Goal: Task Accomplishment & Management: Use online tool/utility

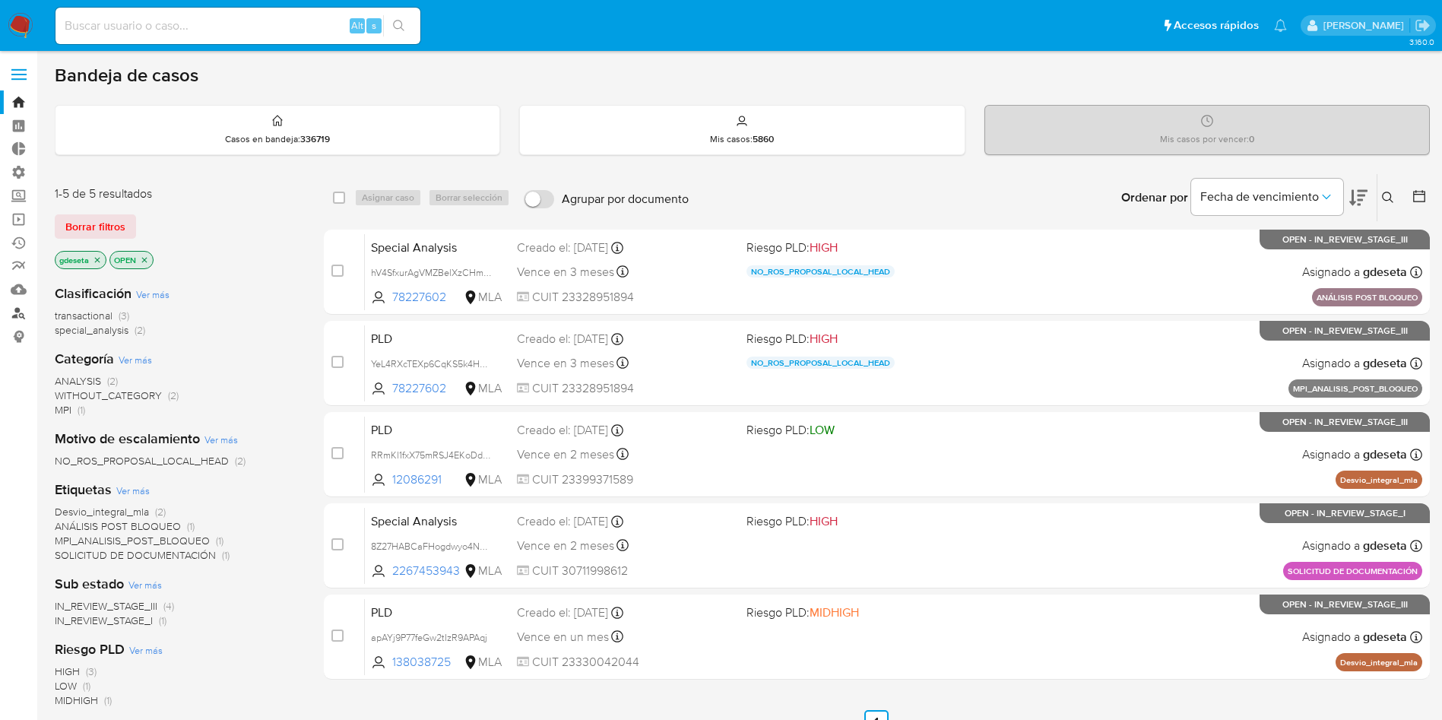
click at [23, 318] on link "Buscador de personas" at bounding box center [90, 313] width 181 height 24
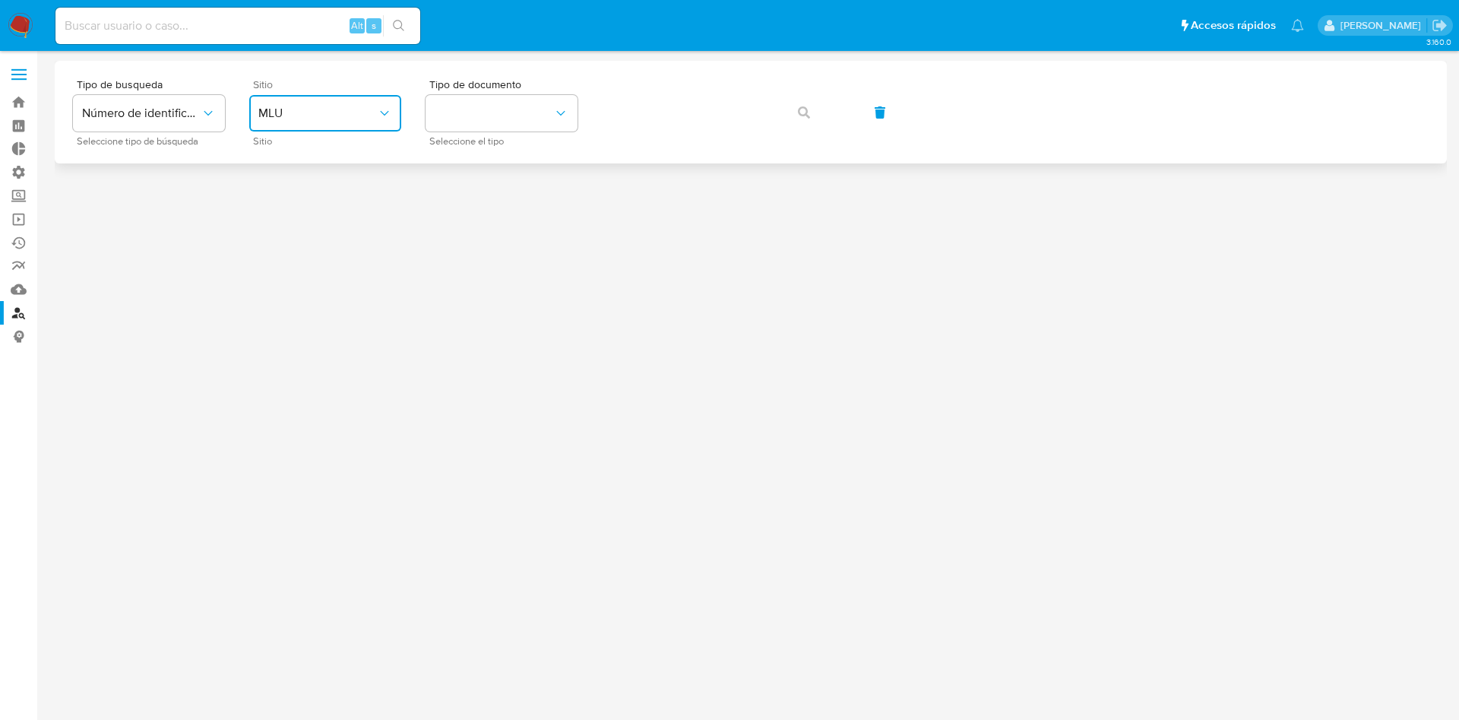
click at [290, 99] on button "MLU" at bounding box center [325, 113] width 152 height 36
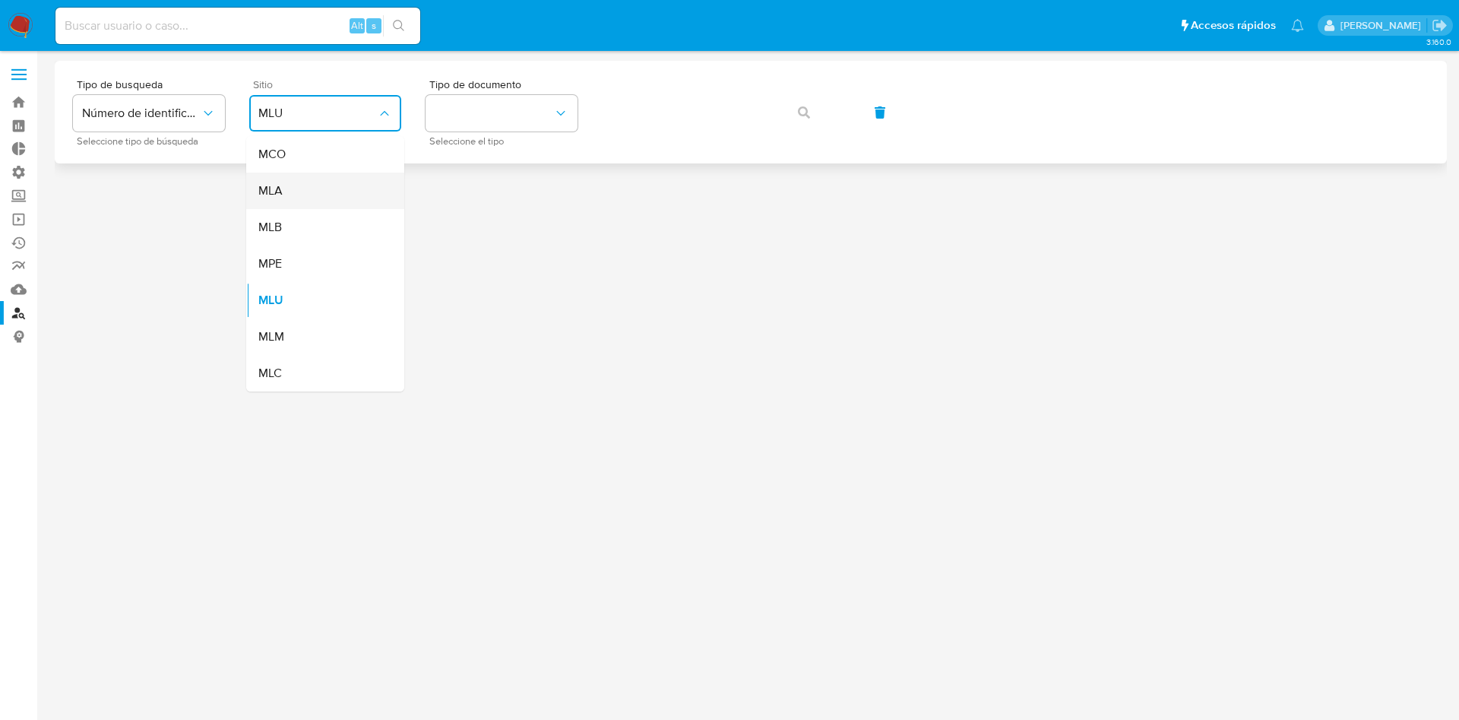
click at [274, 204] on div "MLA" at bounding box center [320, 191] width 125 height 36
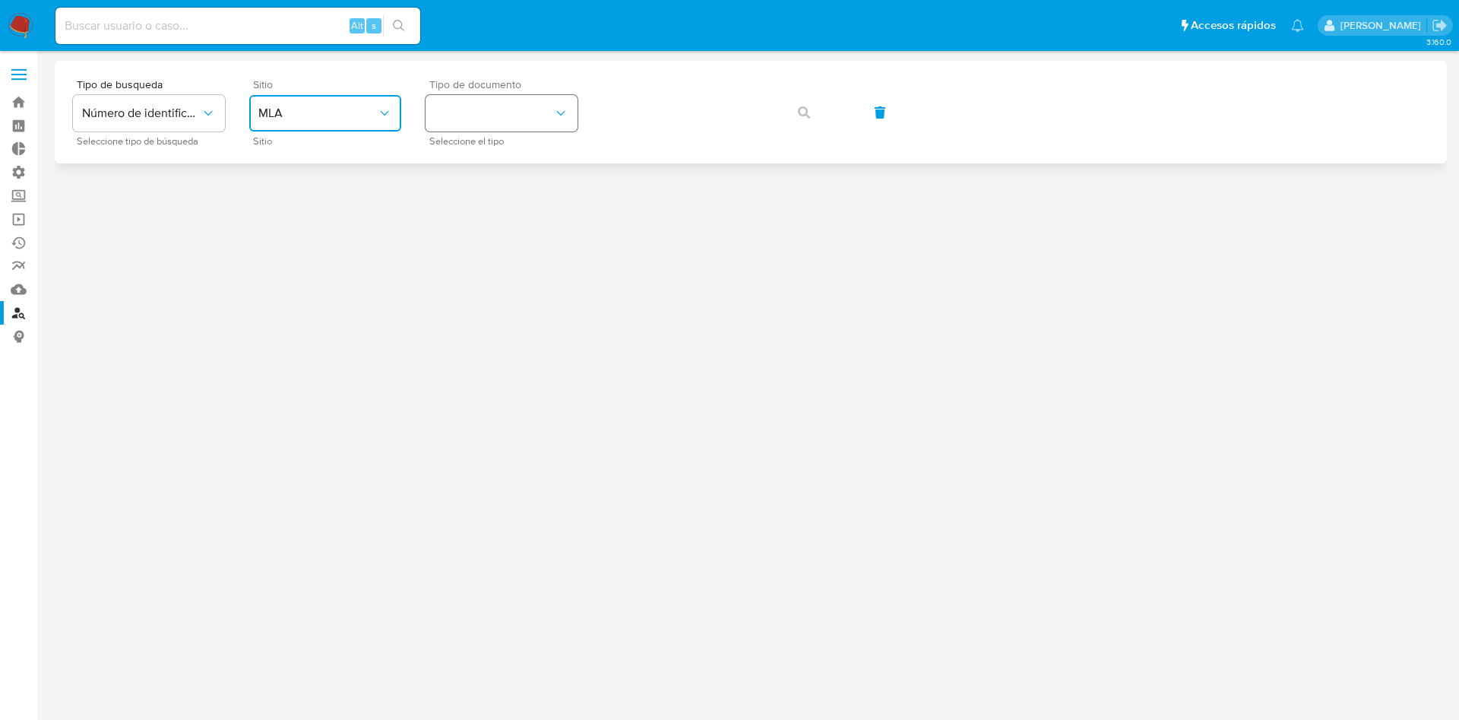
click at [511, 109] on button "identificationType" at bounding box center [502, 113] width 152 height 36
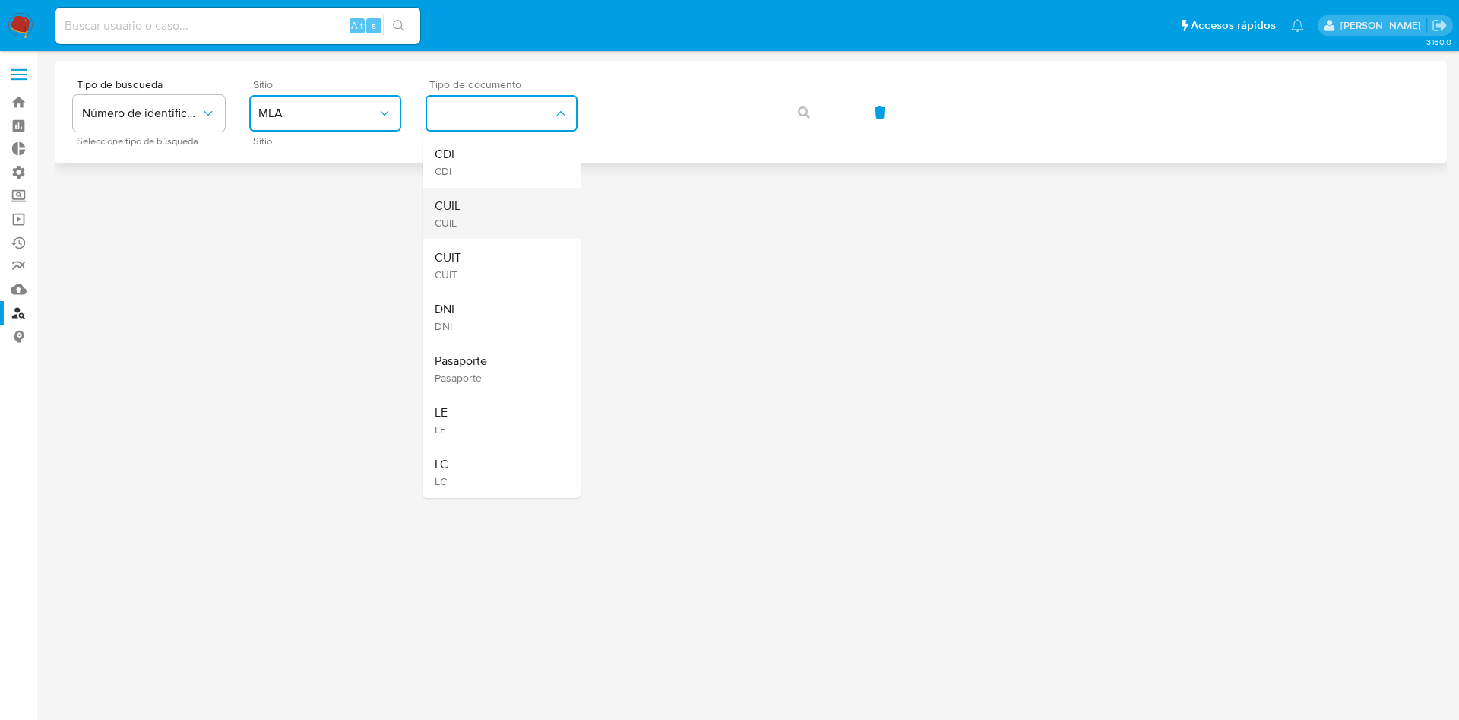
click at [473, 215] on div "CUIL CUIL" at bounding box center [497, 214] width 125 height 52
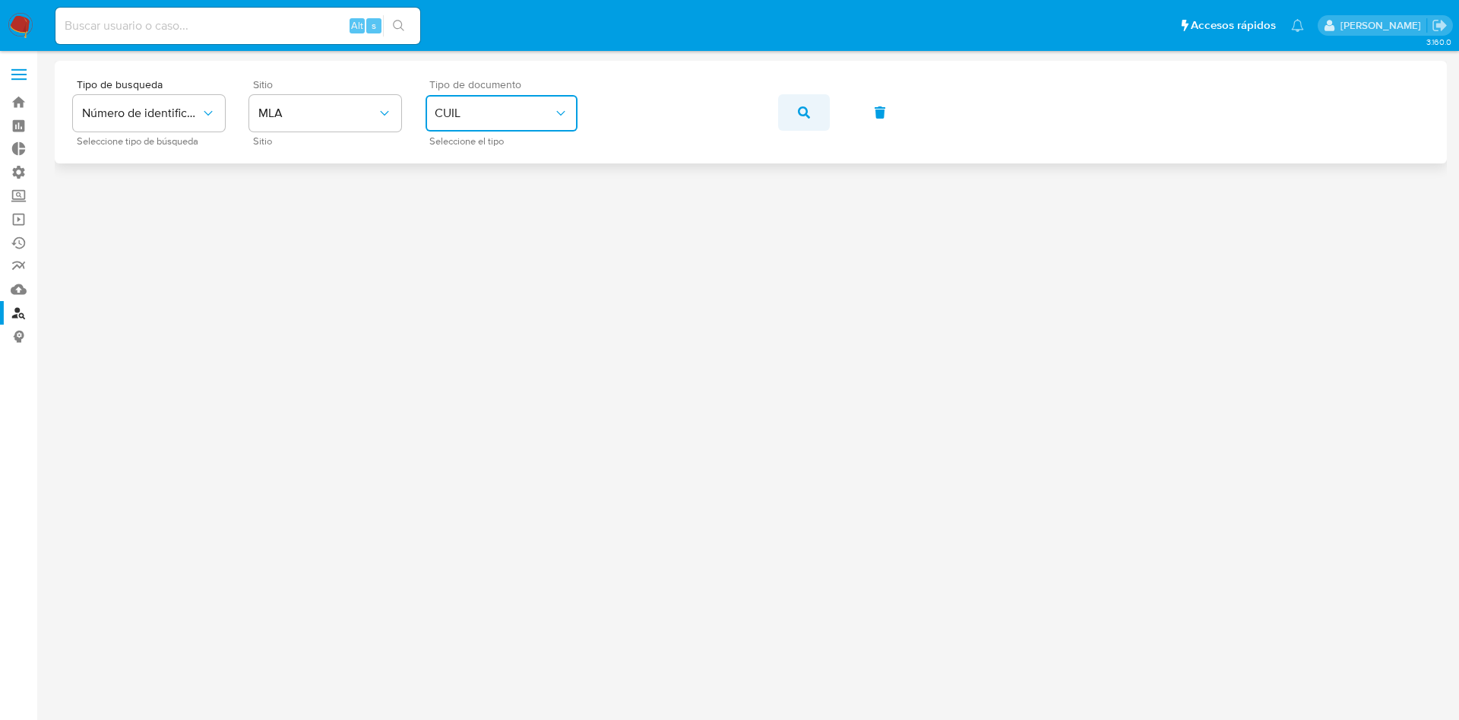
click at [787, 102] on button "button" at bounding box center [804, 112] width 52 height 36
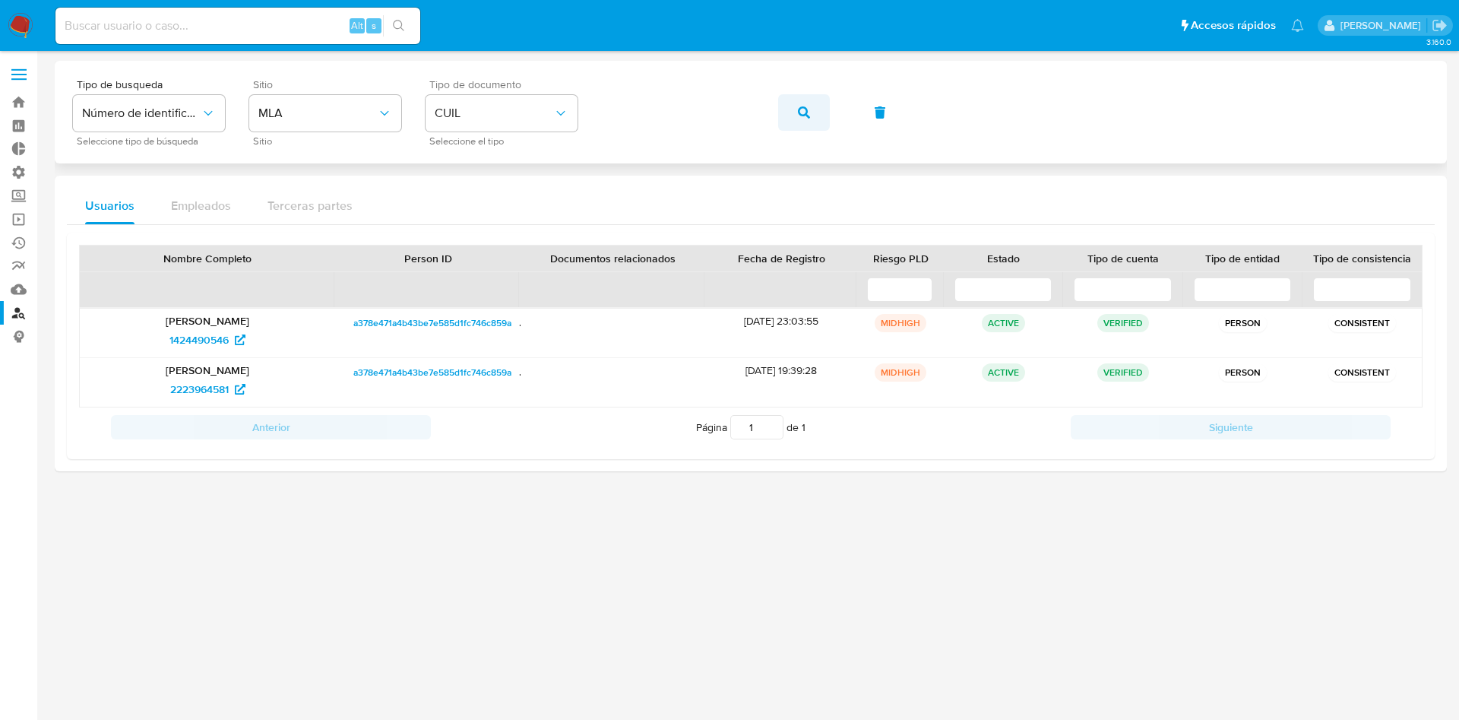
click at [806, 117] on icon "button" at bounding box center [804, 112] width 12 height 12
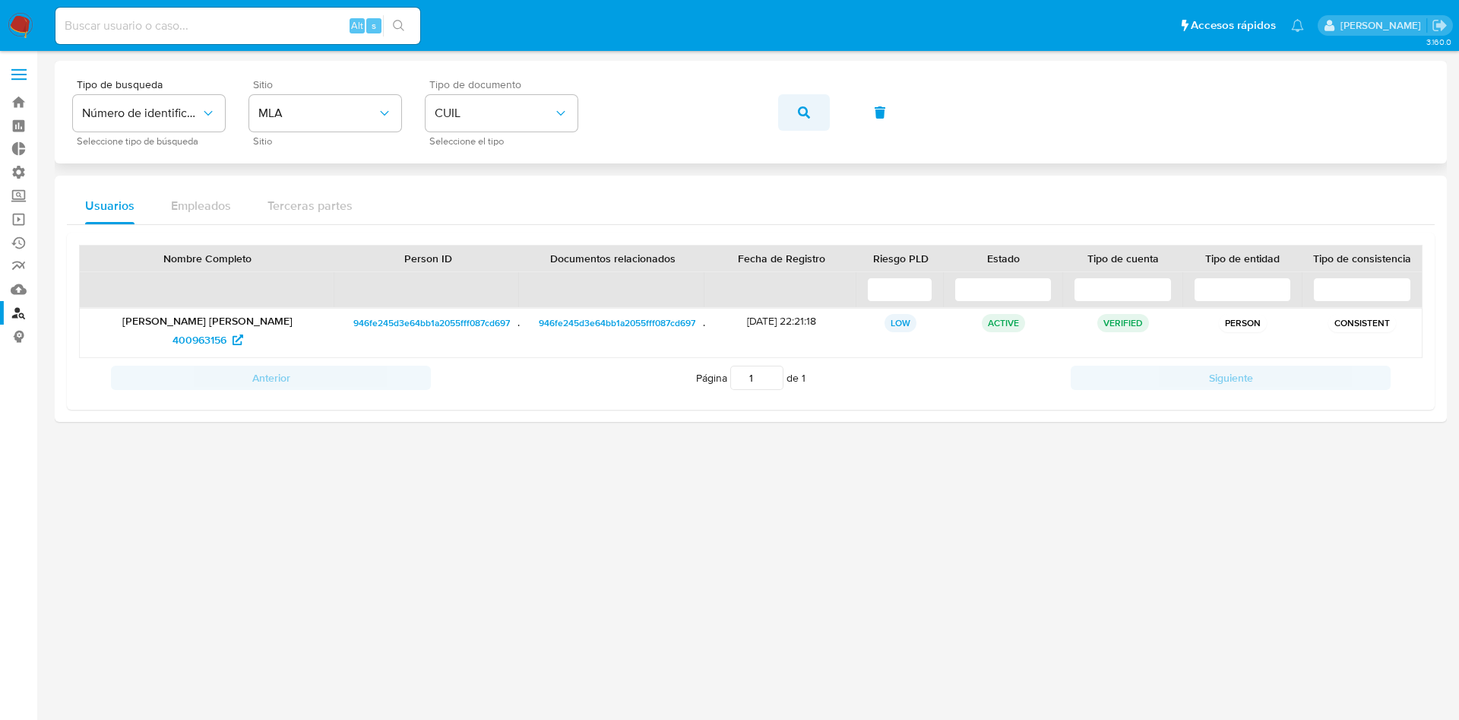
click at [783, 112] on button "button" at bounding box center [804, 112] width 52 height 36
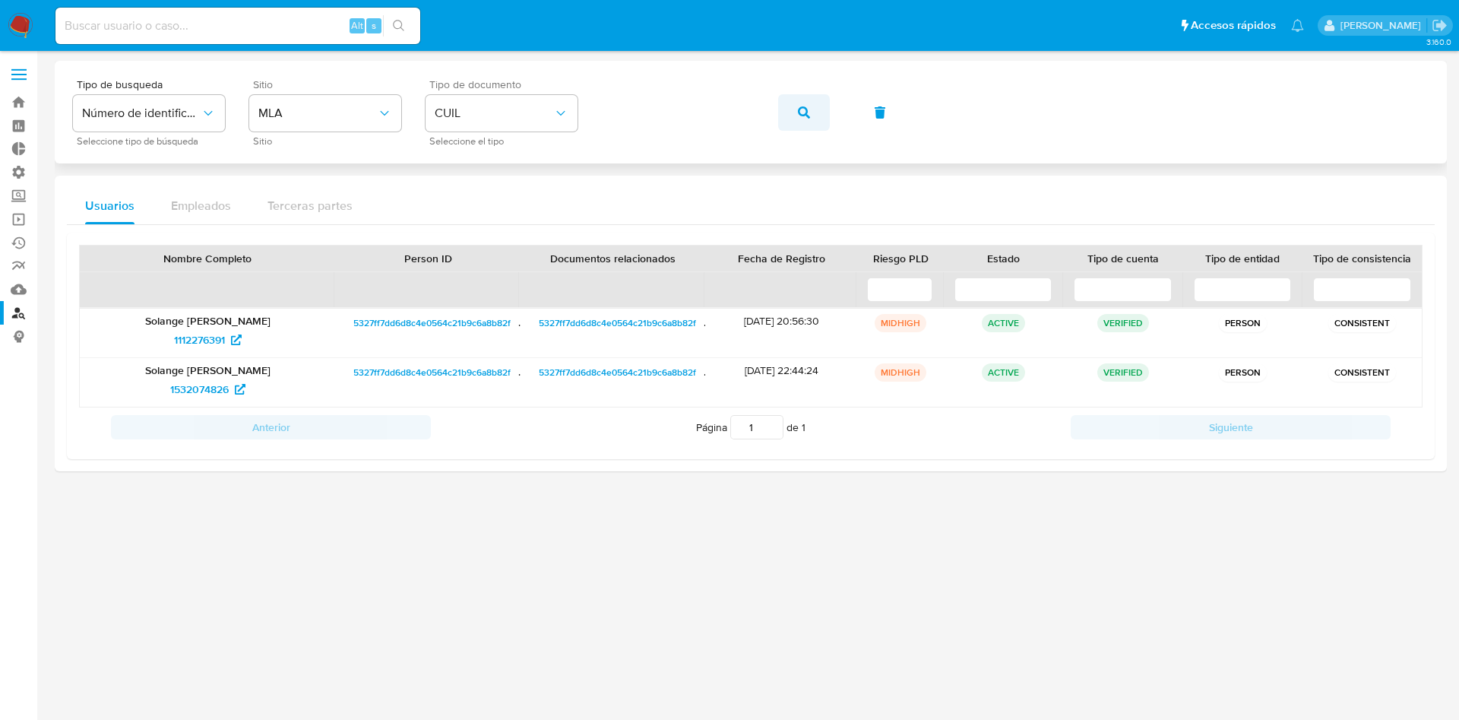
click at [801, 112] on icon "button" at bounding box center [804, 112] width 12 height 12
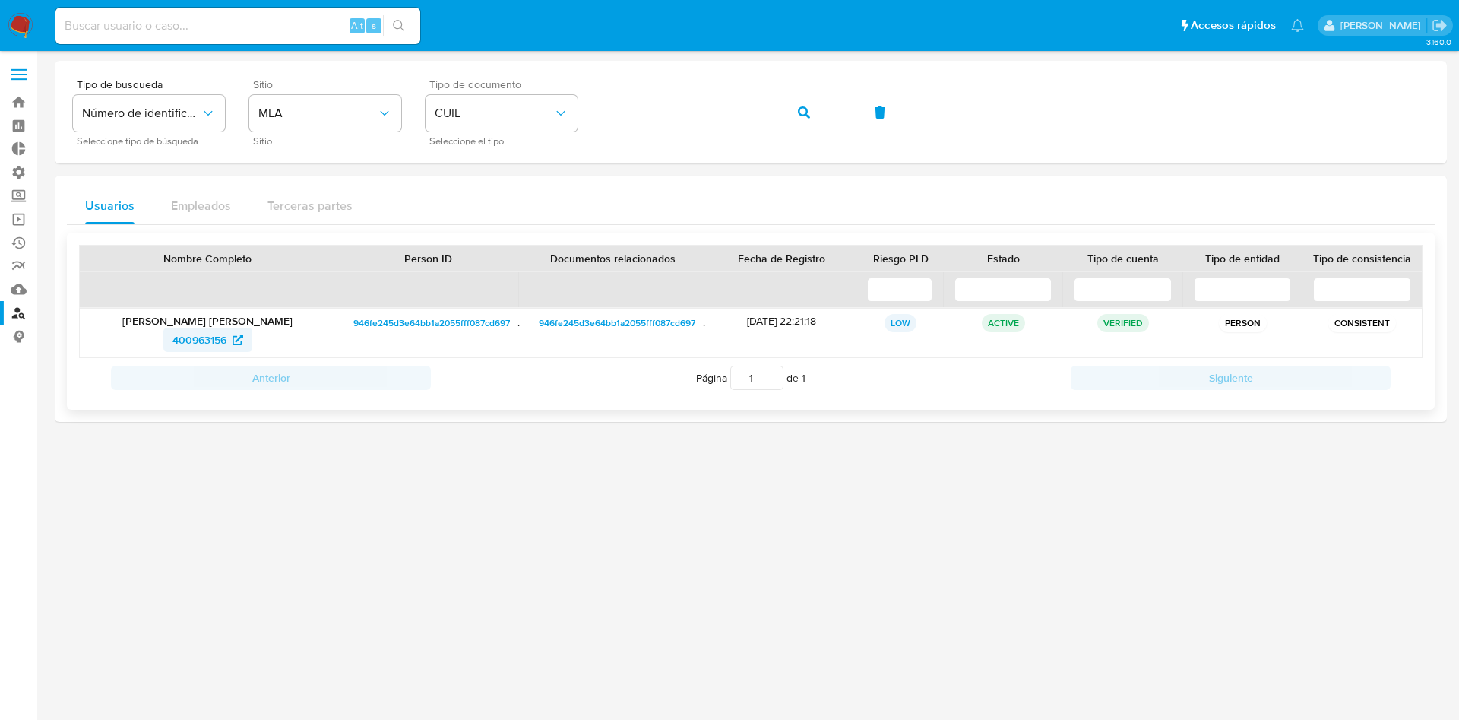
click at [198, 343] on span "400963156" at bounding box center [200, 340] width 54 height 24
click at [774, 111] on div "Tipo de busqueda Número de identificación Seleccione tipo de búsqueda Sitio MLA…" at bounding box center [751, 112] width 1356 height 66
click at [796, 108] on button "button" at bounding box center [804, 112] width 52 height 36
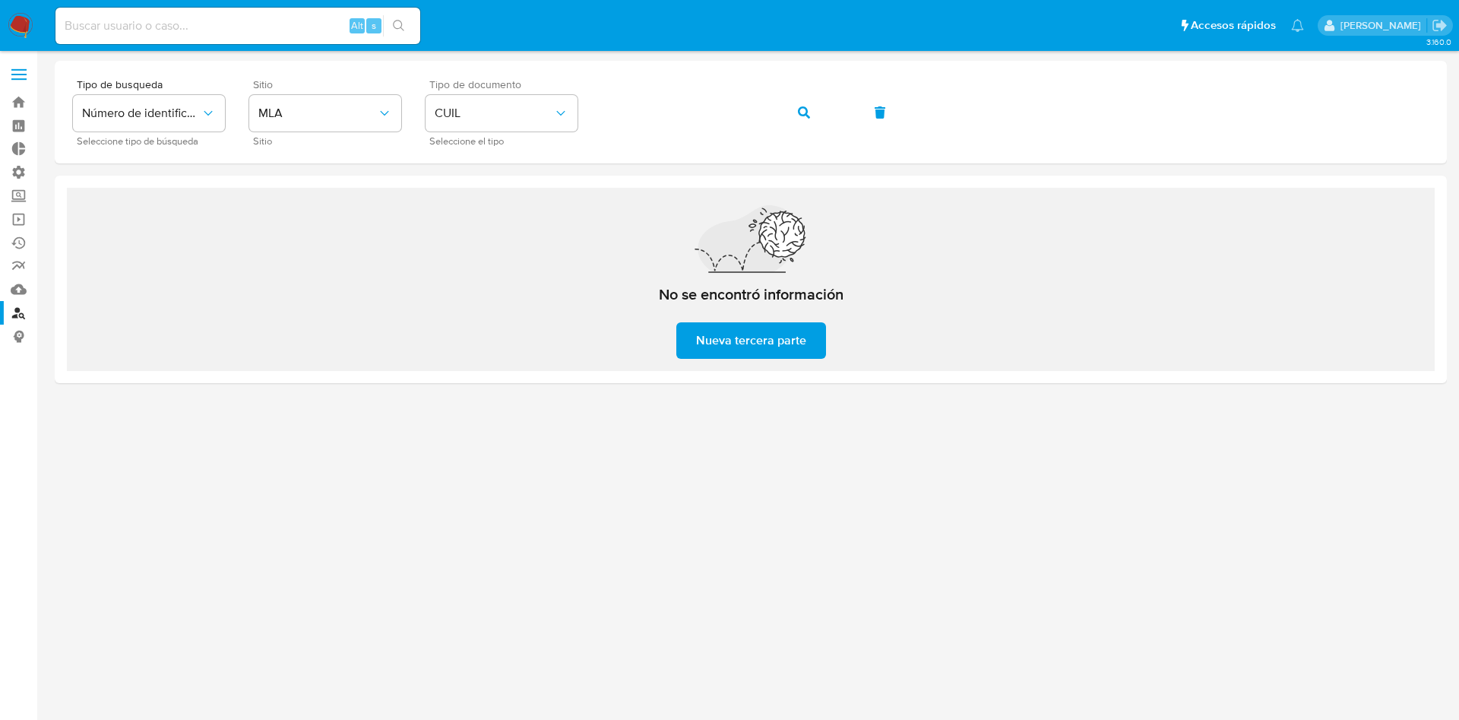
click at [328, 23] on input at bounding box center [237, 26] width 365 height 20
paste input "1968140898"
type input "1968140898"
click at [409, 27] on button "search-icon" at bounding box center [398, 25] width 31 height 21
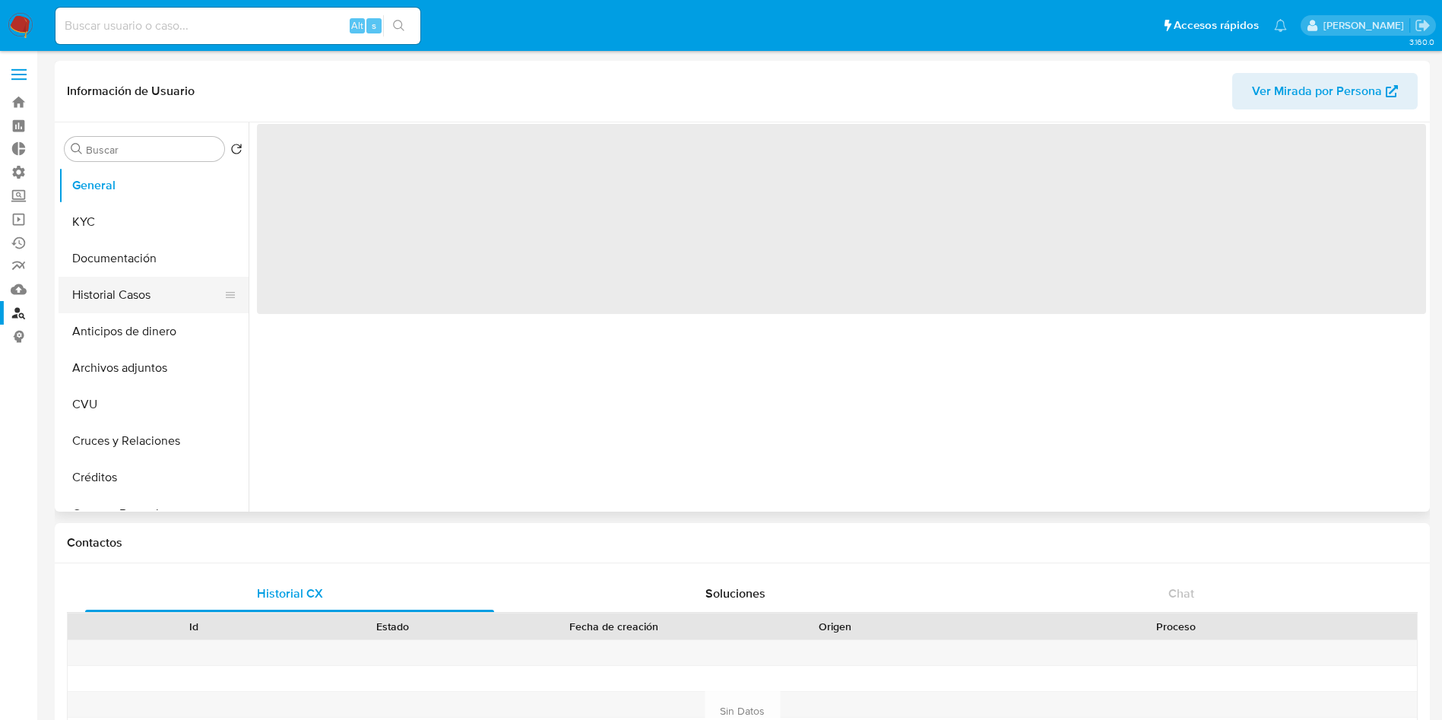
click at [123, 290] on button "Historial Casos" at bounding box center [148, 295] width 178 height 36
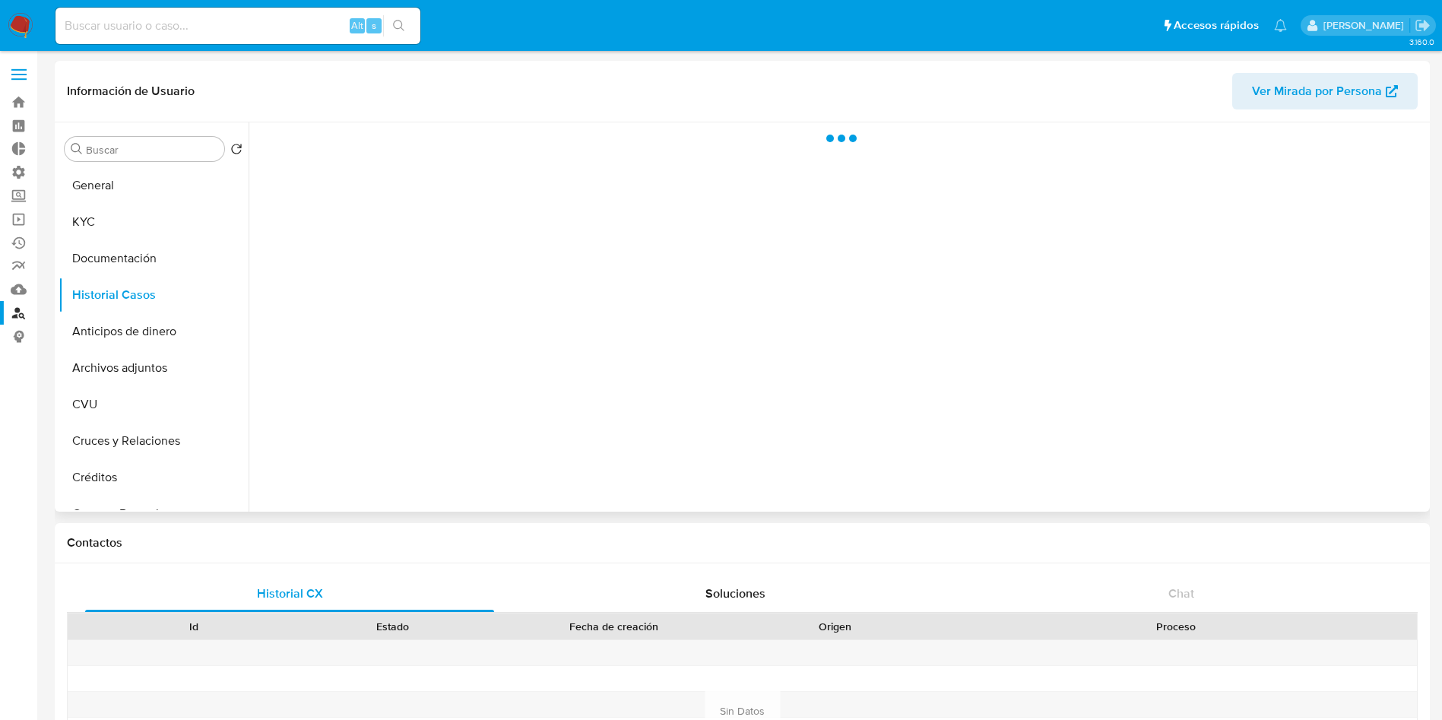
select select "10"
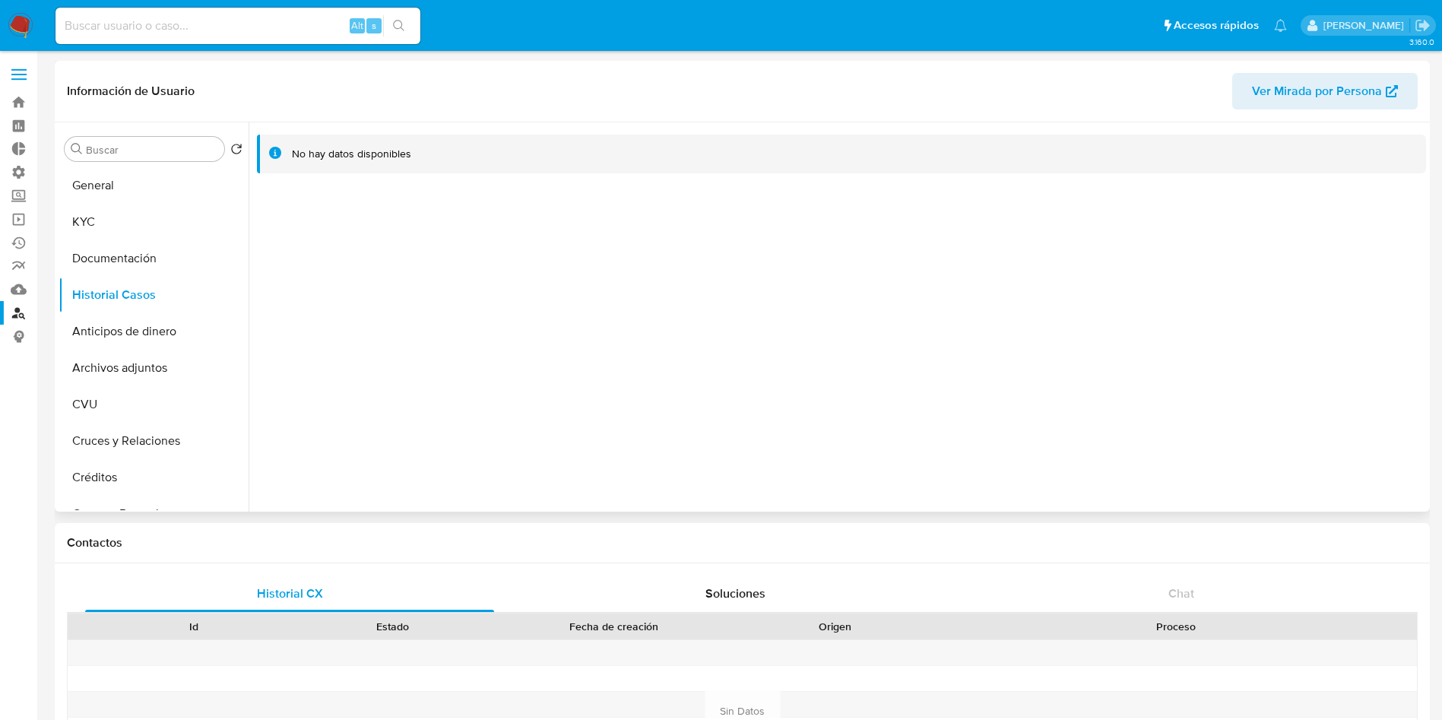
click at [1325, 93] on span "Ver Mirada por Persona" at bounding box center [1317, 91] width 130 height 36
click at [293, 24] on input at bounding box center [237, 26] width 365 height 20
paste input "NP2HLB3x5u2ICaoGpeJZlXgG"
type input "NP2HLB3x5u2ICaoGpeJZlXgG"
click at [407, 29] on button "search-icon" at bounding box center [398, 25] width 31 height 21
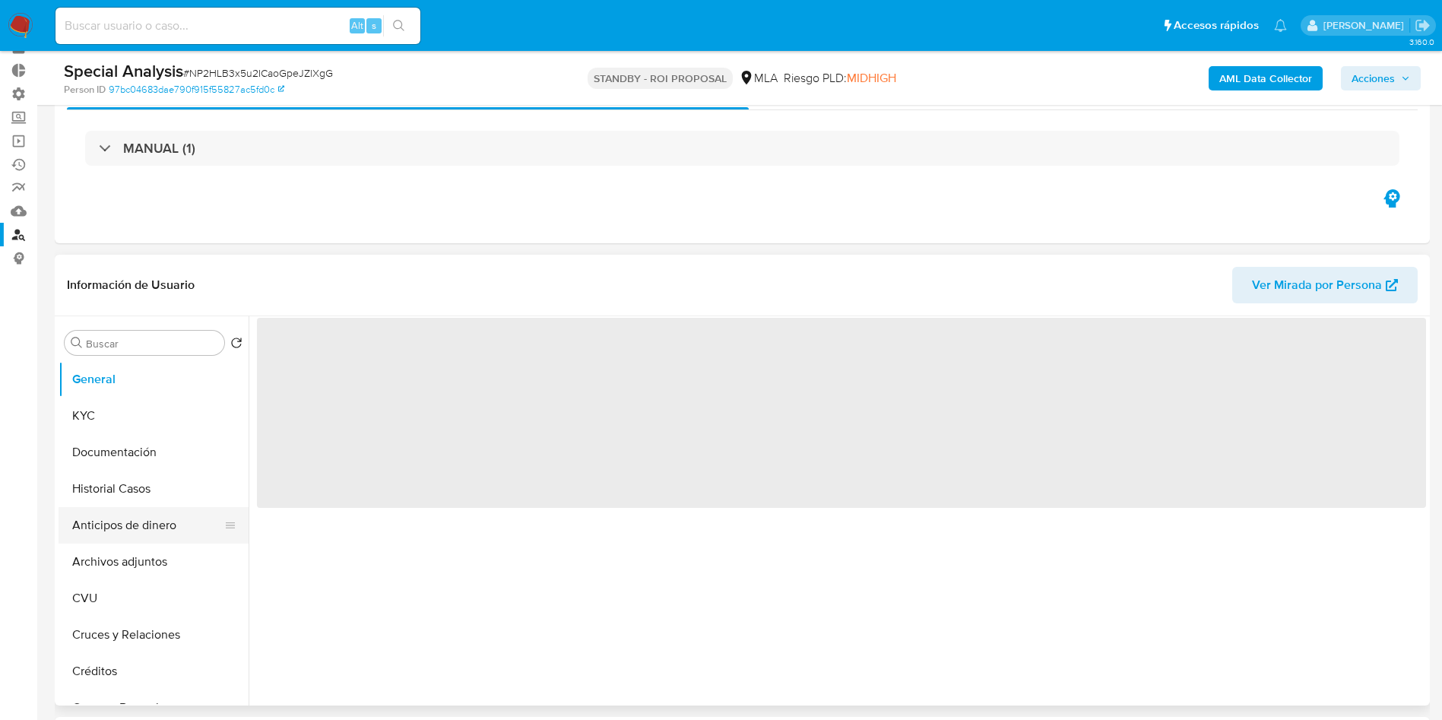
scroll to position [114, 0]
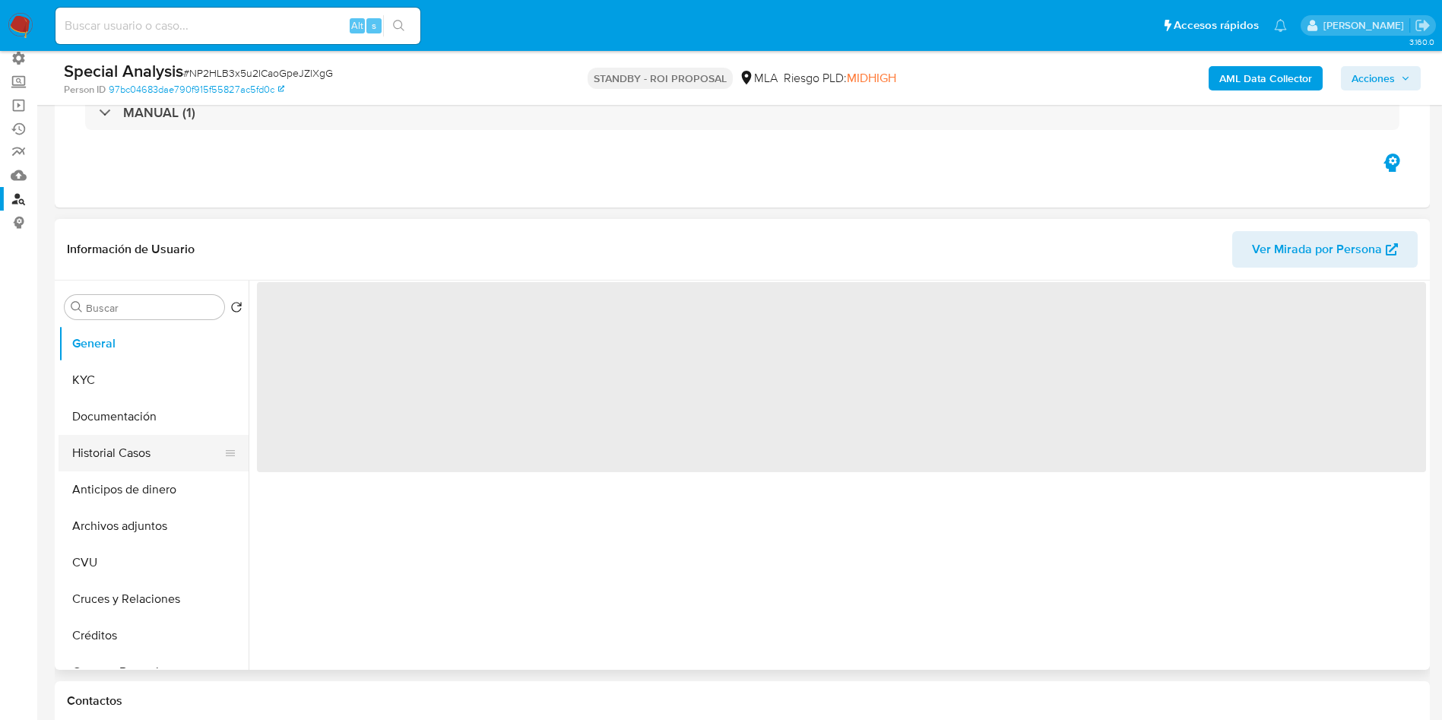
select select "10"
click at [118, 442] on button "Historial Casos" at bounding box center [148, 453] width 178 height 36
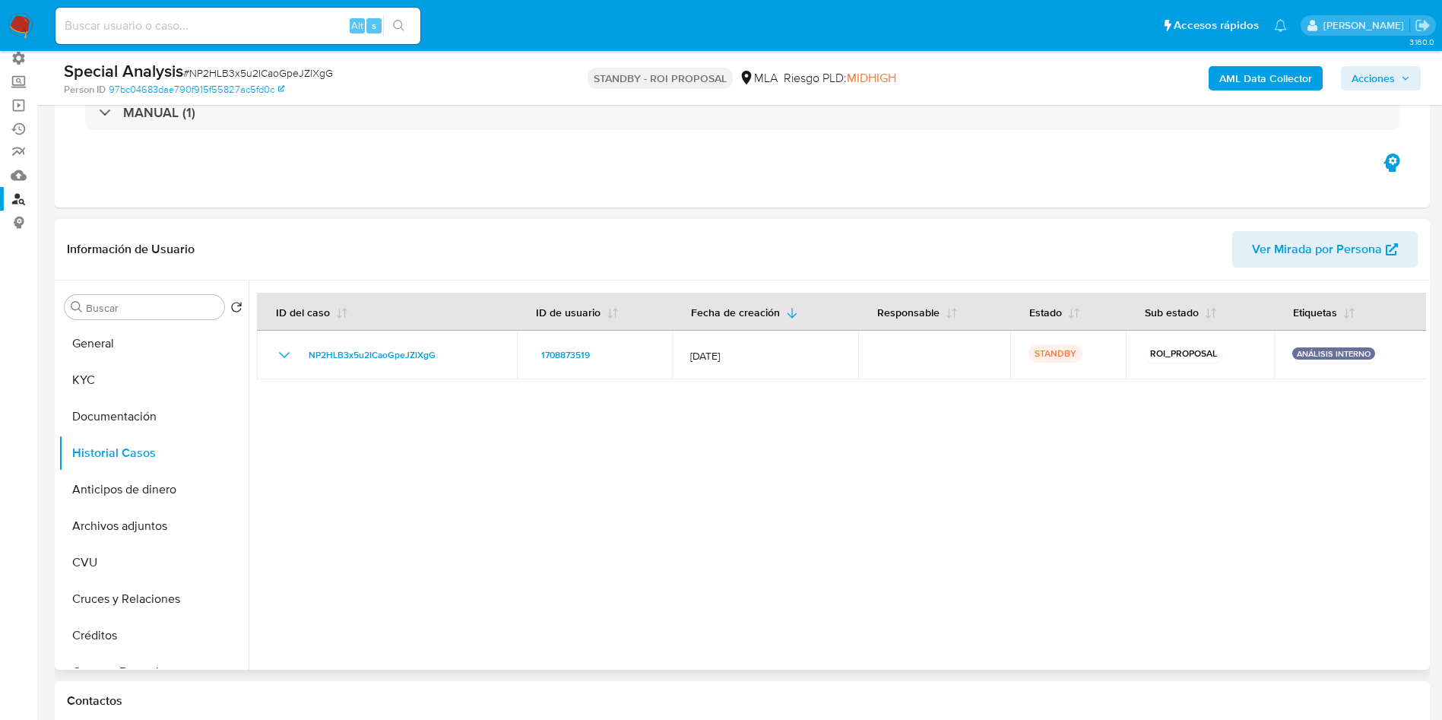
scroll to position [0, 0]
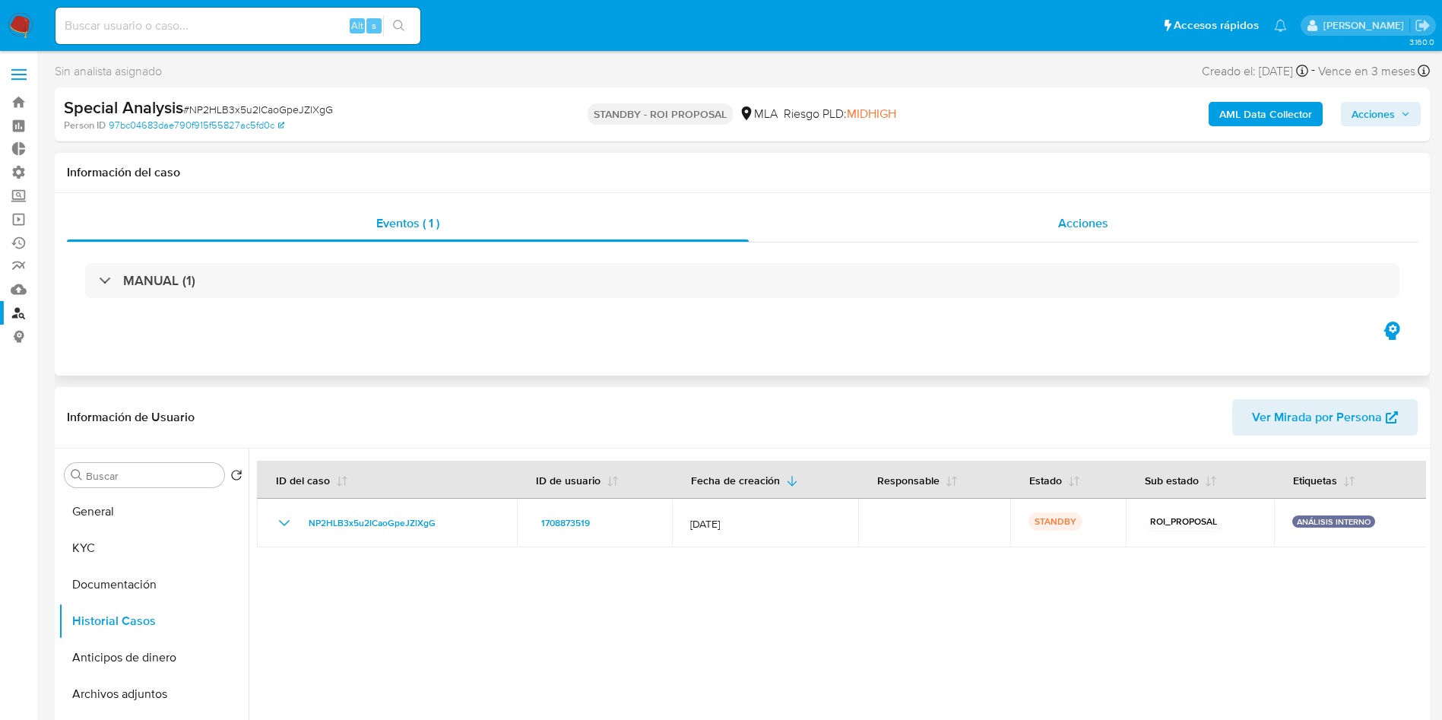
click at [1109, 224] on div "Acciones" at bounding box center [1083, 223] width 669 height 36
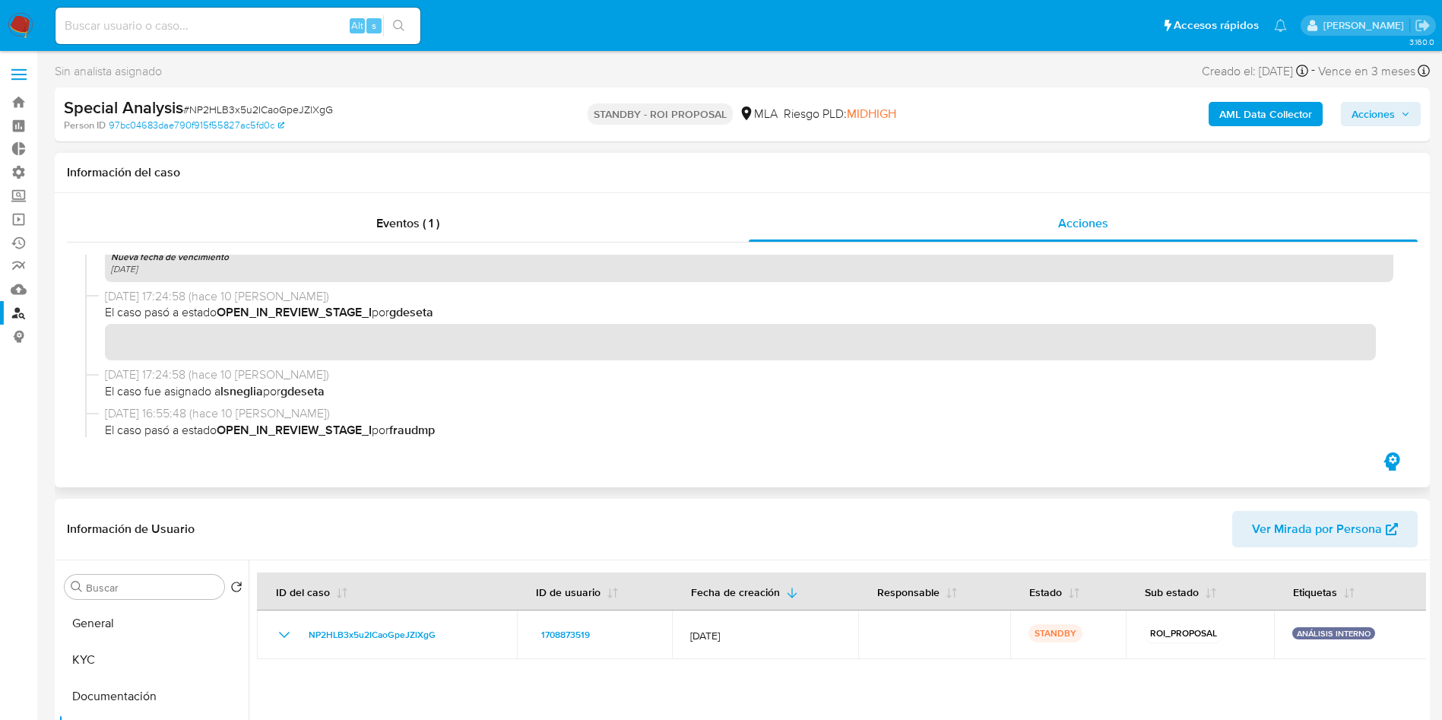
scroll to position [999, 0]
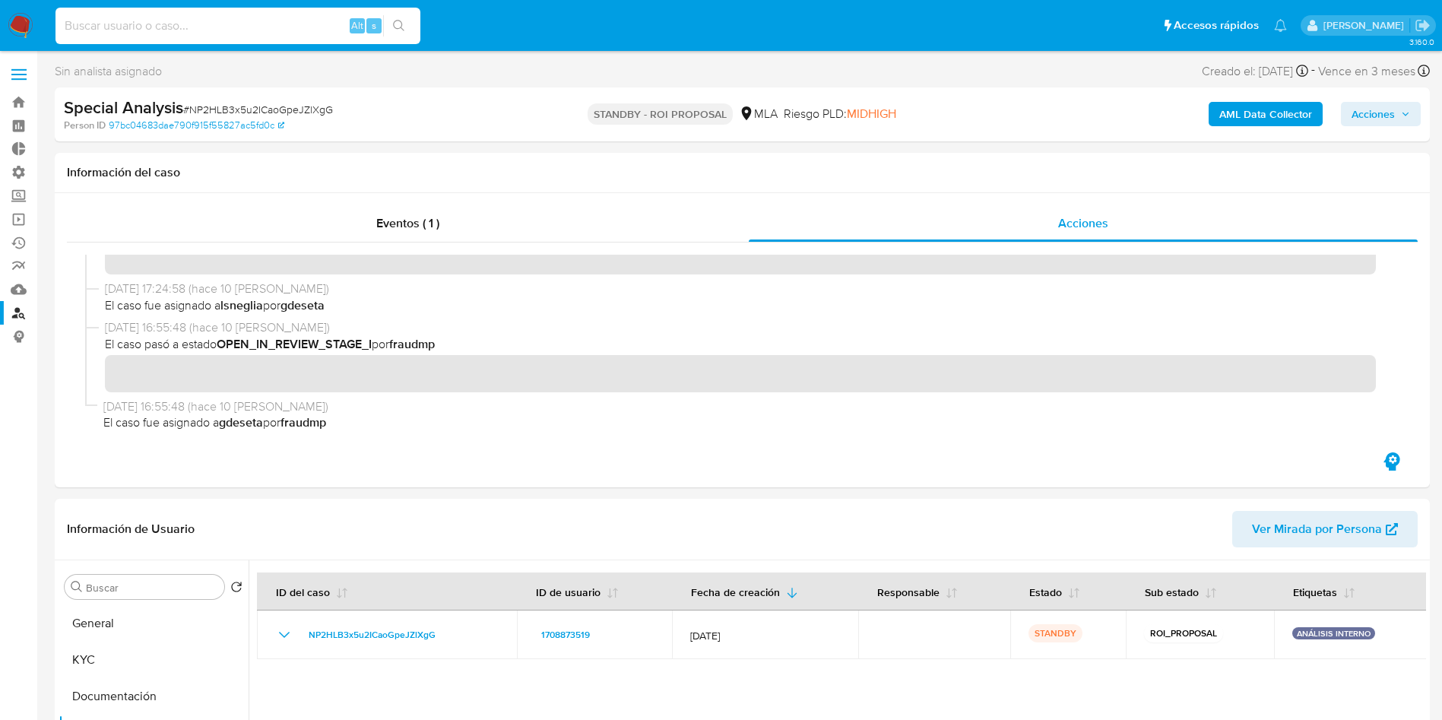
click at [286, 20] on input at bounding box center [237, 26] width 365 height 20
paste input "lfnUFagrxfzpCTOb682tYPhv"
type input "lfnUFagrxfzpCTOb682tYPhv"
click at [402, 23] on icon "search-icon" at bounding box center [398, 25] width 11 height 11
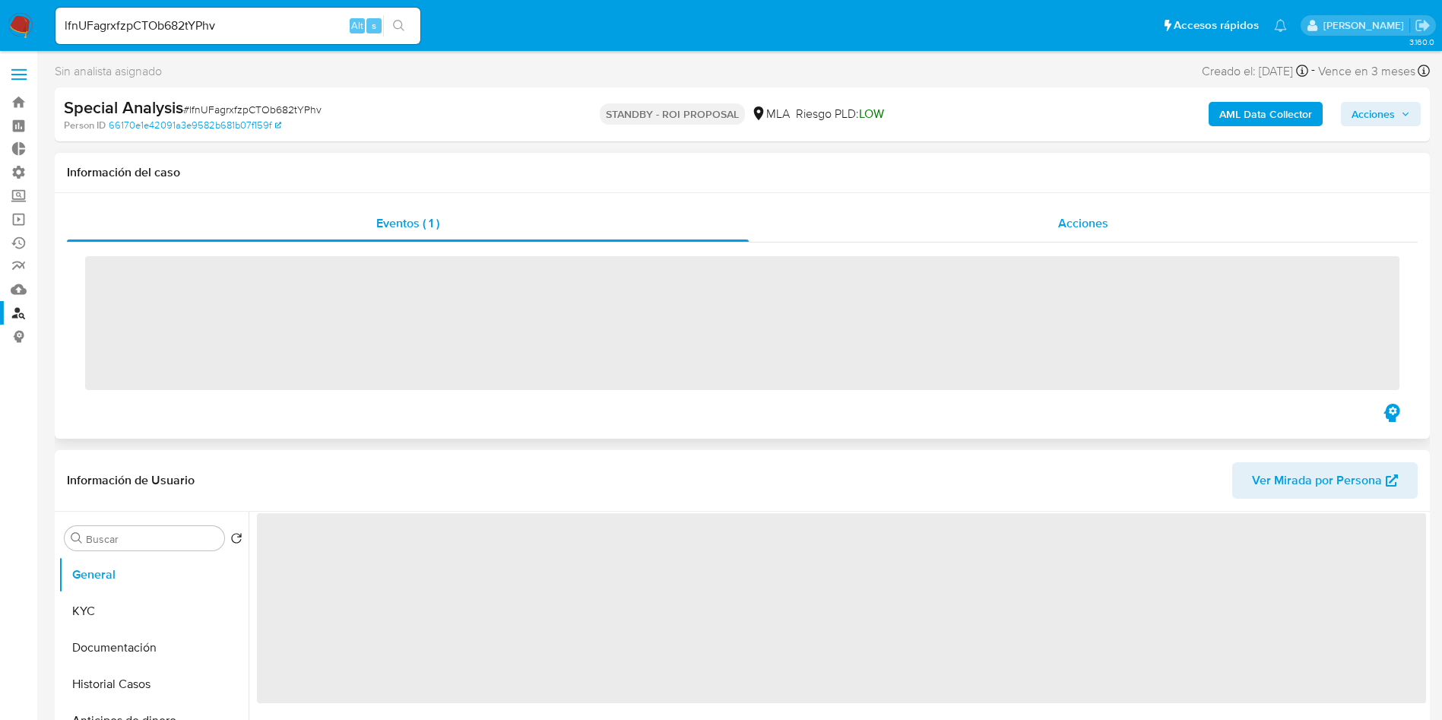
click at [1056, 217] on div "Acciones" at bounding box center [1083, 223] width 669 height 36
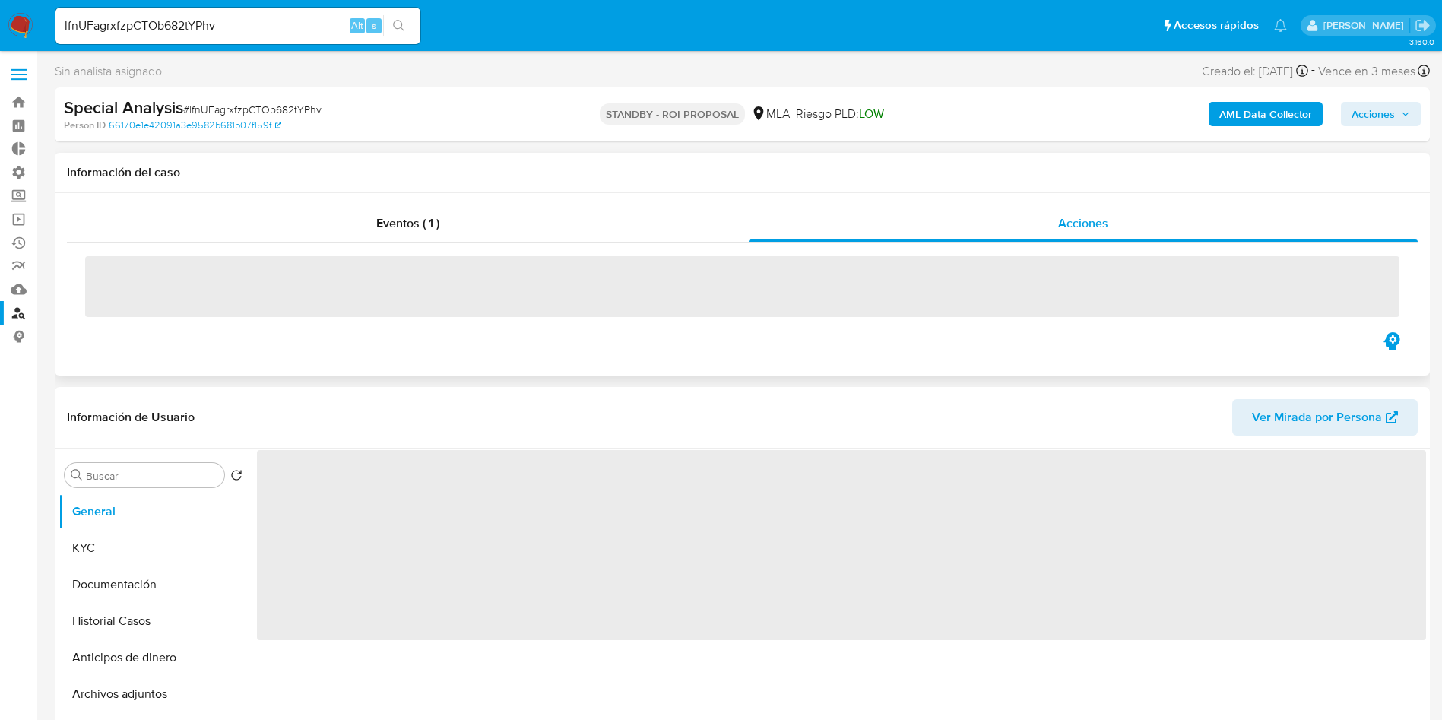
select select "10"
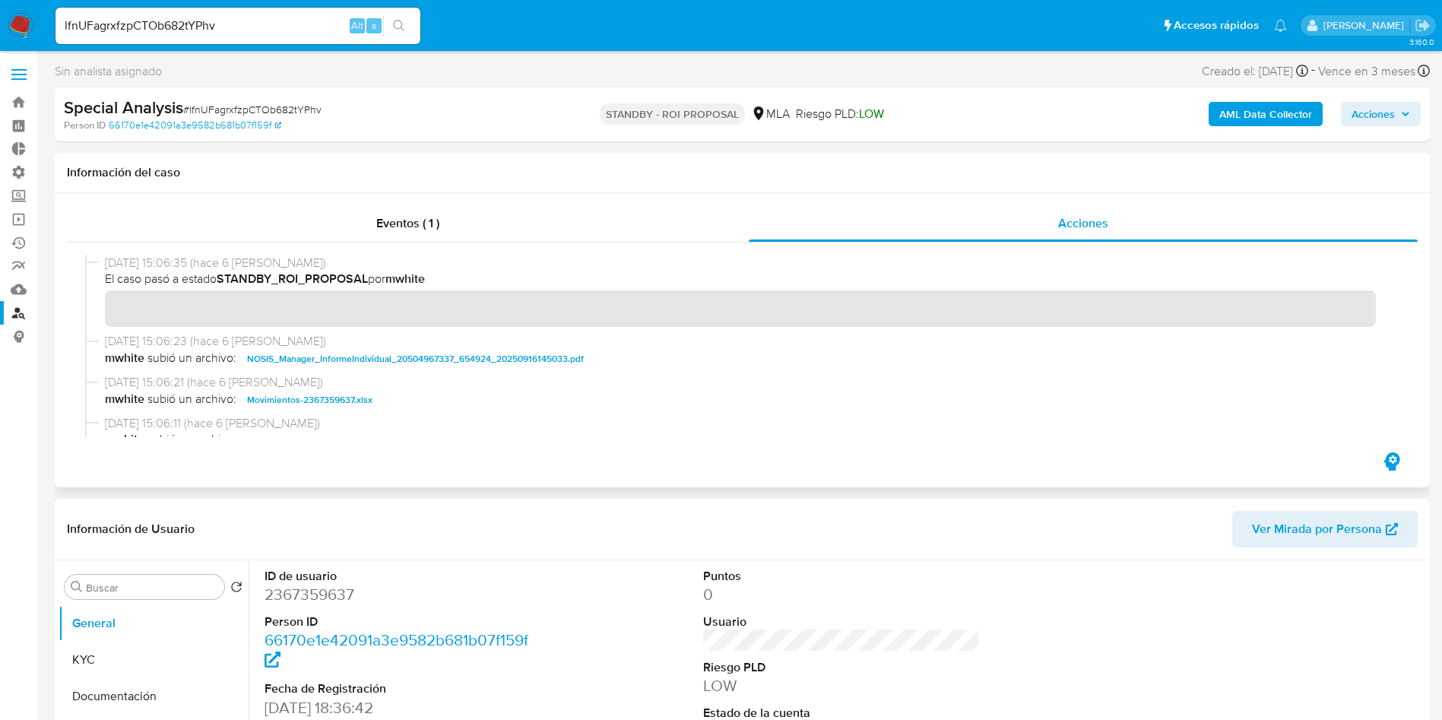
click at [285, 25] on input "lfnUFagrxfzpCTOb682tYPhv" at bounding box center [237, 26] width 365 height 20
paste input "AbnxPWAftN7r1WRxqJDdqBrQ"
type input "AbnxPWAftN7r1WRxqJDdqBrQ"
click at [404, 26] on icon "search-icon" at bounding box center [399, 26] width 12 height 12
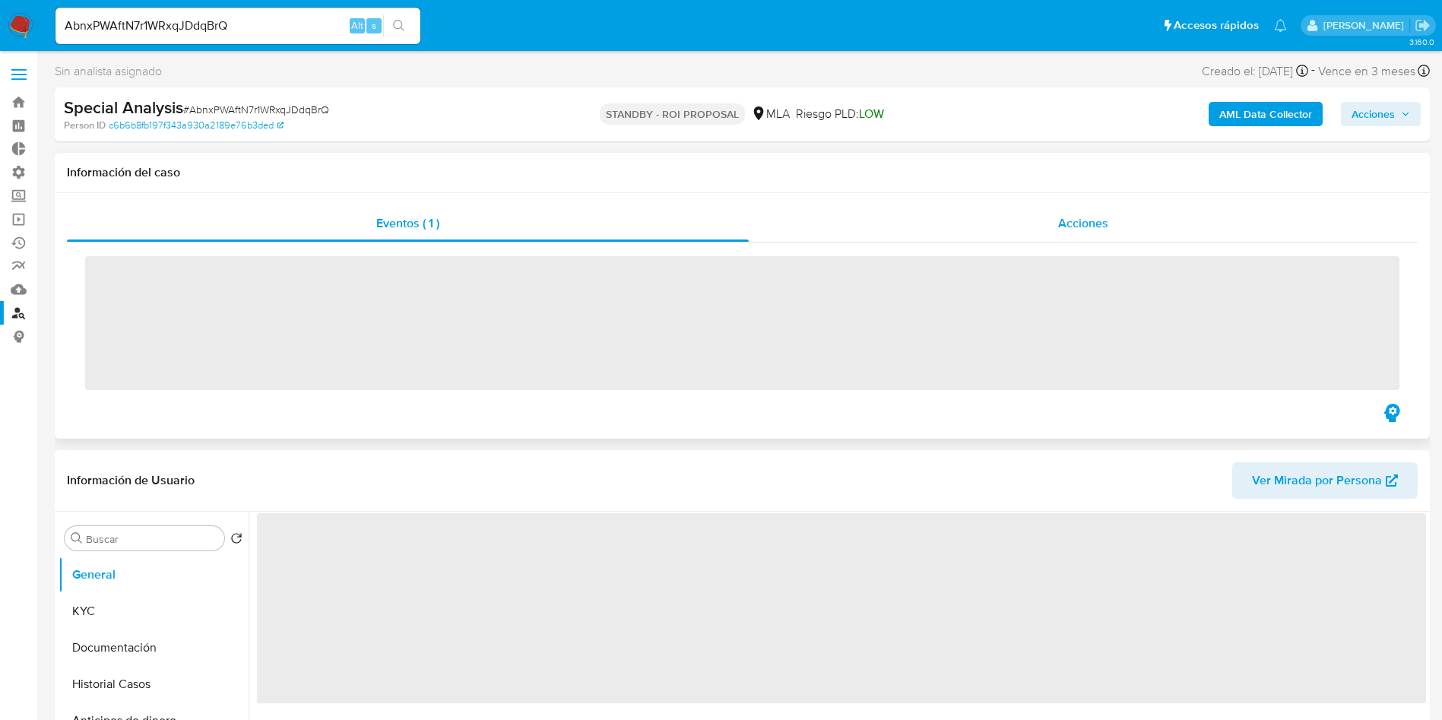
click at [1079, 229] on span "Acciones" at bounding box center [1083, 222] width 50 height 17
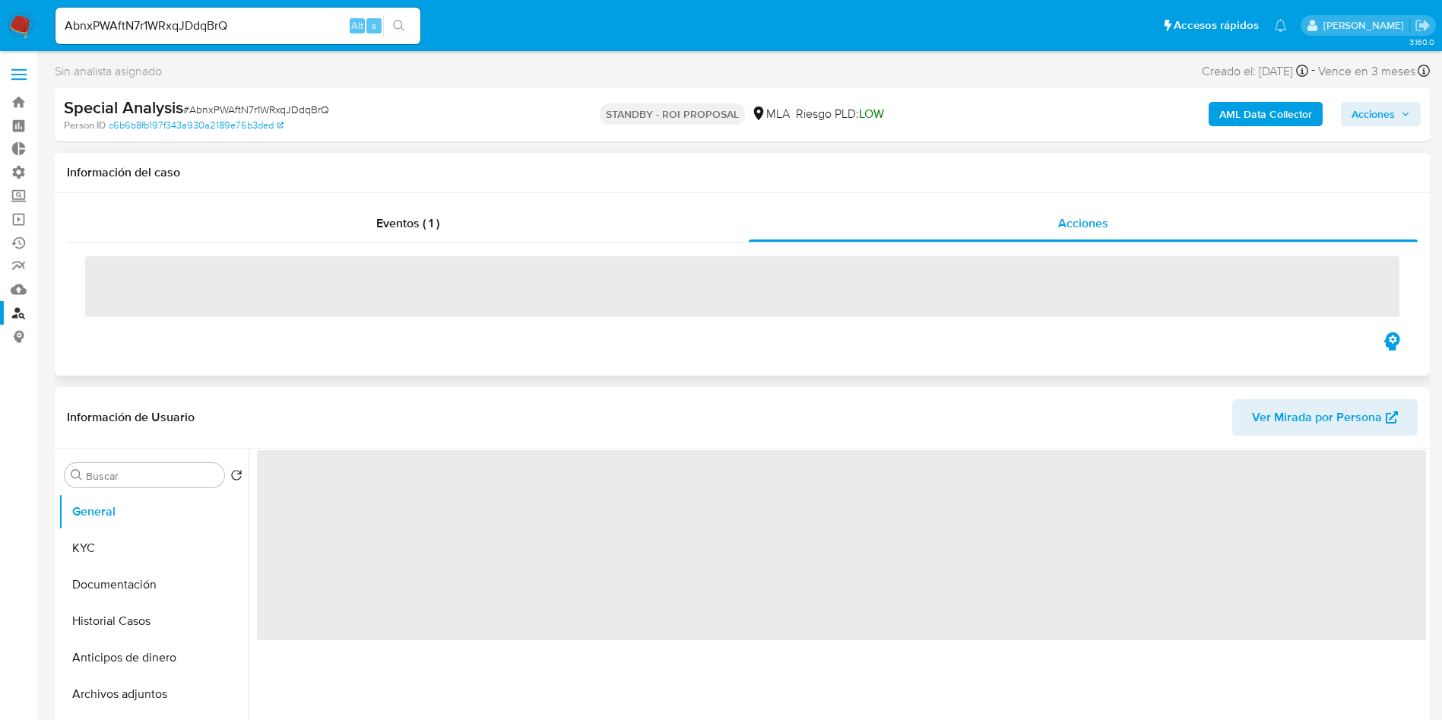
select select "10"
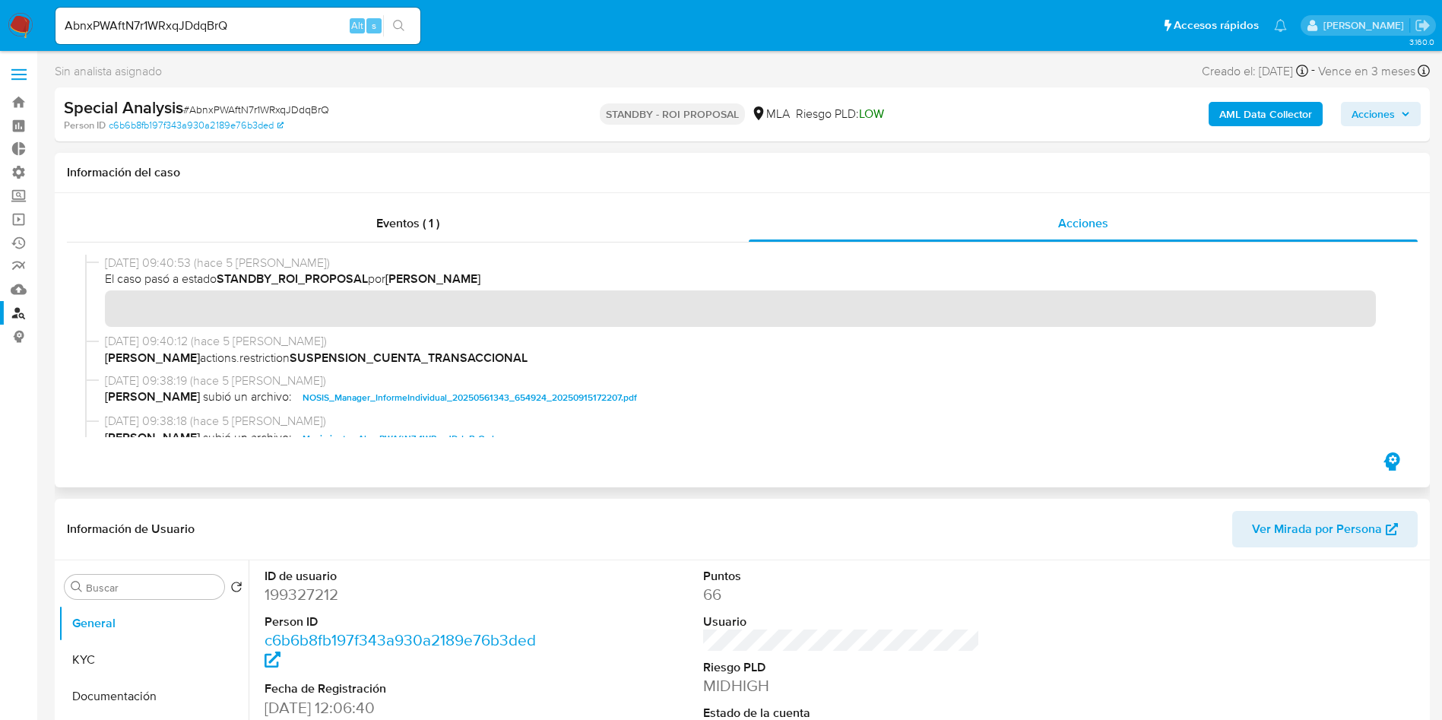
click at [201, 25] on input "AbnxPWAftN7r1WRxqJDdqBrQ" at bounding box center [237, 26] width 365 height 20
paste input "ajGNzGyRCOR5ovuGBorpfESr"
type input "ajGNzGyRCOR5ovuGBorpfESr"
click at [403, 11] on div "ajGNzGyRCOR5ovuGBorpfESr Alt s" at bounding box center [237, 26] width 365 height 36
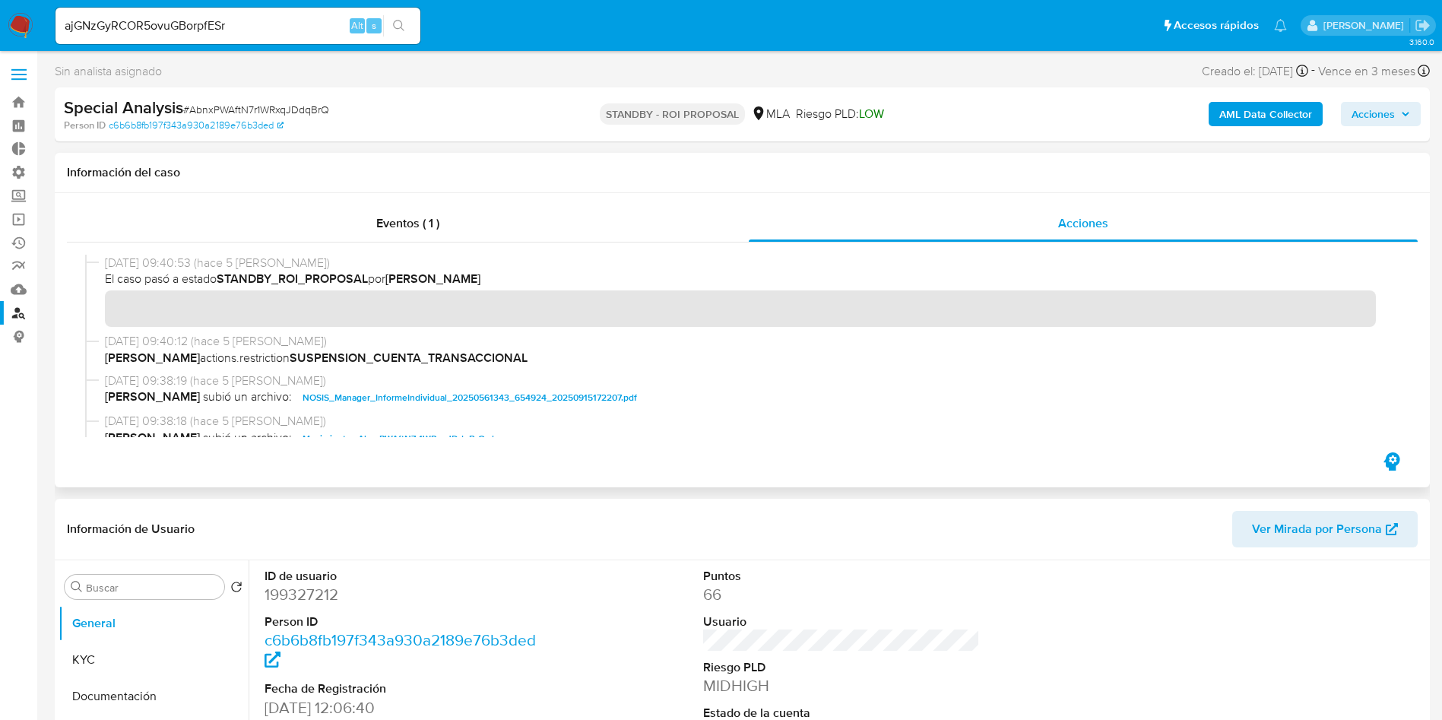
click at [403, 35] on button "search-icon" at bounding box center [398, 25] width 31 height 21
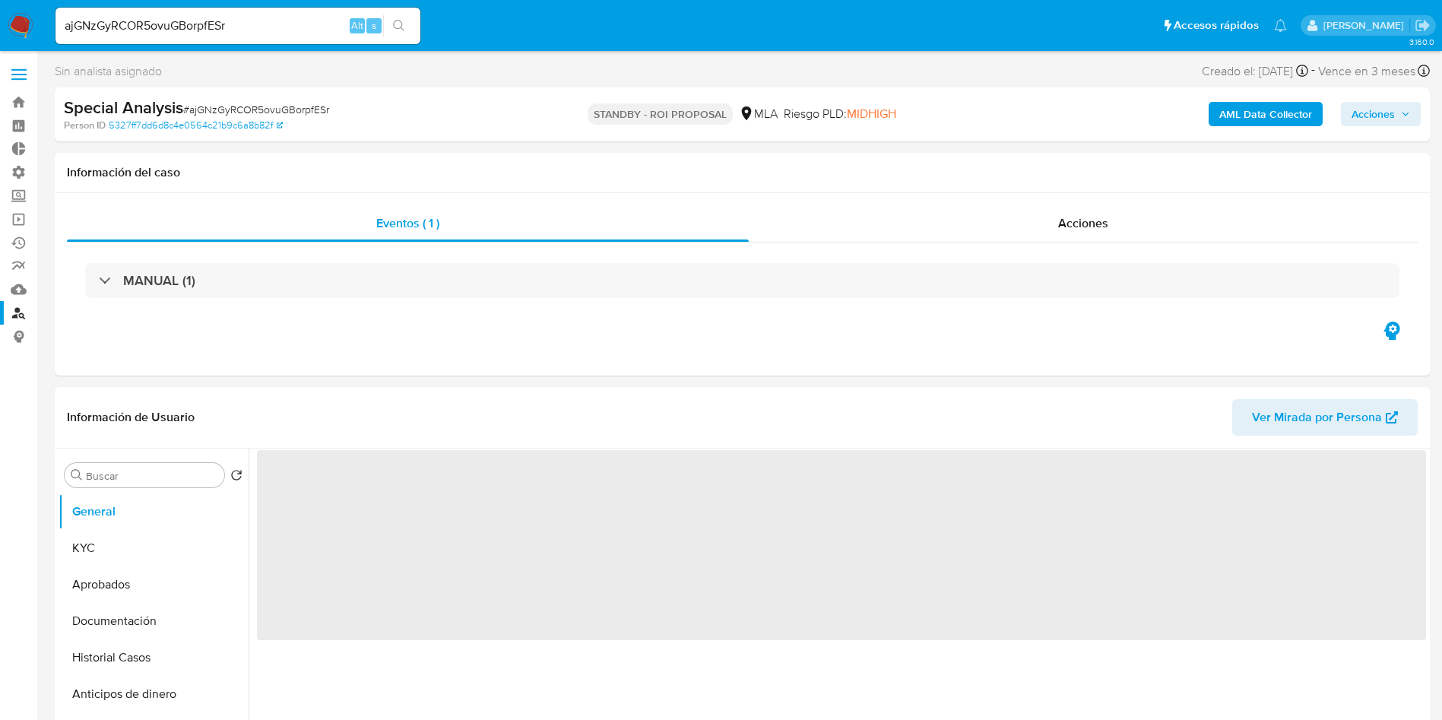
select select "10"
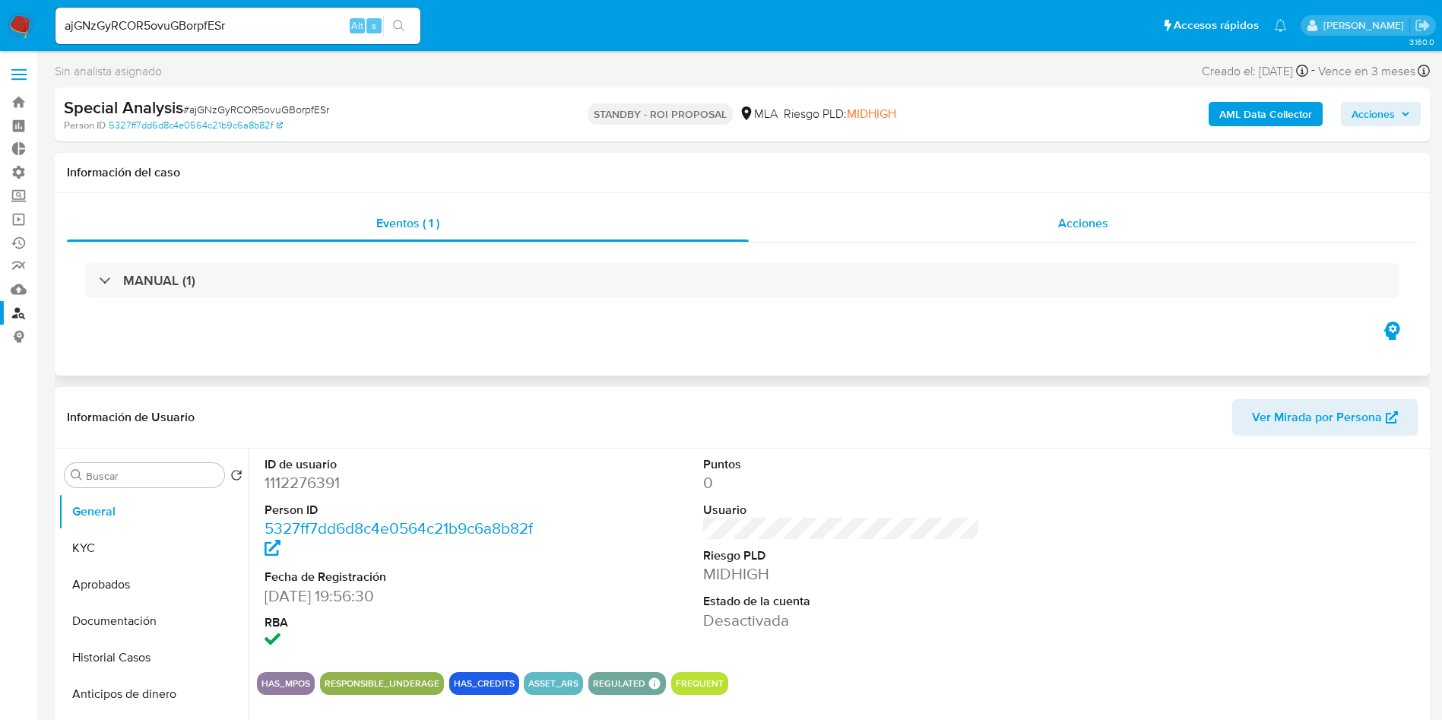
click at [1114, 232] on div "Acciones" at bounding box center [1083, 223] width 669 height 36
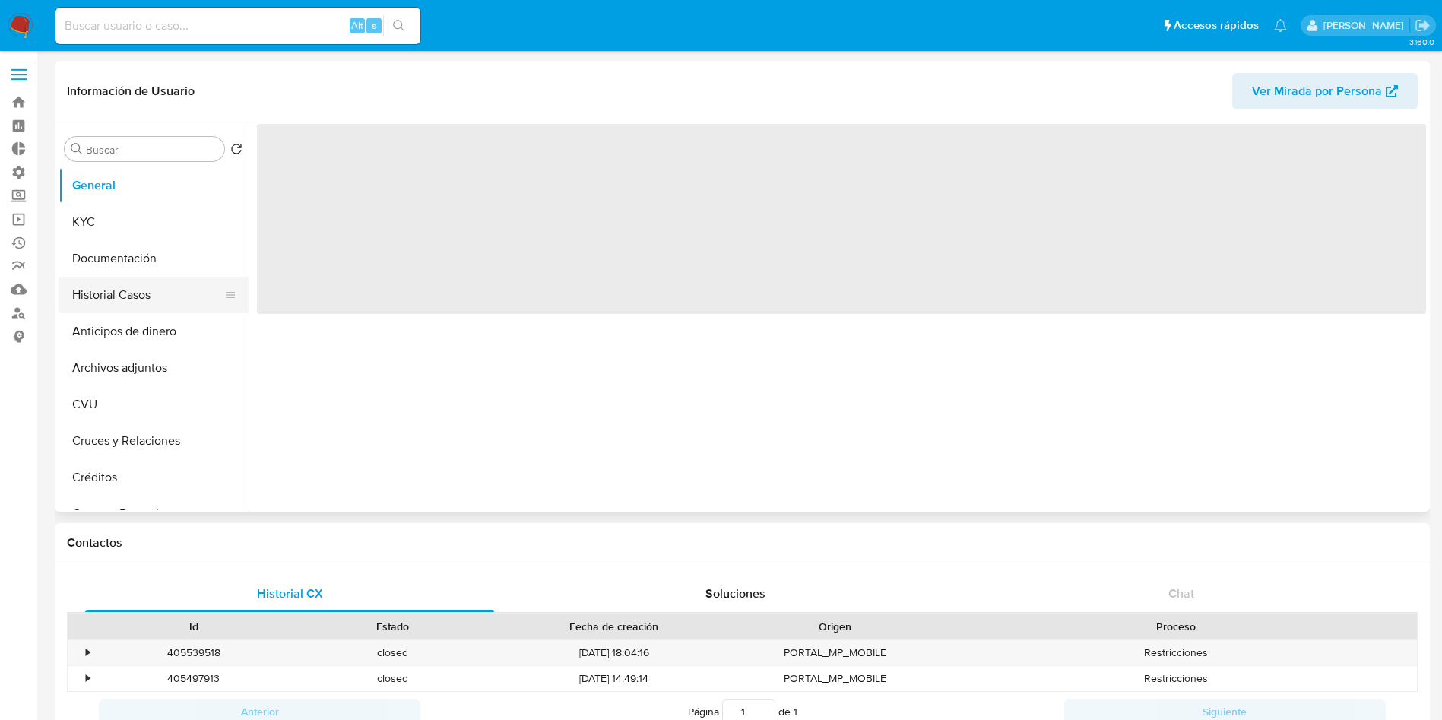
click at [145, 302] on button "Historial Casos" at bounding box center [148, 295] width 178 height 36
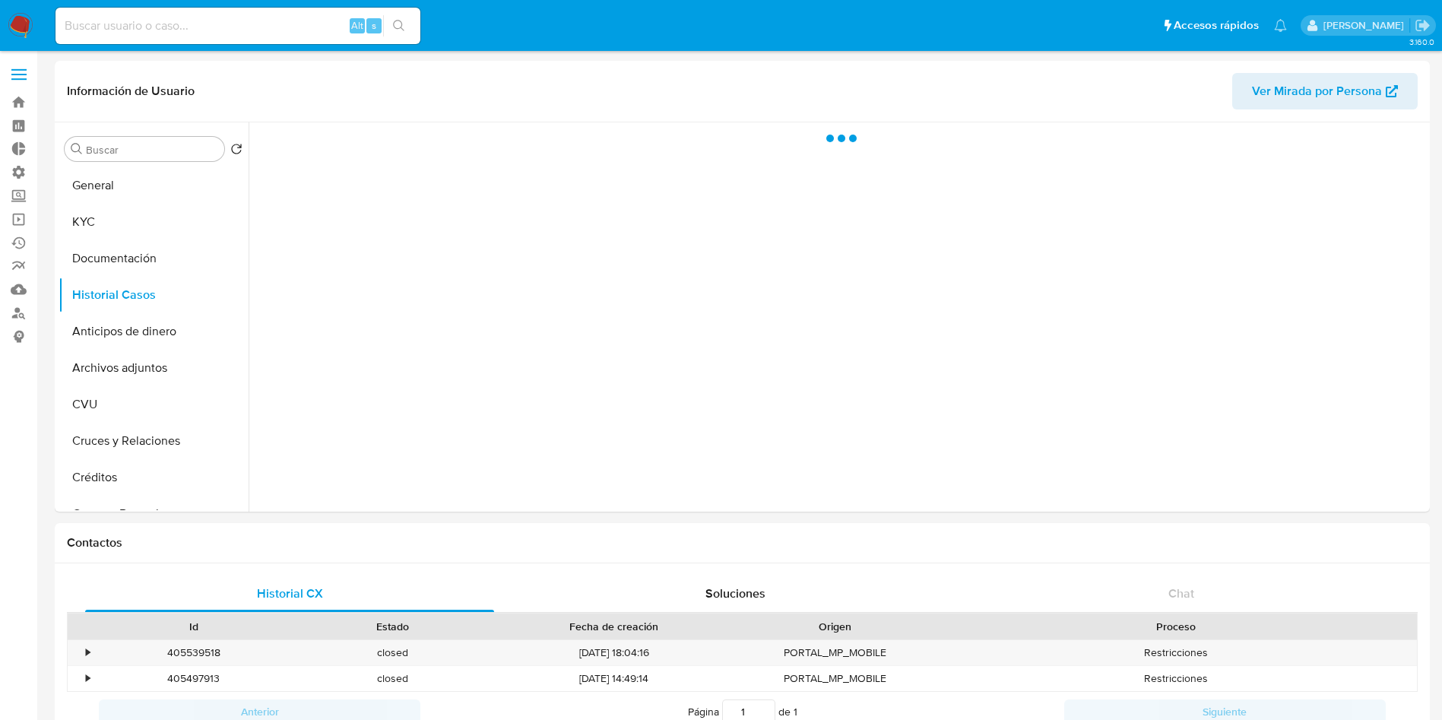
select select "10"
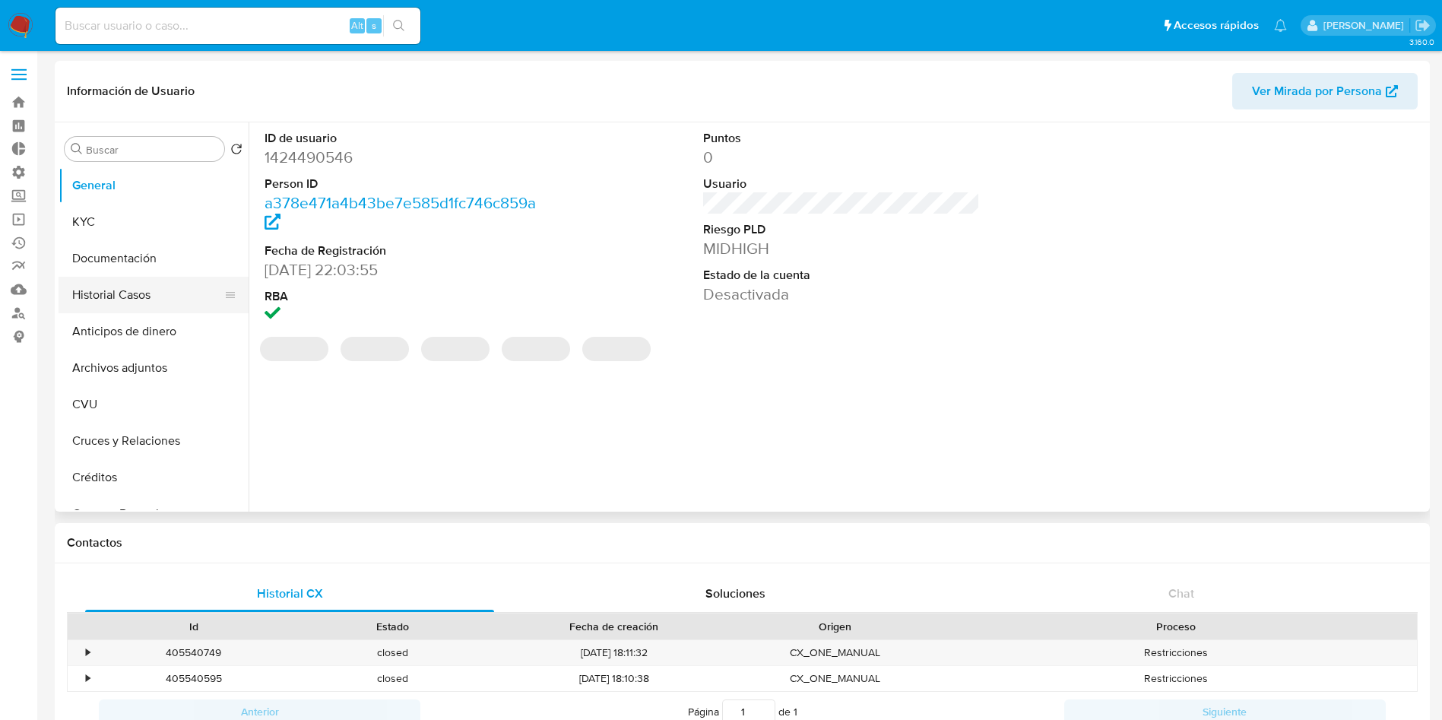
click at [140, 287] on button "Historial Casos" at bounding box center [148, 295] width 178 height 36
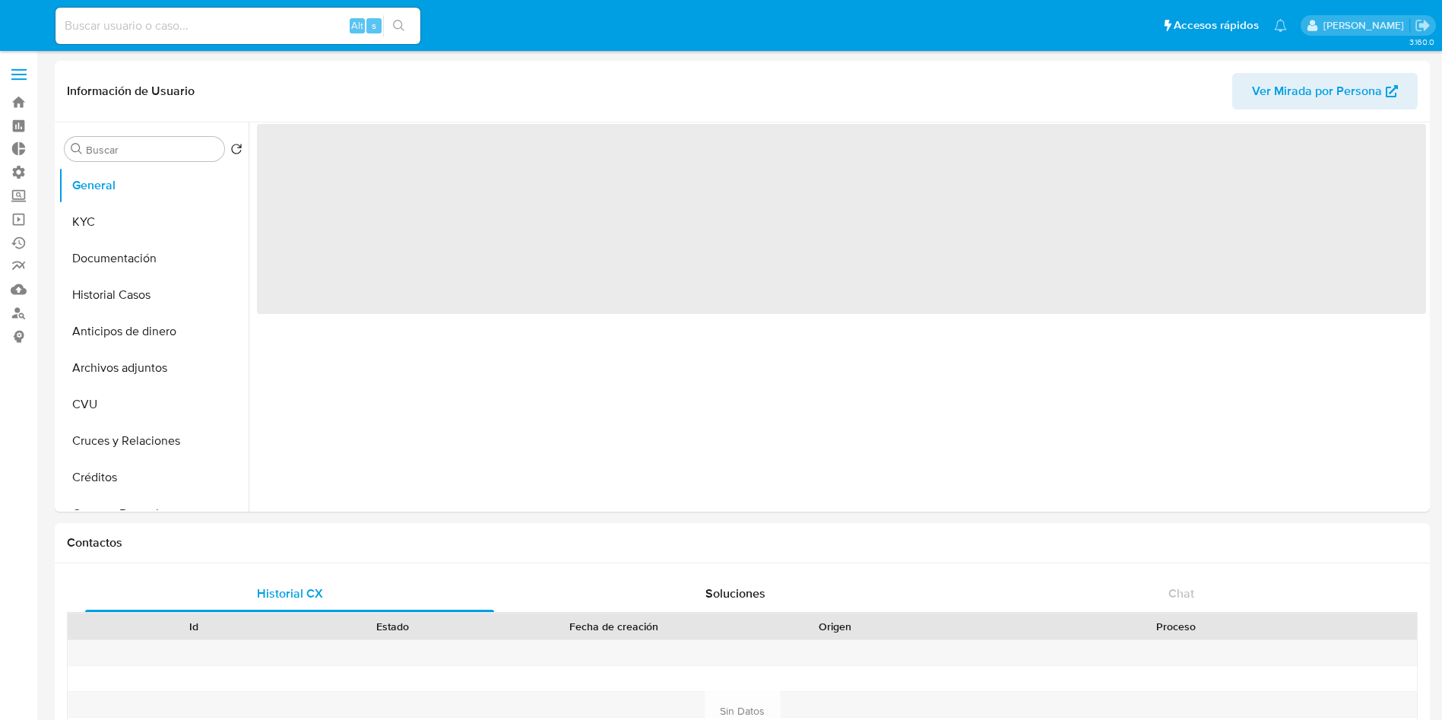
select select "10"
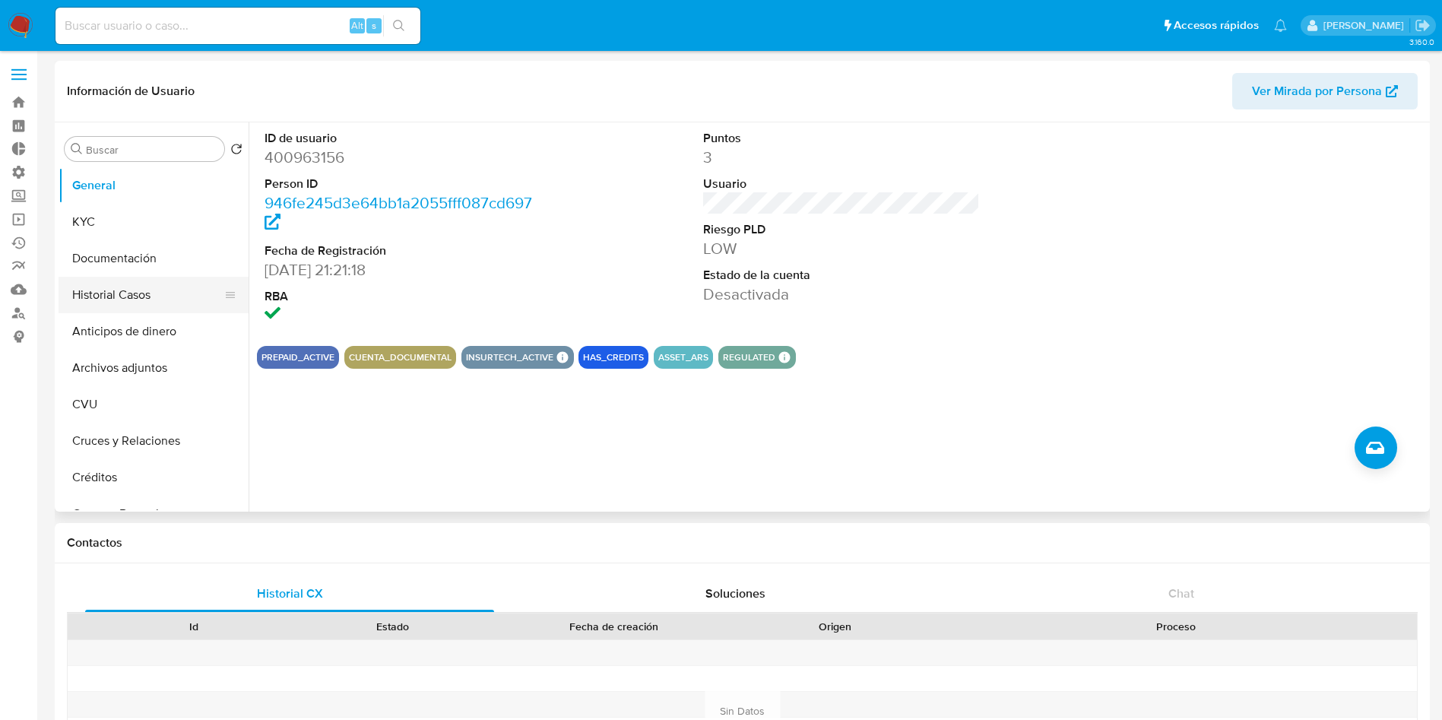
click at [150, 295] on button "Historial Casos" at bounding box center [148, 295] width 178 height 36
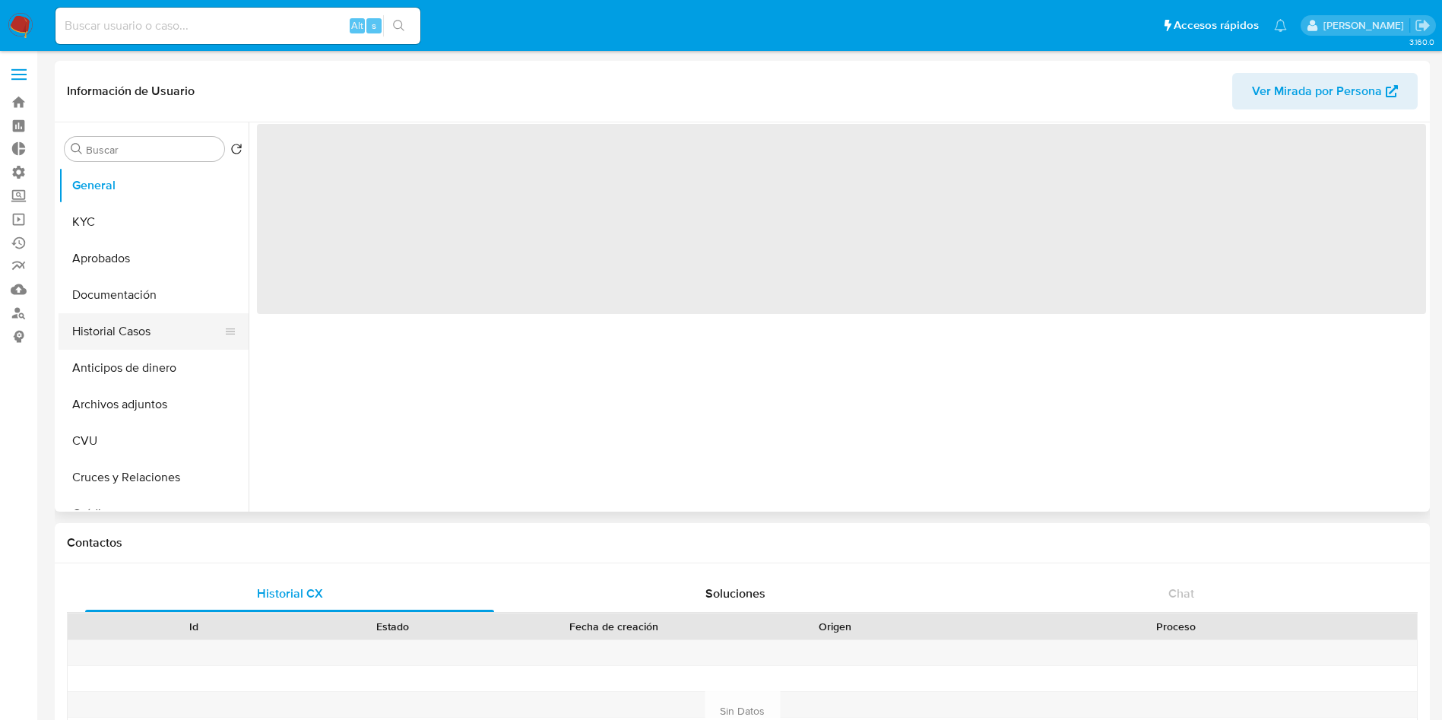
select select "10"
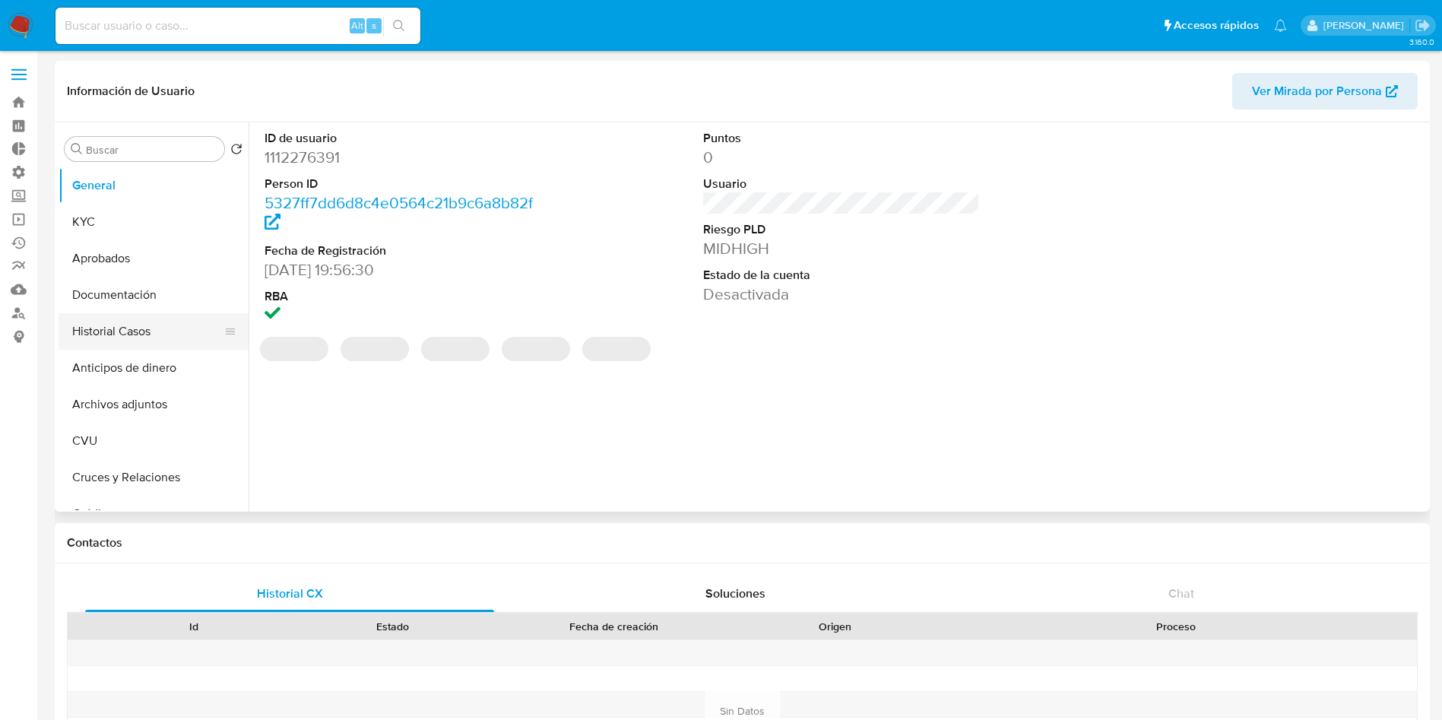
click at [77, 343] on button "Historial Casos" at bounding box center [148, 331] width 178 height 36
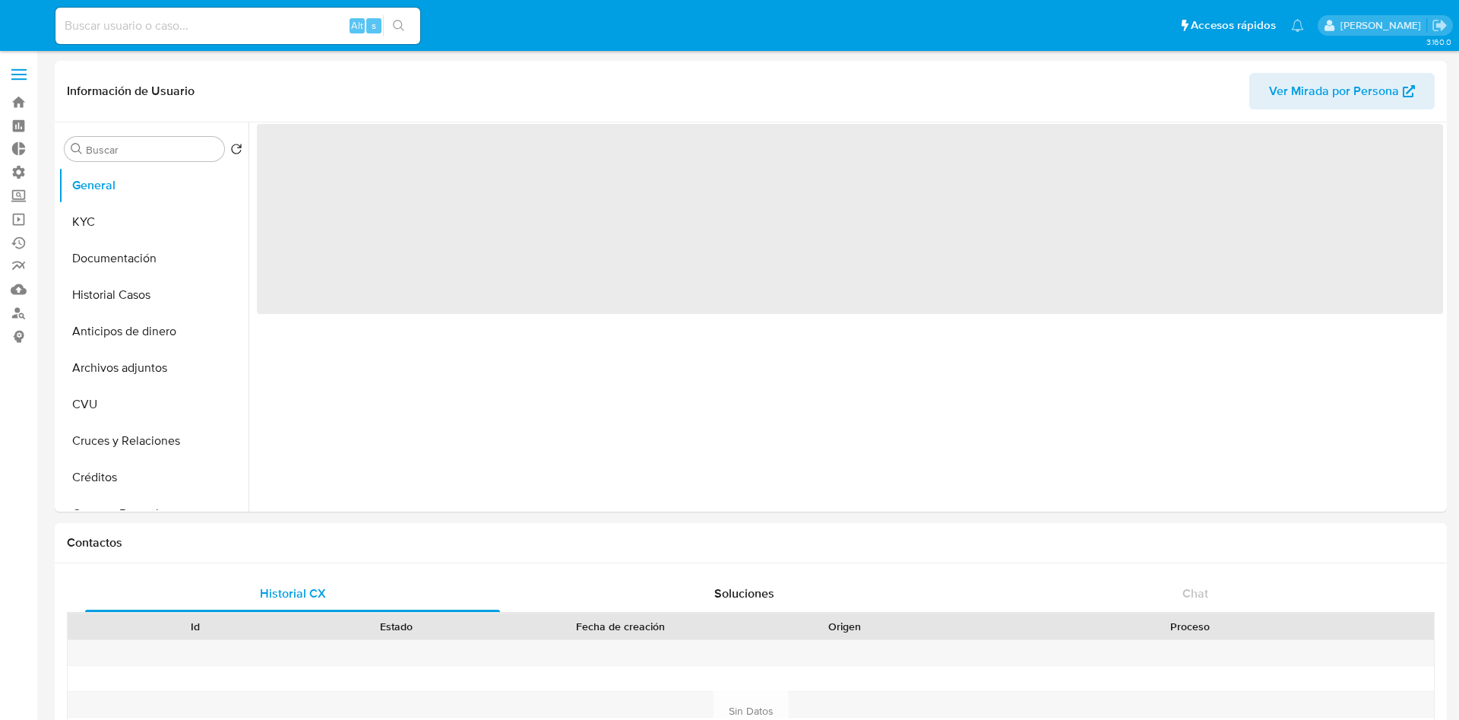
select select "10"
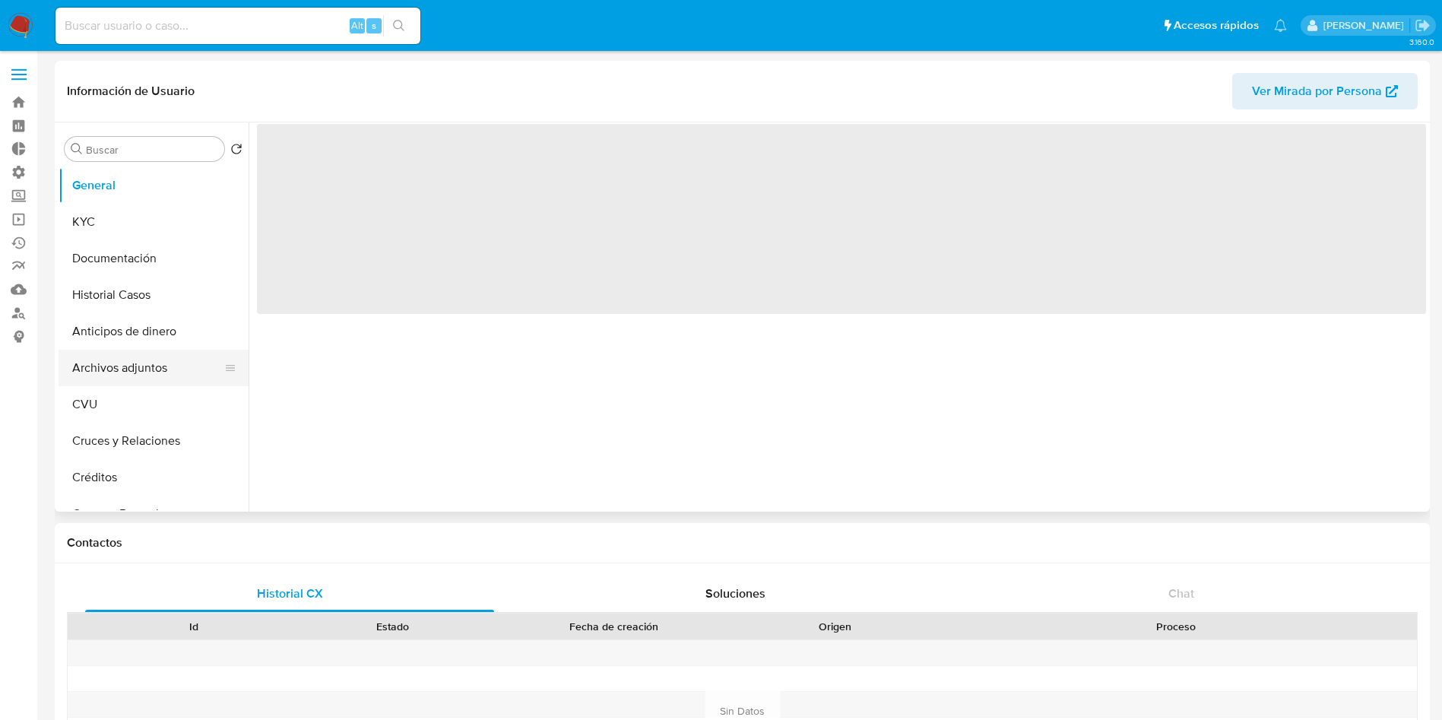
select select "10"
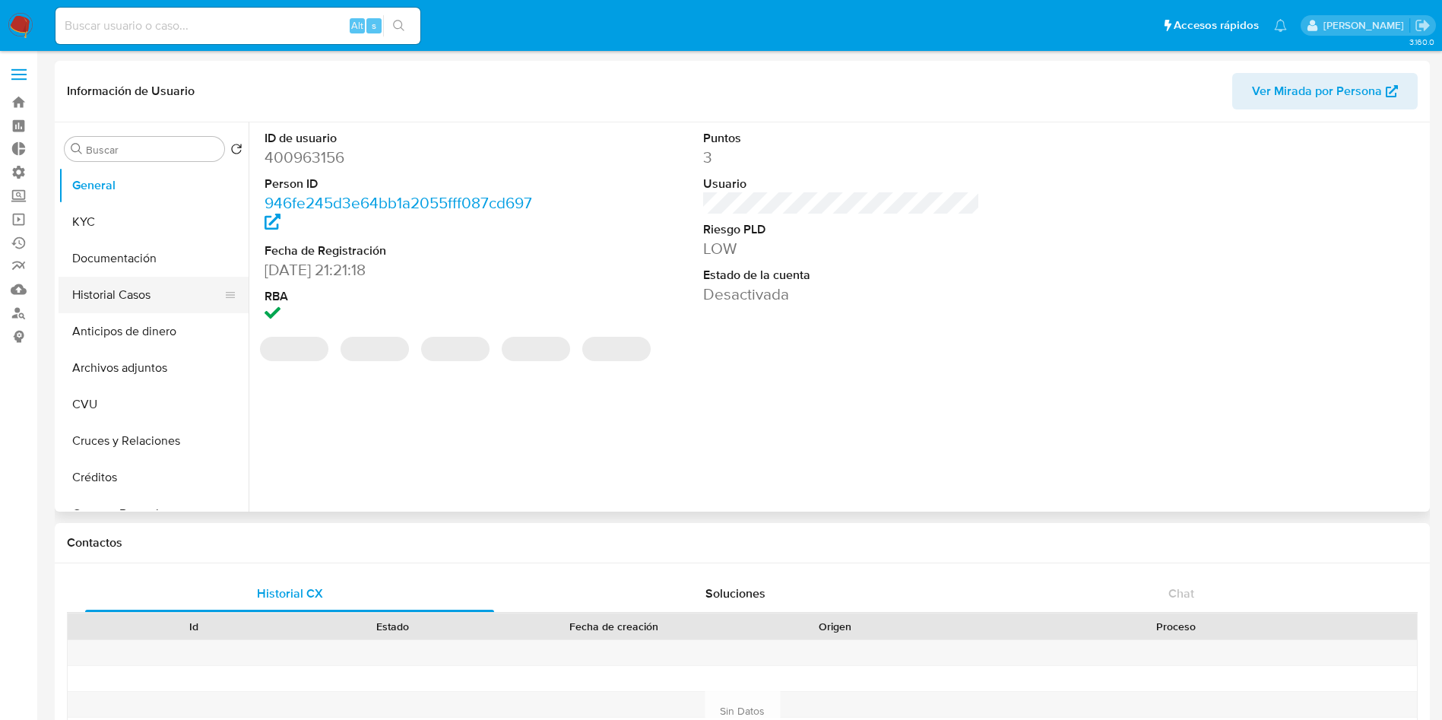
click at [100, 296] on button "Historial Casos" at bounding box center [148, 295] width 178 height 36
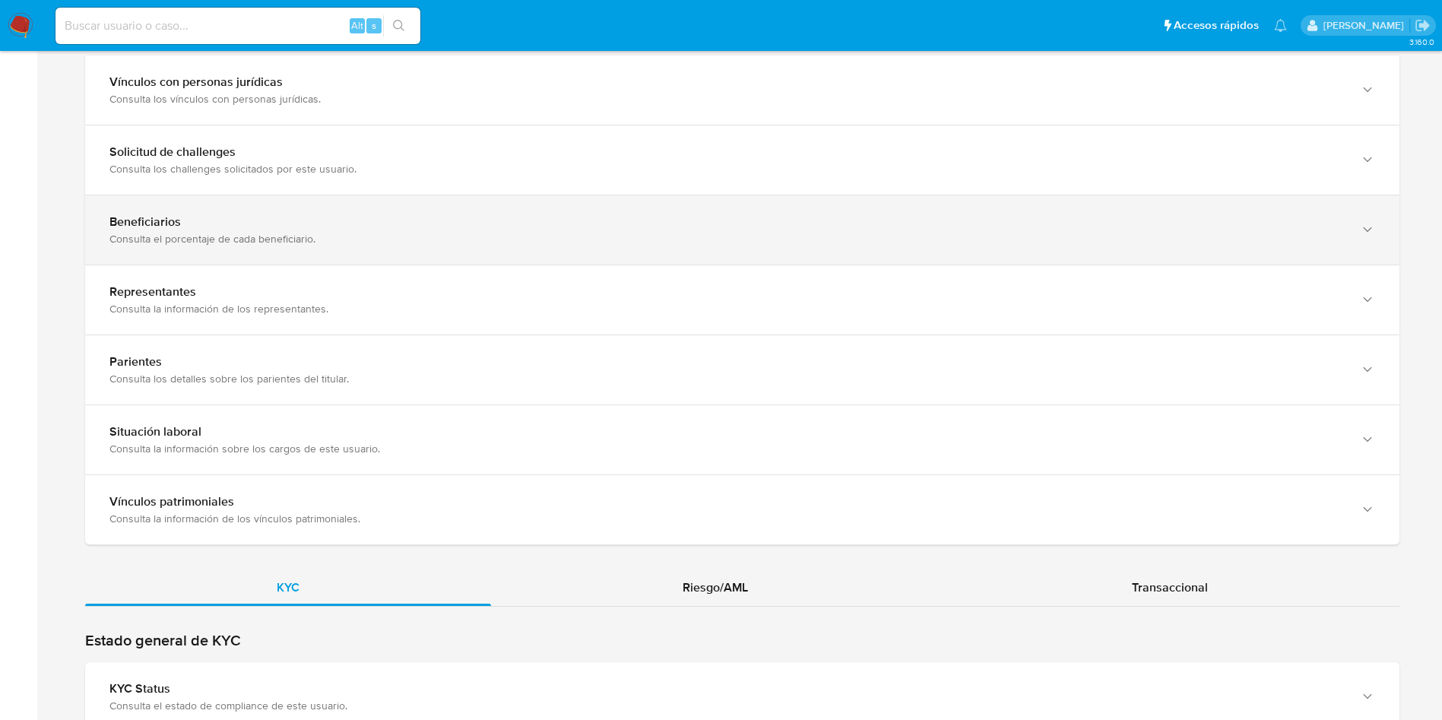
scroll to position [1026, 0]
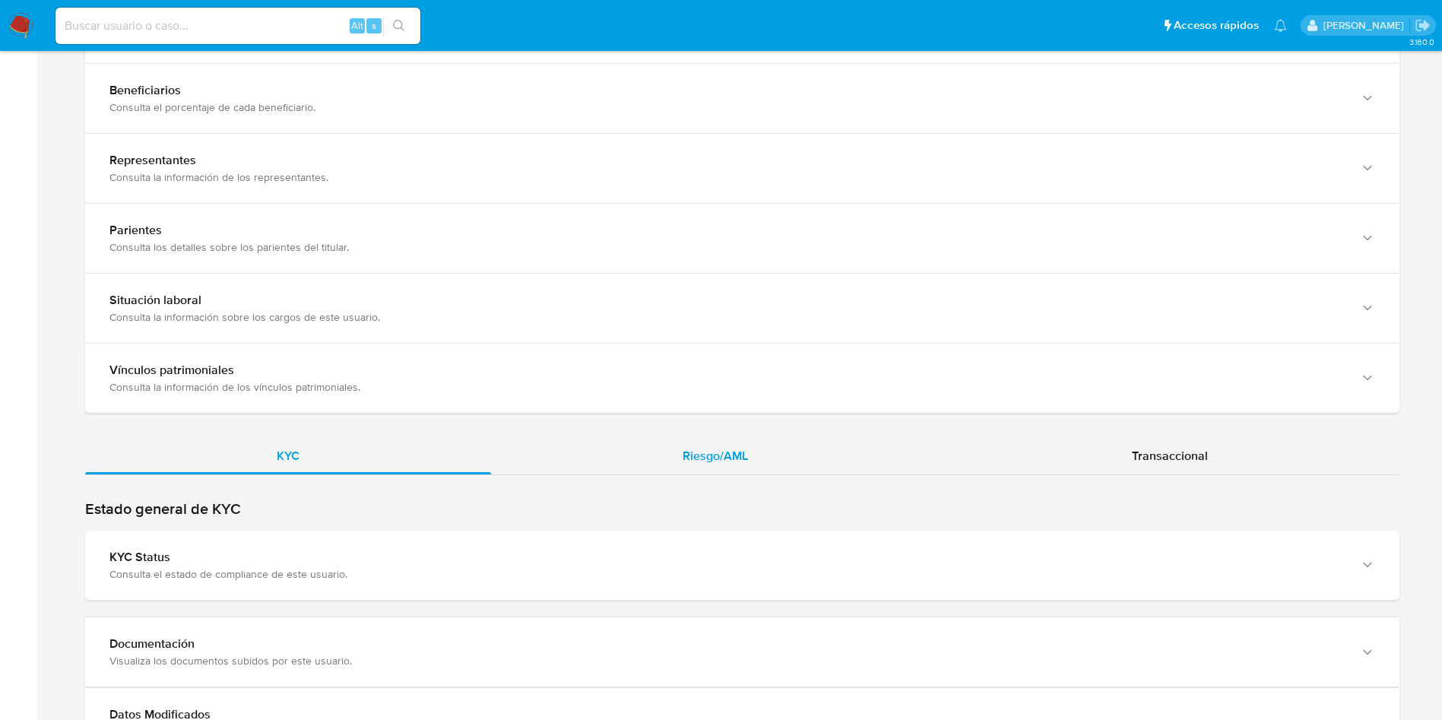
click at [717, 448] on span "Riesgo/AML" at bounding box center [714, 455] width 65 height 17
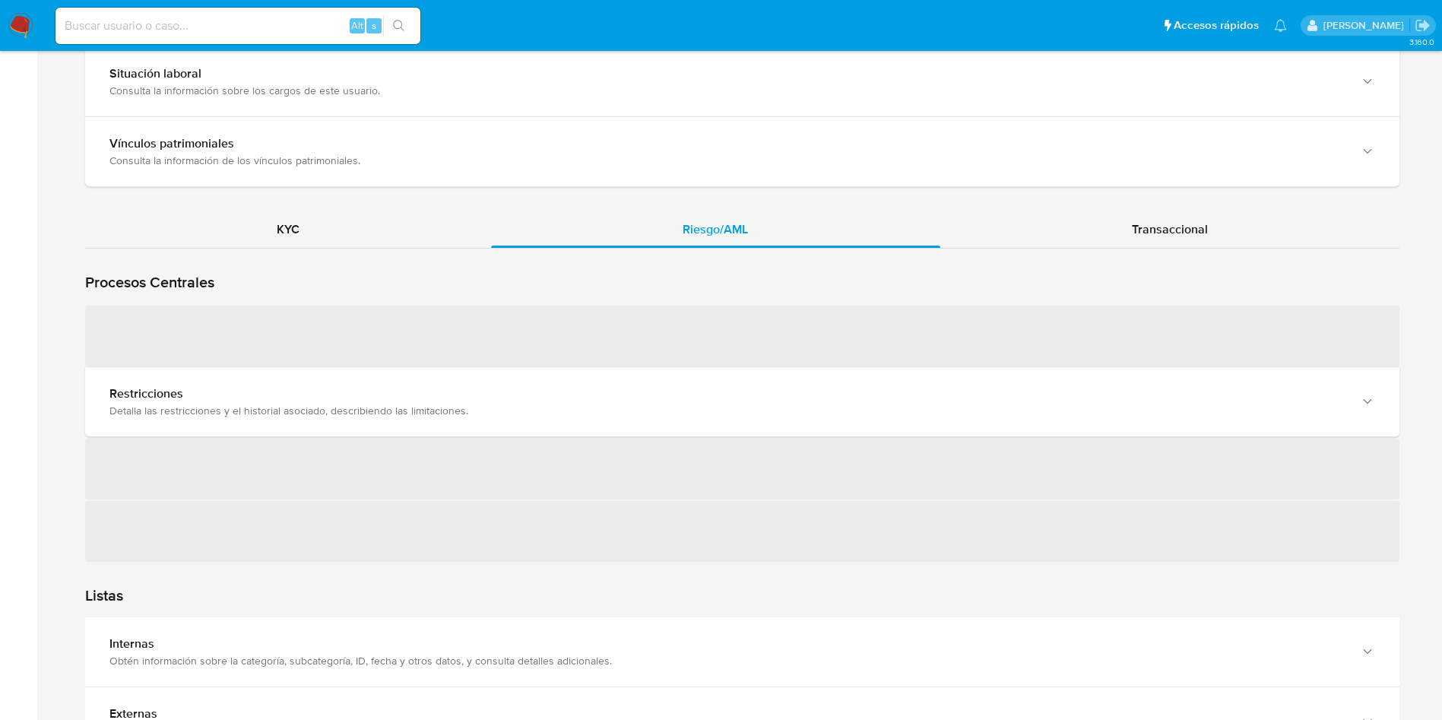
scroll to position [1254, 0]
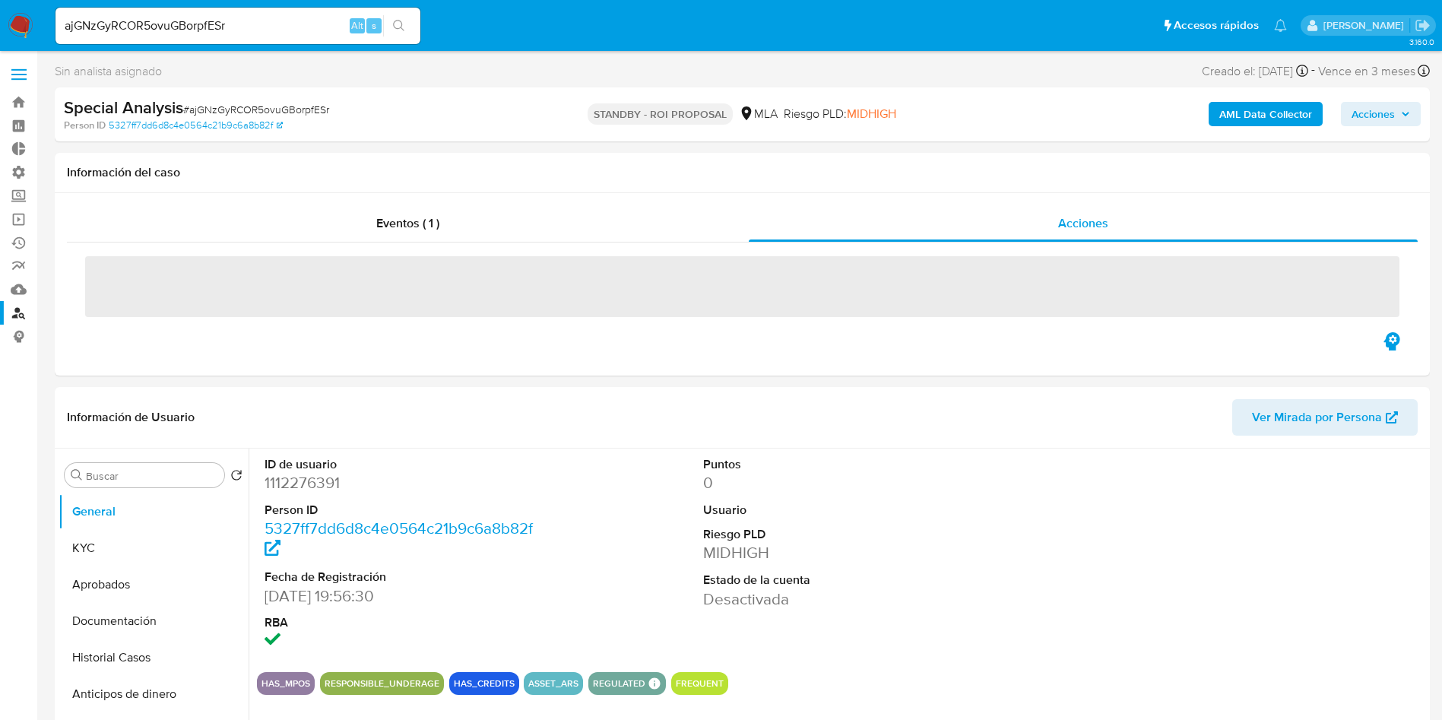
select select "10"
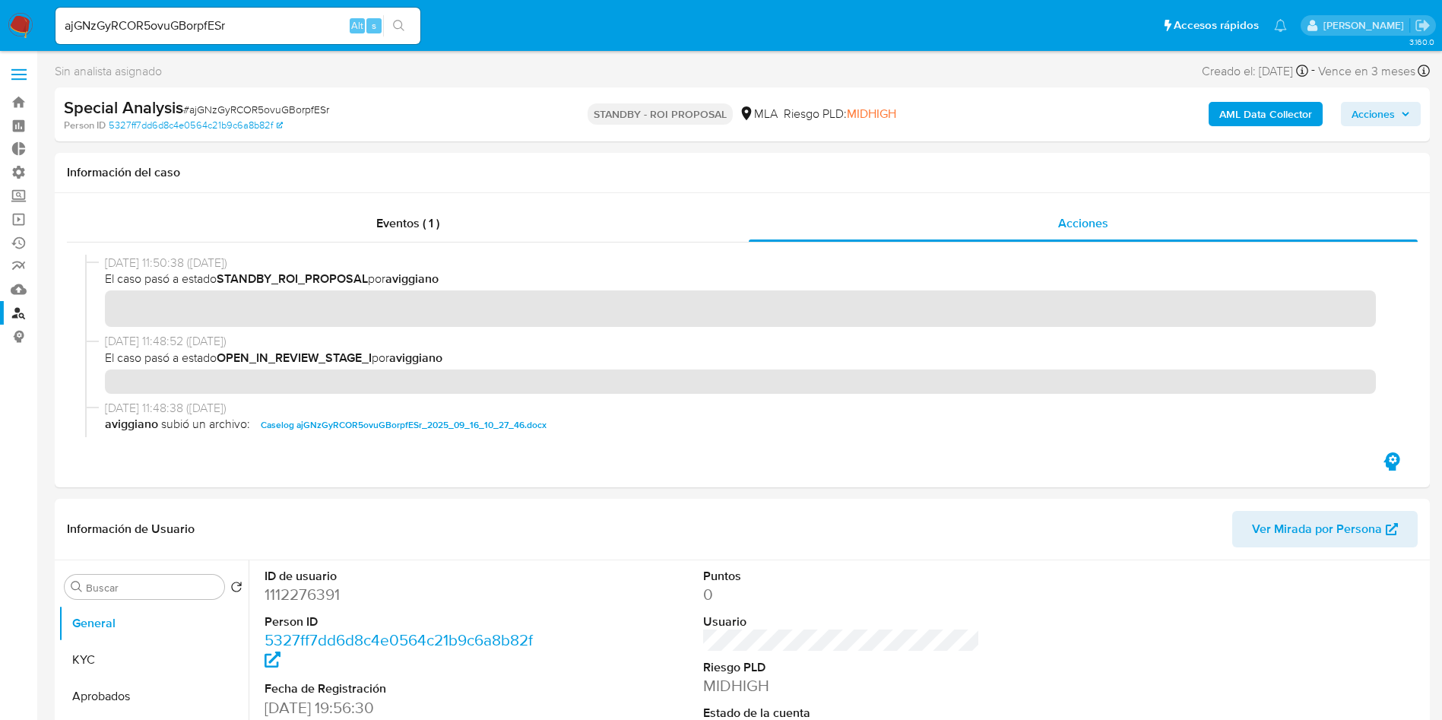
scroll to position [114, 0]
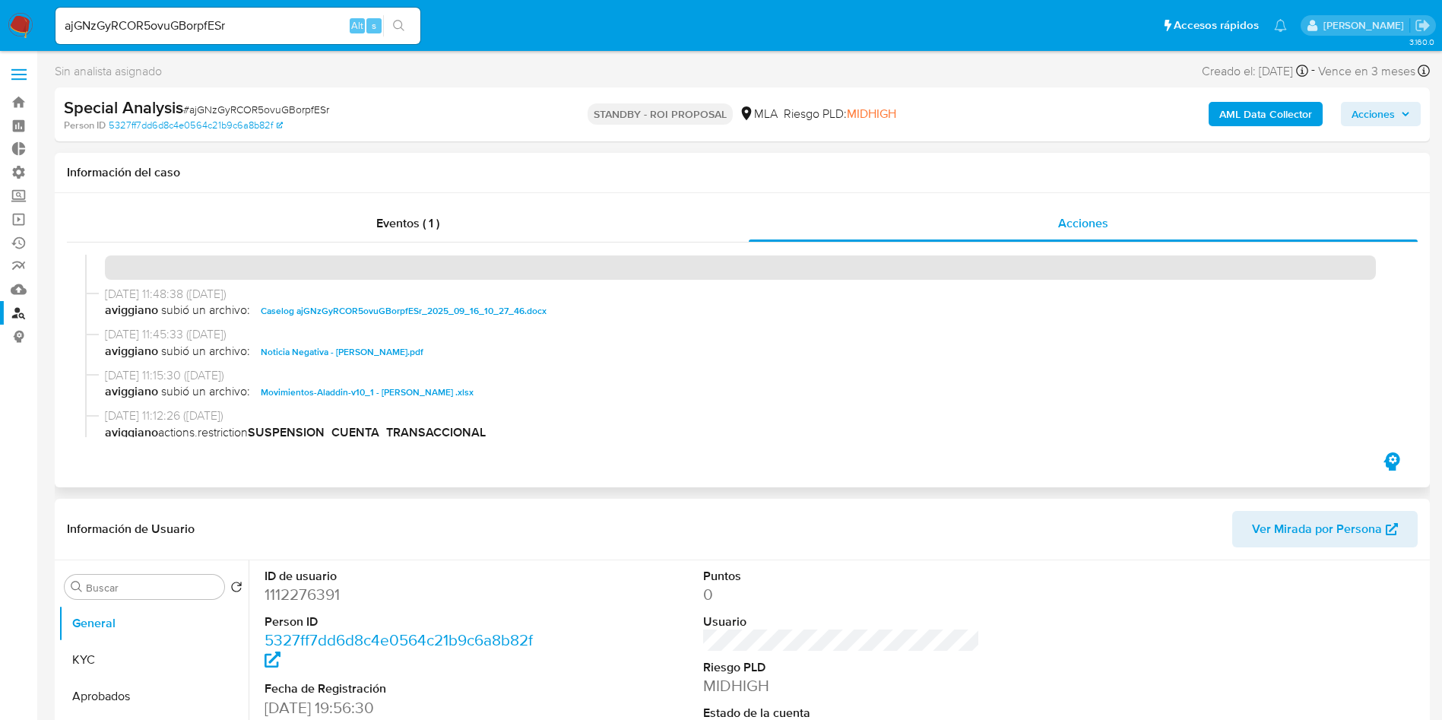
click at [395, 303] on span "Caselog ajGNzGyRCOR5ovuGBorpfESr_2025_09_16_10_27_46.docx" at bounding box center [404, 311] width 286 height 18
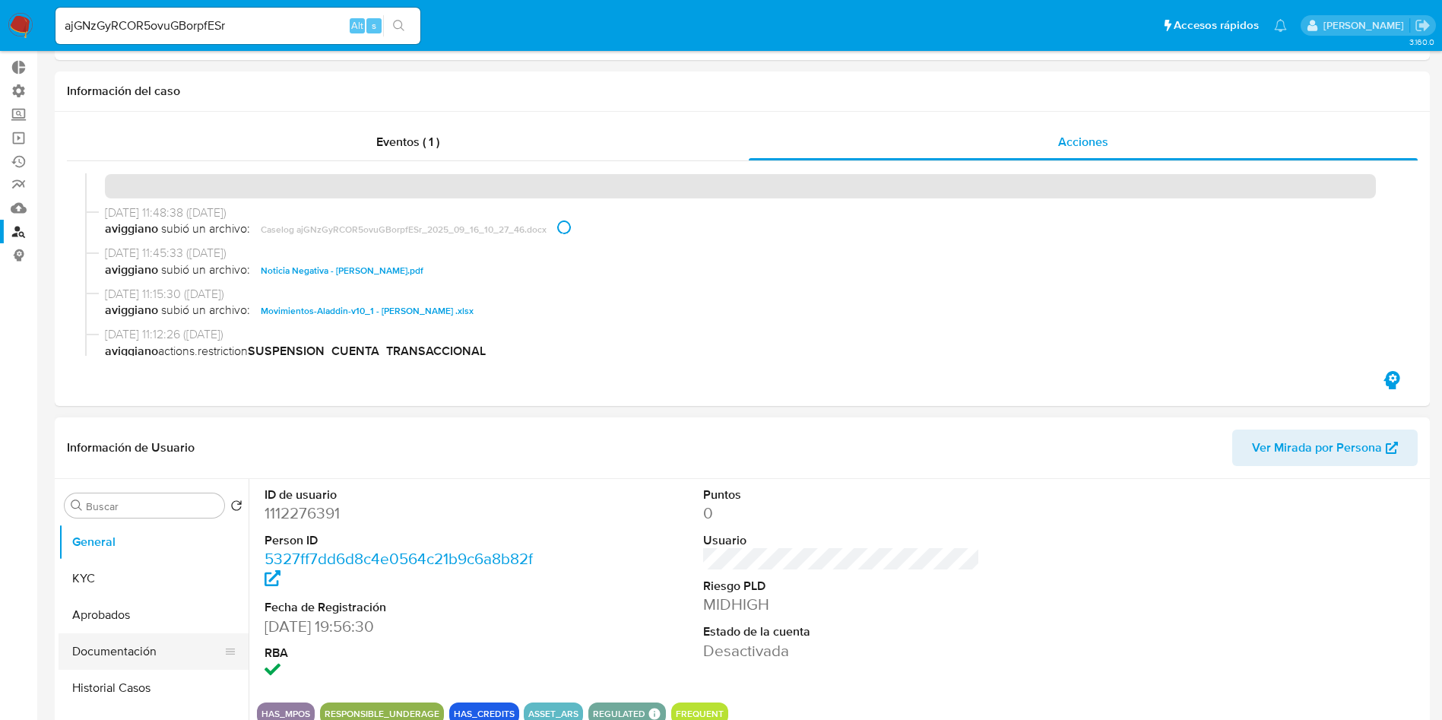
scroll to position [228, 0]
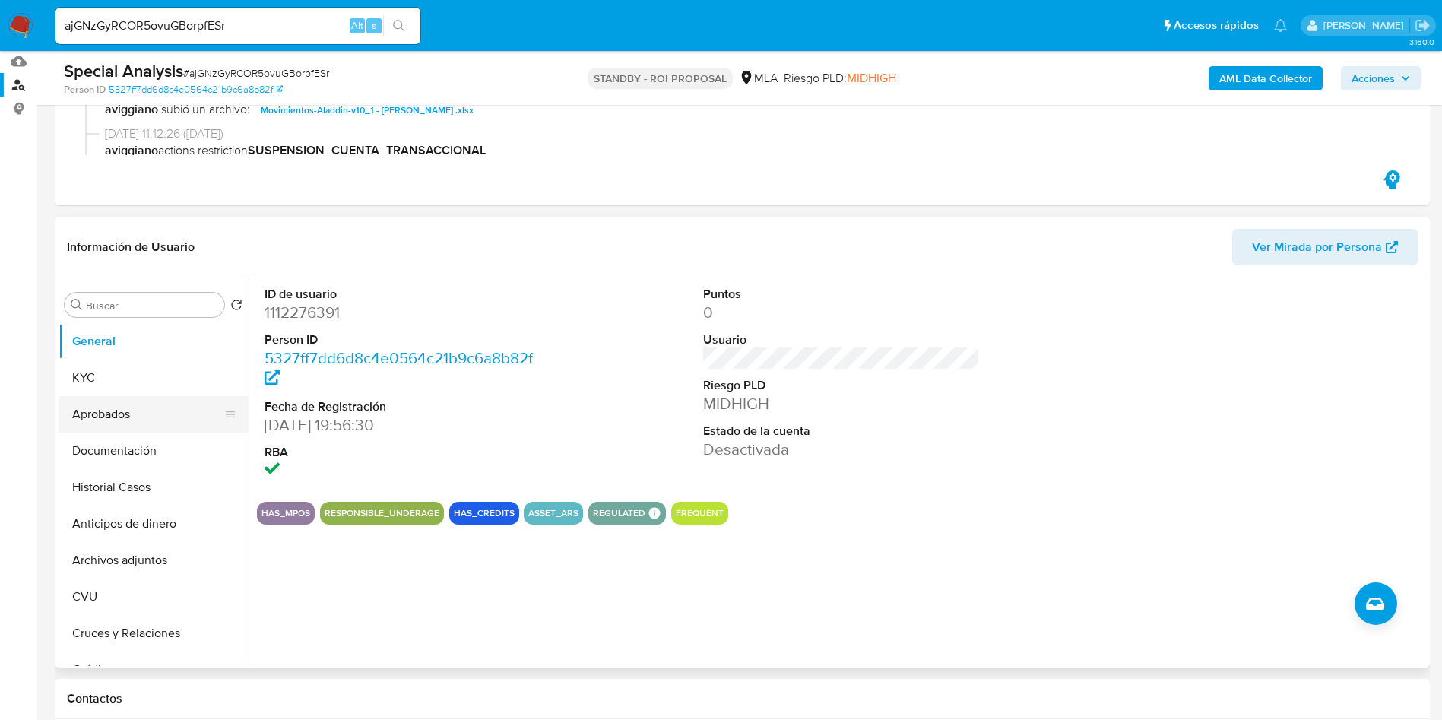
click at [138, 407] on button "Aprobados" at bounding box center [148, 414] width 178 height 36
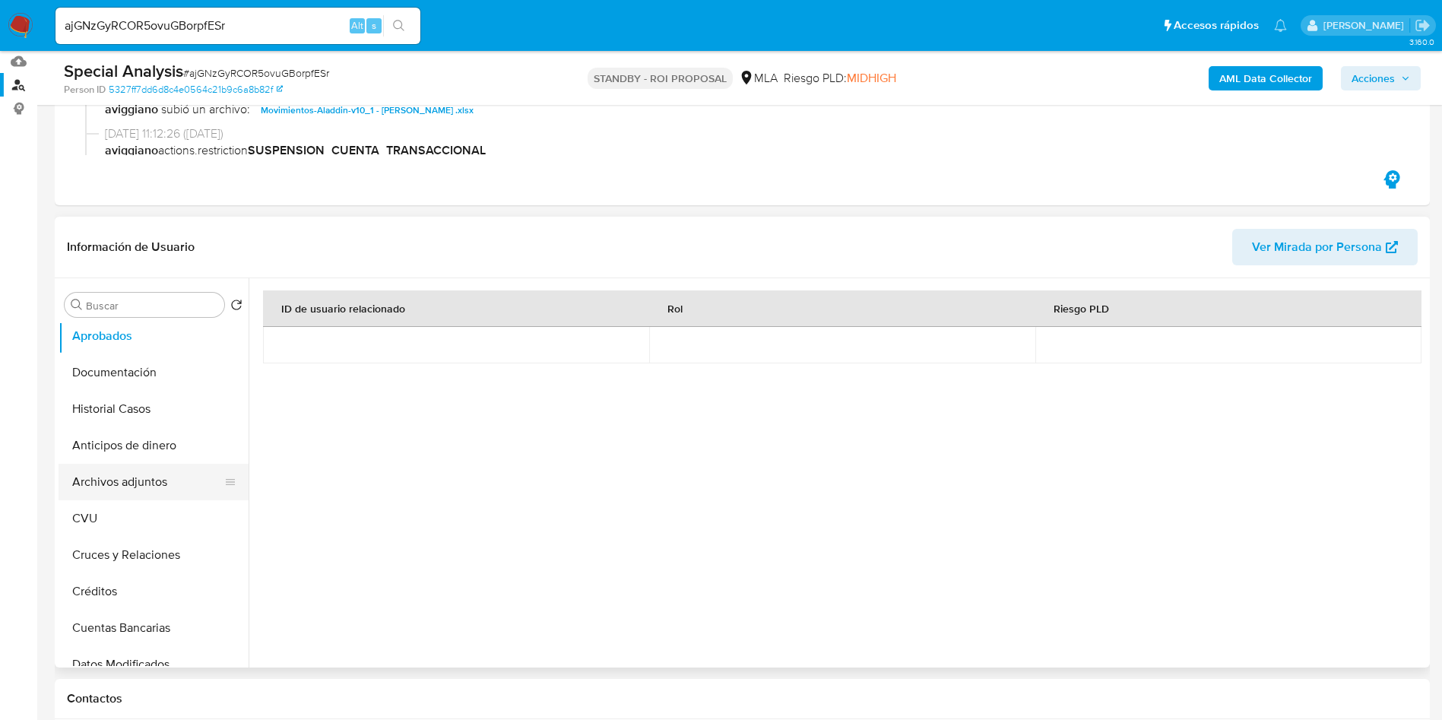
scroll to position [114, 0]
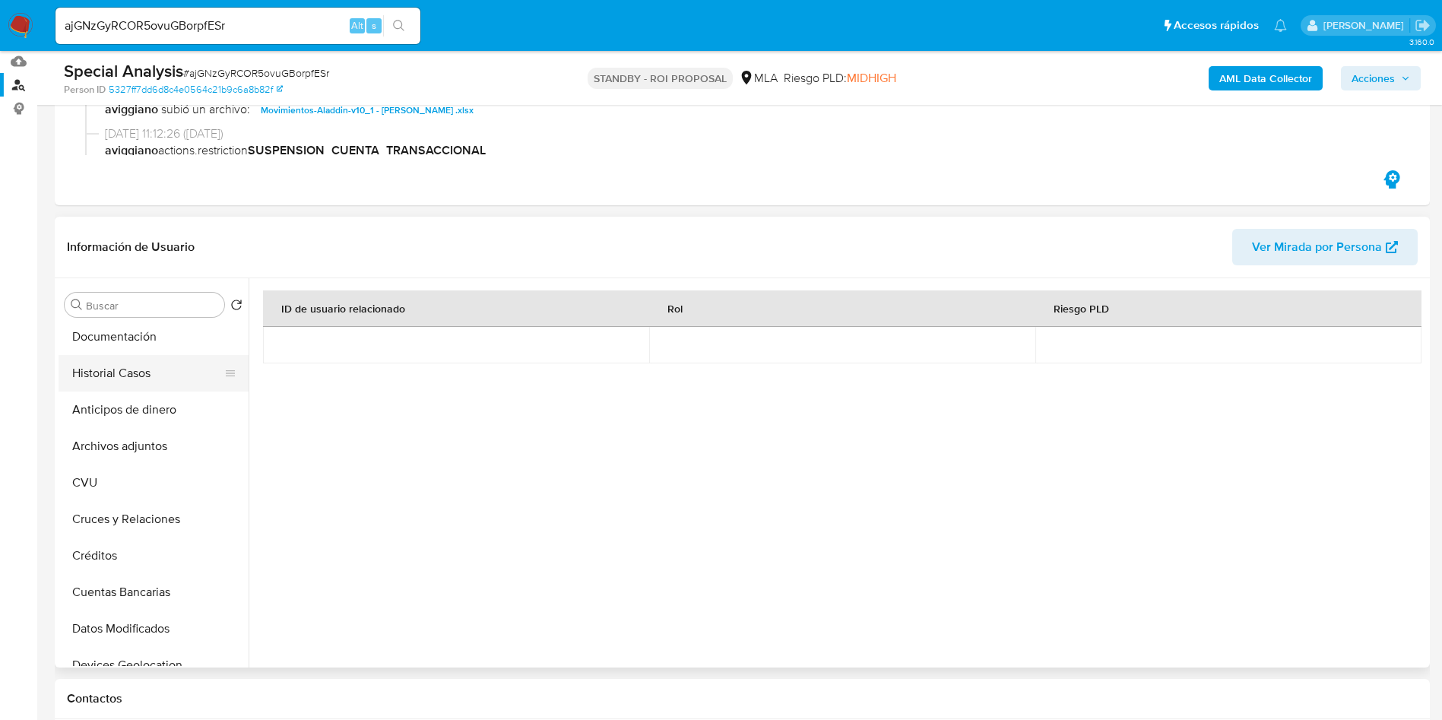
click at [133, 372] on button "Historial Casos" at bounding box center [148, 373] width 178 height 36
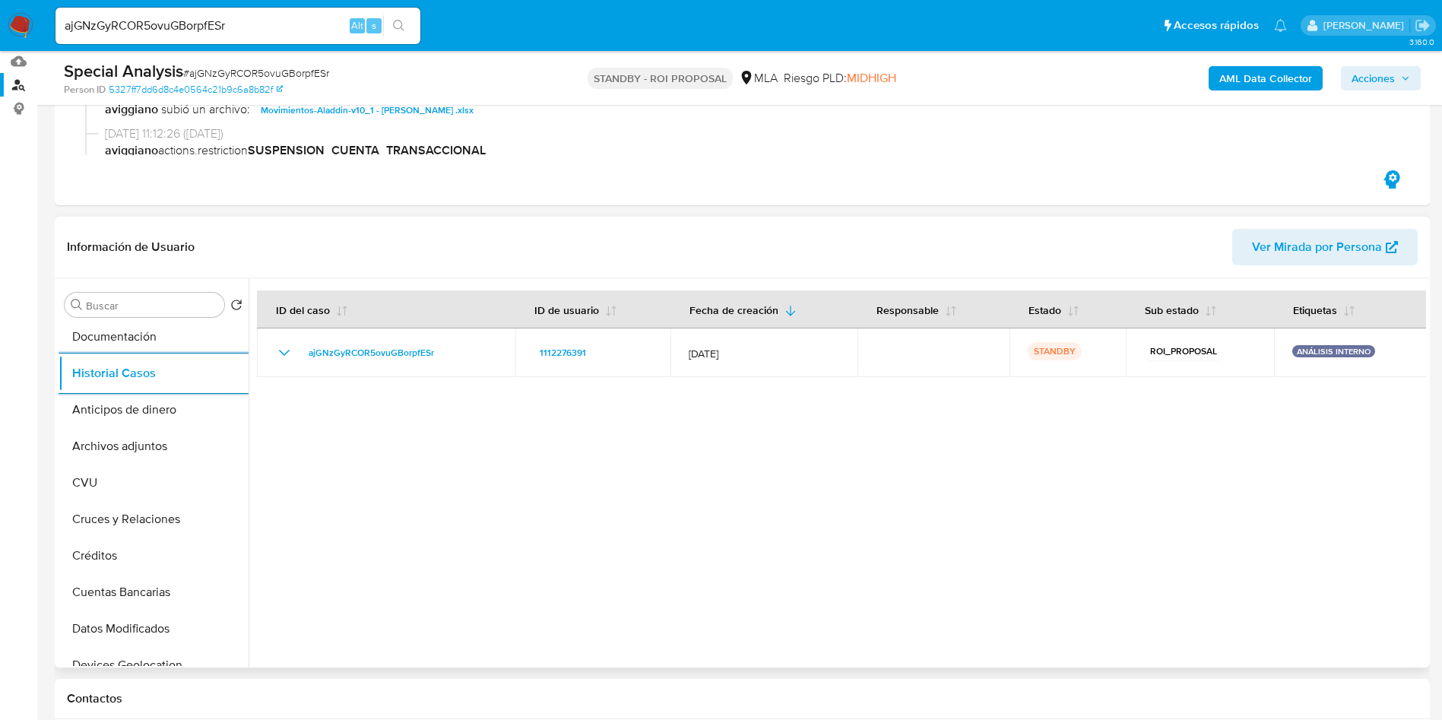
scroll to position [0, 0]
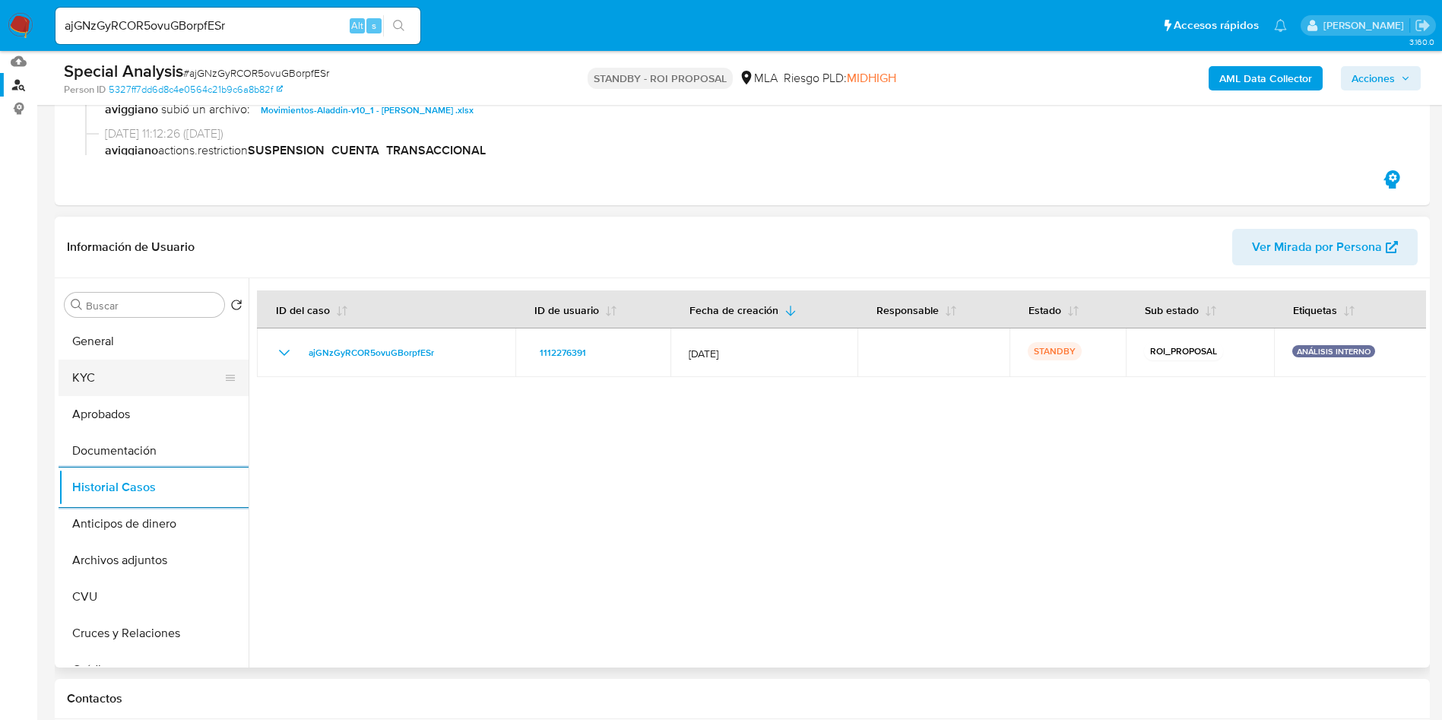
click at [100, 371] on button "KYC" at bounding box center [148, 377] width 178 height 36
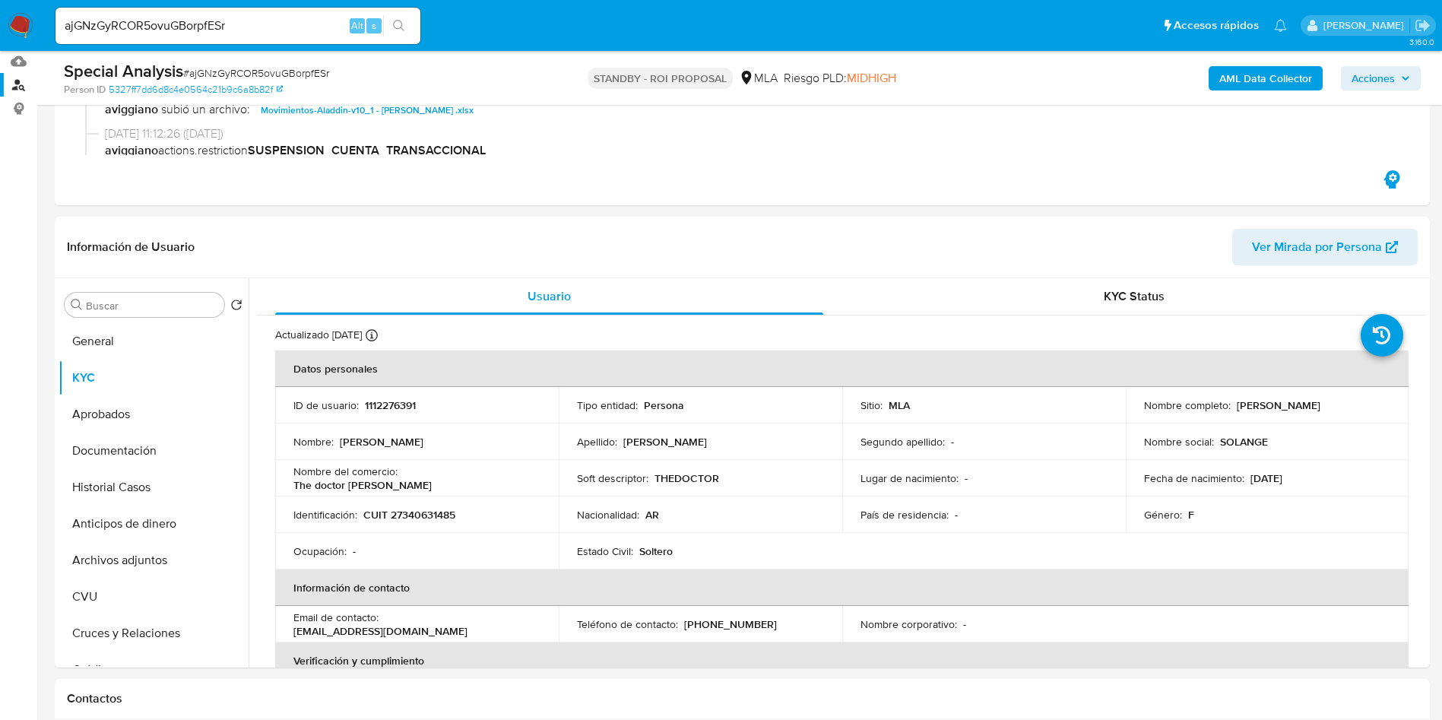
click at [258, 20] on input "ajGNzGyRCOR5ovuGBorpfESr" at bounding box center [237, 26] width 365 height 20
paste input "l29436VJQOiXKQ8bOAqo50DW"
type input "l29436VJQOiXKQ8bOAqo50DW"
click at [403, 35] on button "search-icon" at bounding box center [398, 25] width 31 height 21
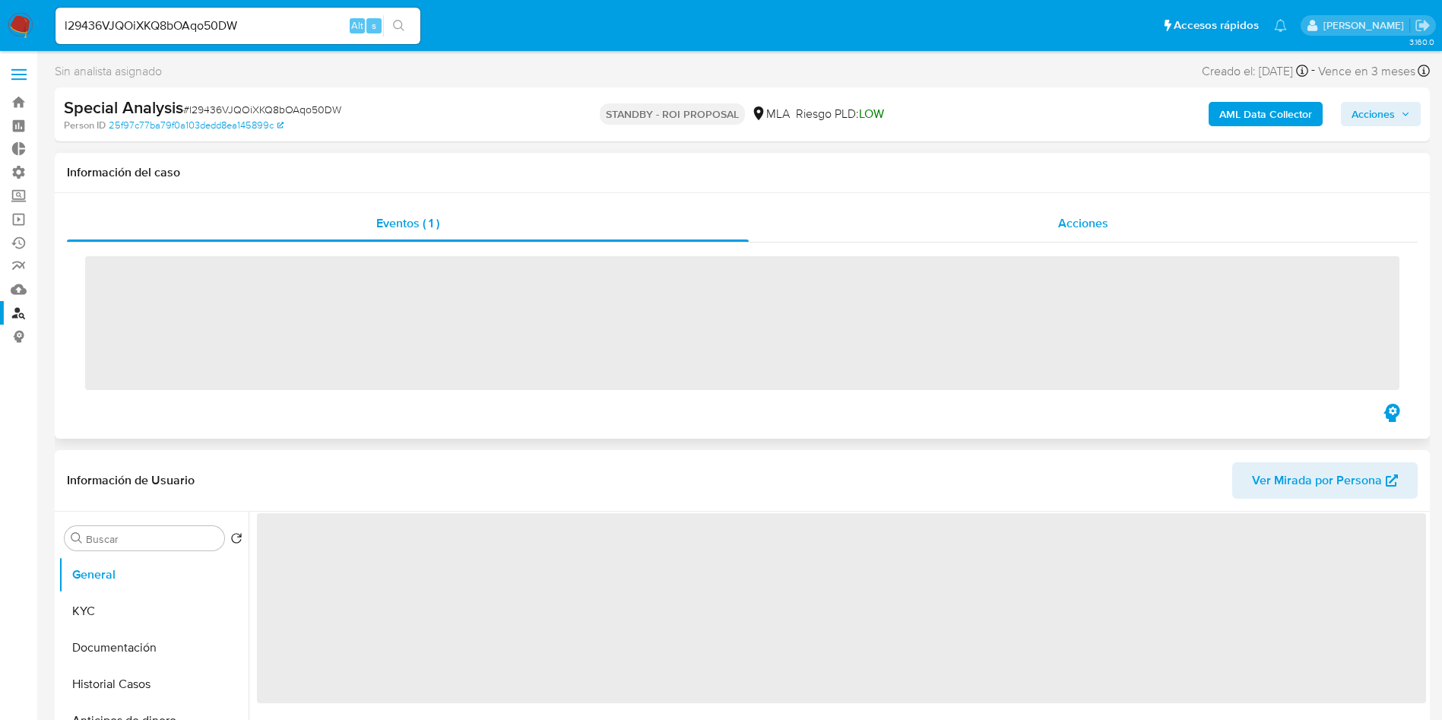
click at [1090, 229] on span "Acciones" at bounding box center [1083, 222] width 50 height 17
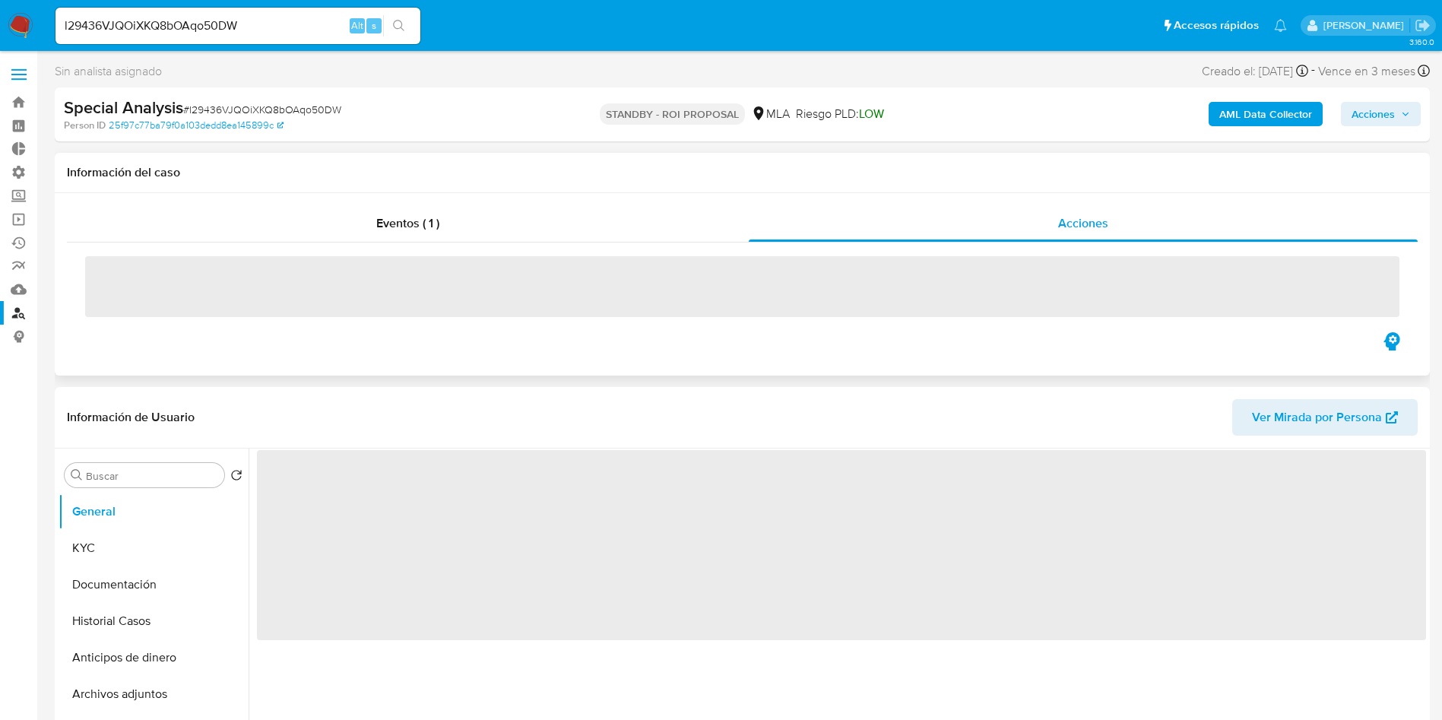
select select "10"
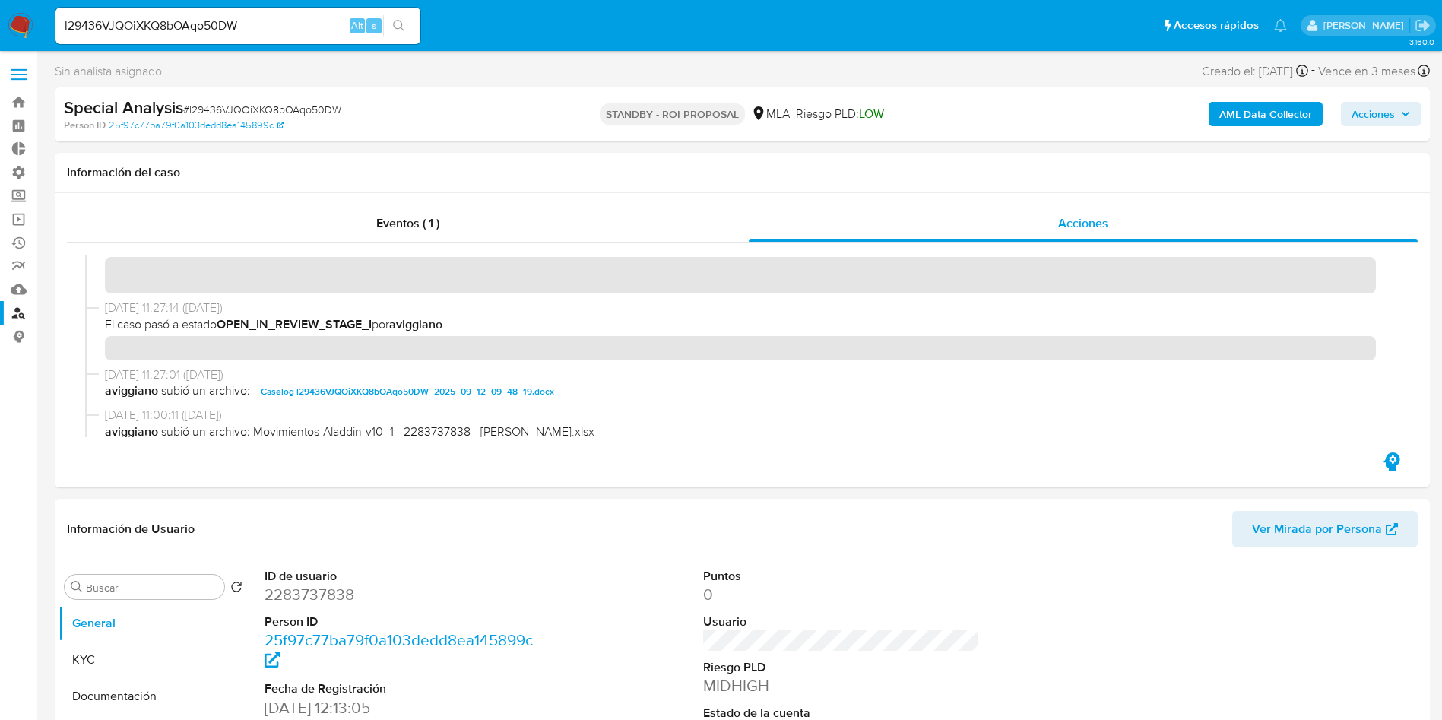
scroll to position [570, 0]
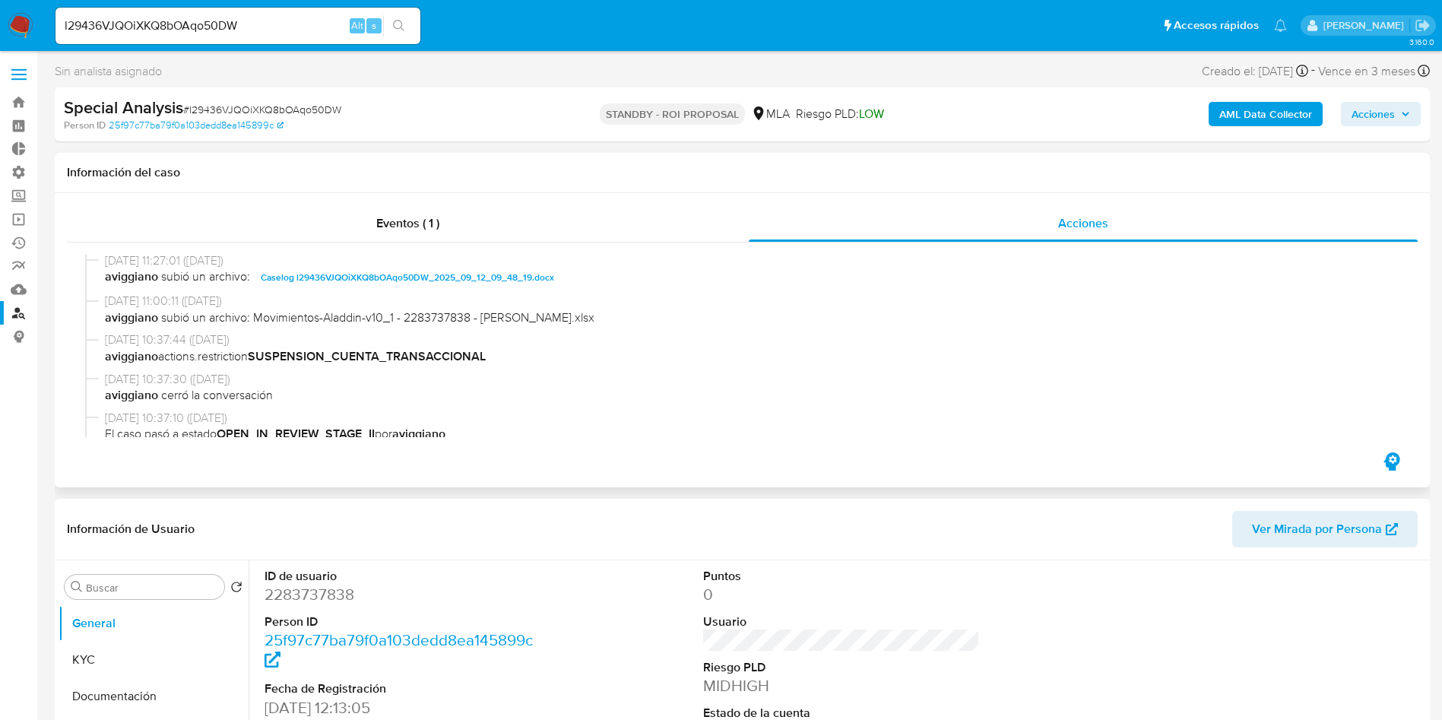
click at [404, 278] on span "Caselog l29436VJQOiXKQ8bOAqo50DW_2025_09_12_09_48_19.docx" at bounding box center [407, 277] width 293 height 18
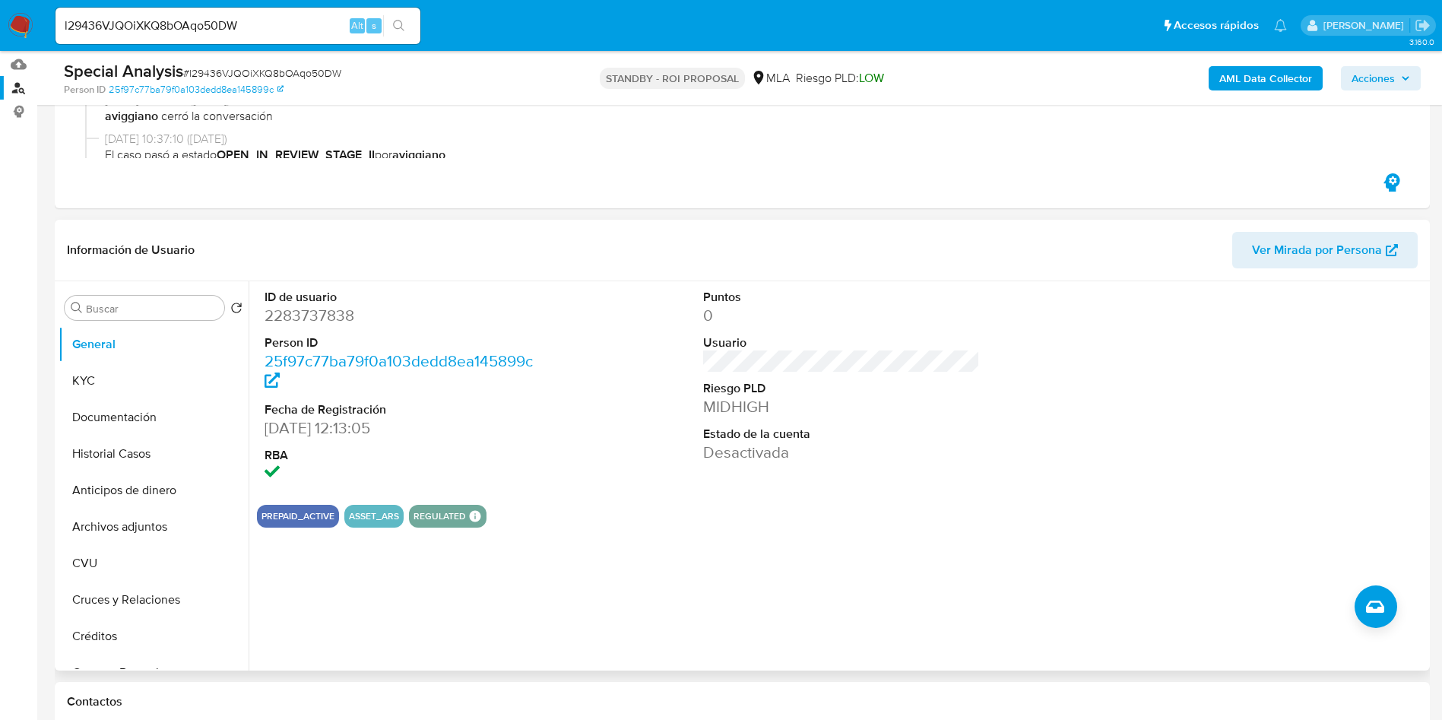
scroll to position [228, 0]
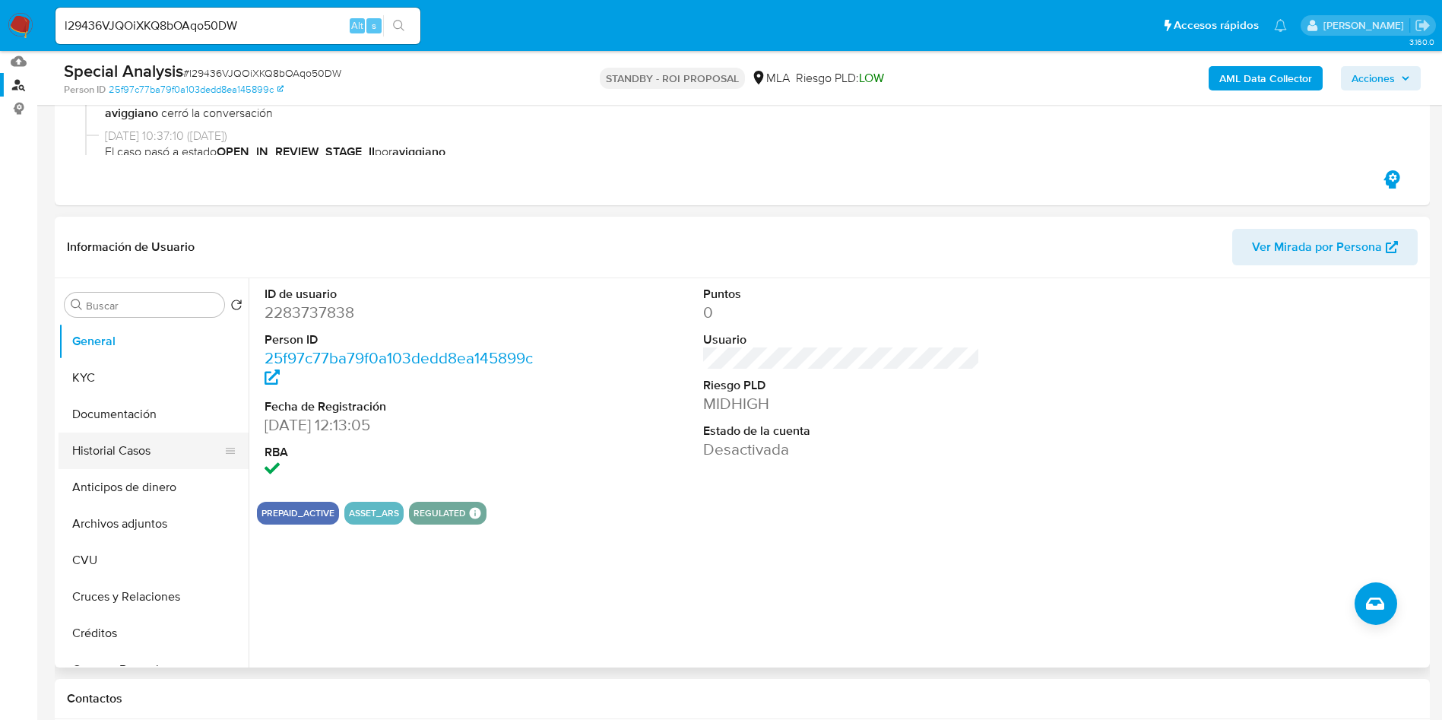
click at [122, 459] on button "Historial Casos" at bounding box center [148, 450] width 178 height 36
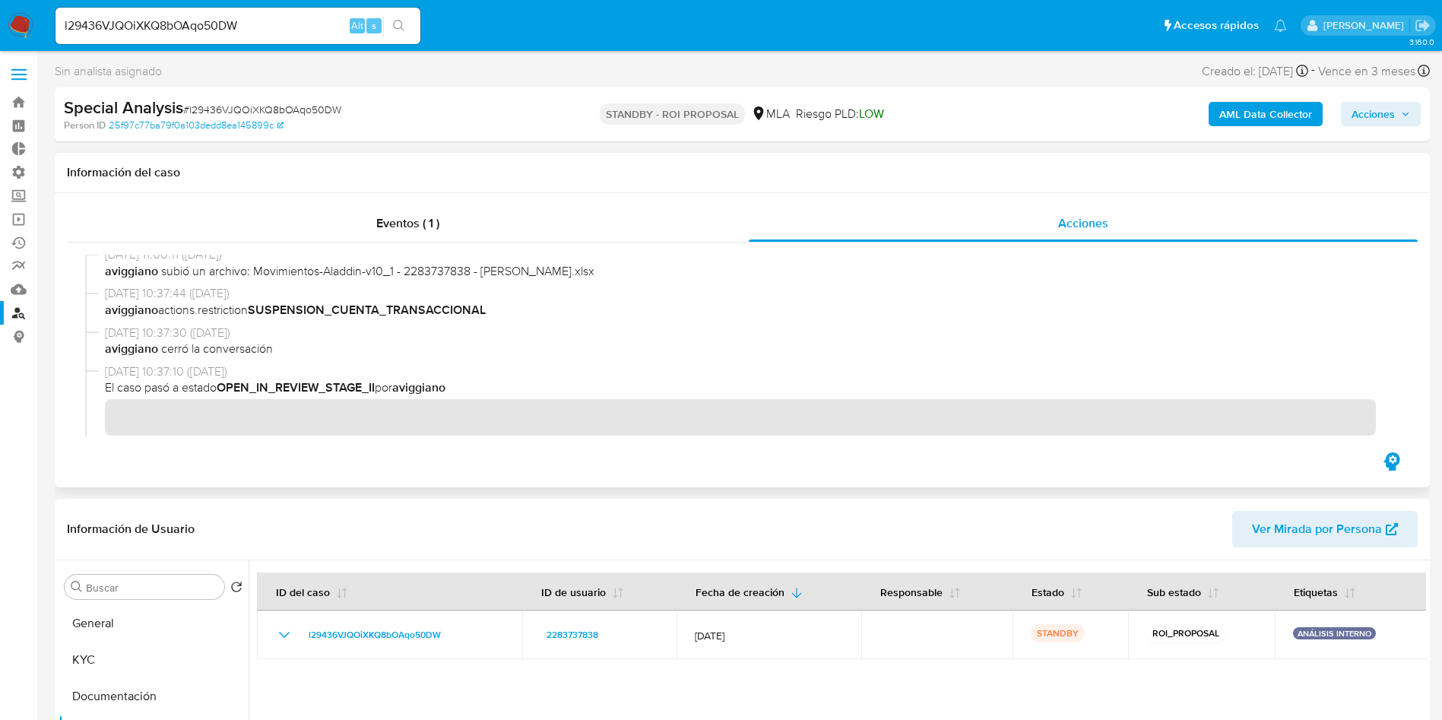
scroll to position [570, 0]
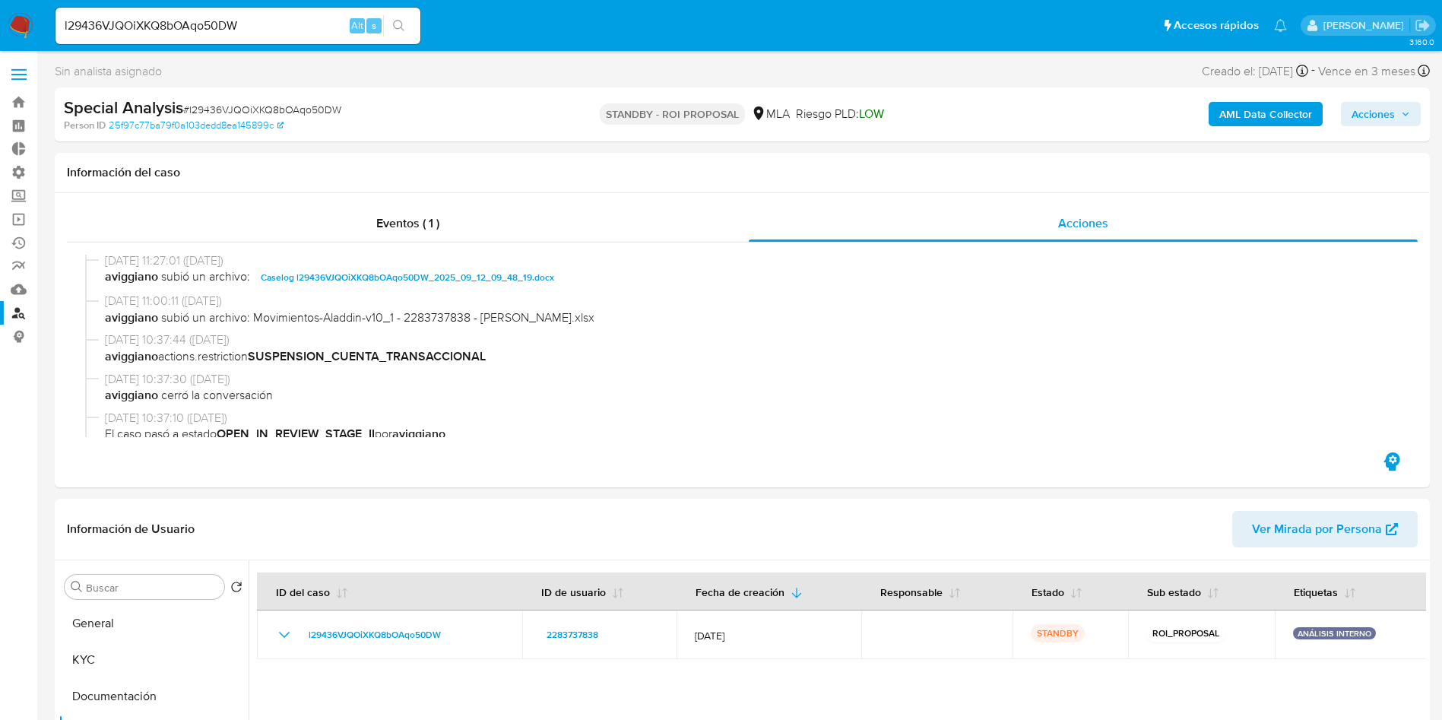
click at [185, 33] on input "l29436VJQOiXKQ8bOAqo50DW" at bounding box center [237, 26] width 365 height 20
paste input "izUiwhqhaiGzJZsS5v56Hnlu"
type input "izUiwhqhaiGzJZsS5v56Hnlu"
click at [401, 31] on icon "search-icon" at bounding box center [399, 26] width 12 height 12
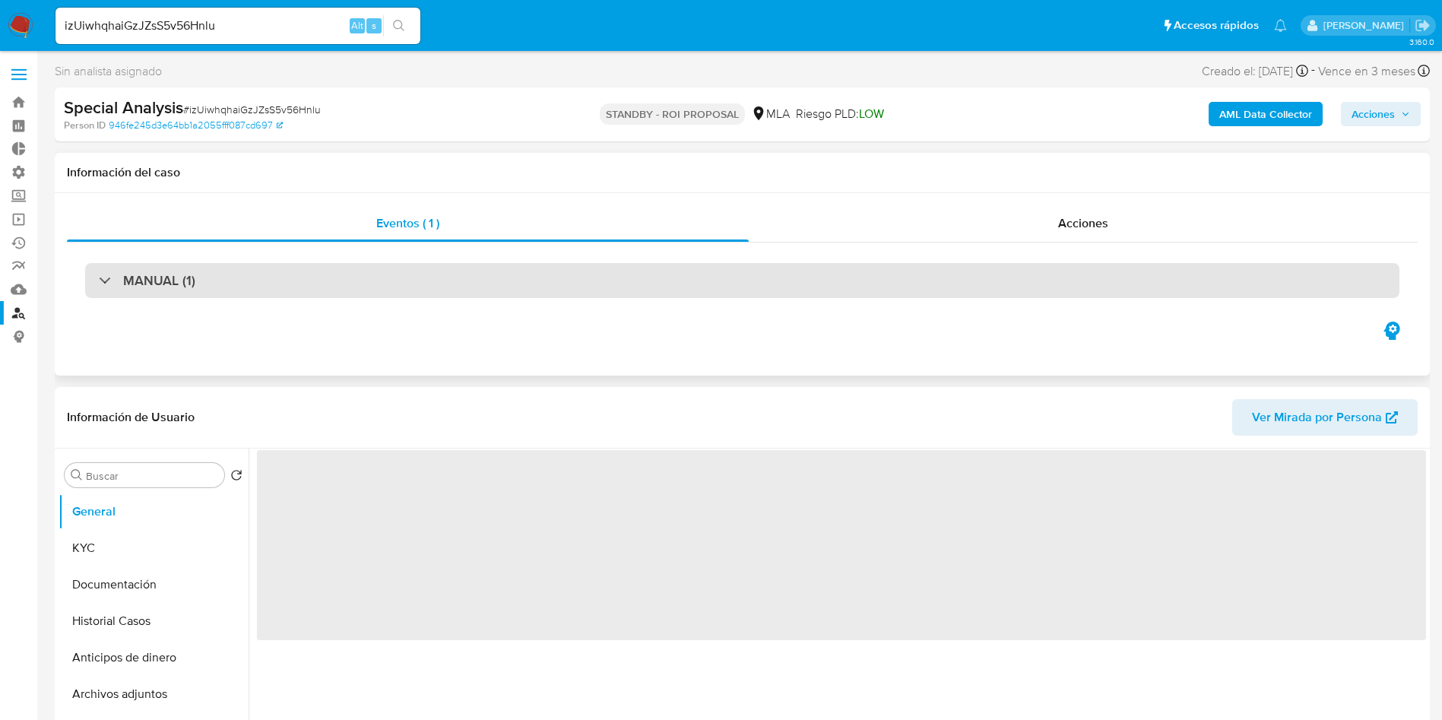
select select "10"
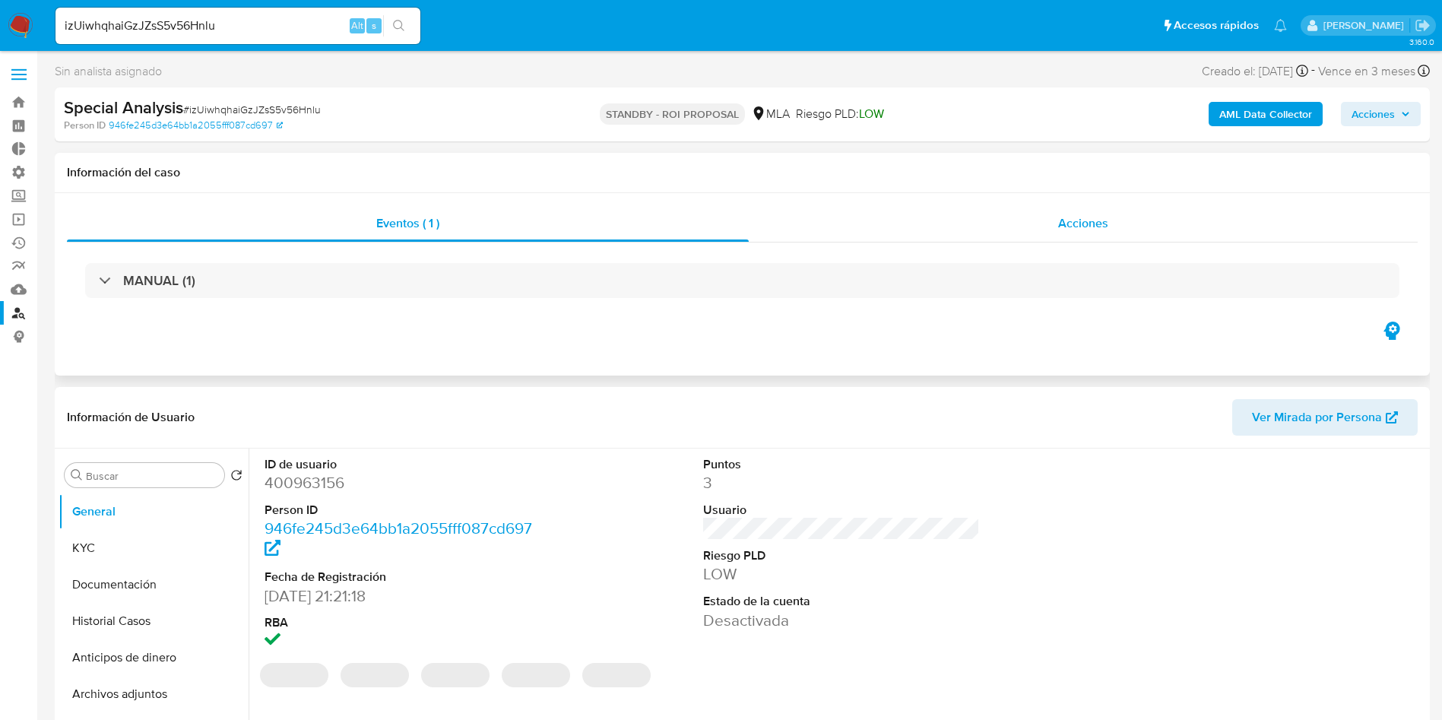
click at [1109, 218] on div "Acciones" at bounding box center [1083, 223] width 669 height 36
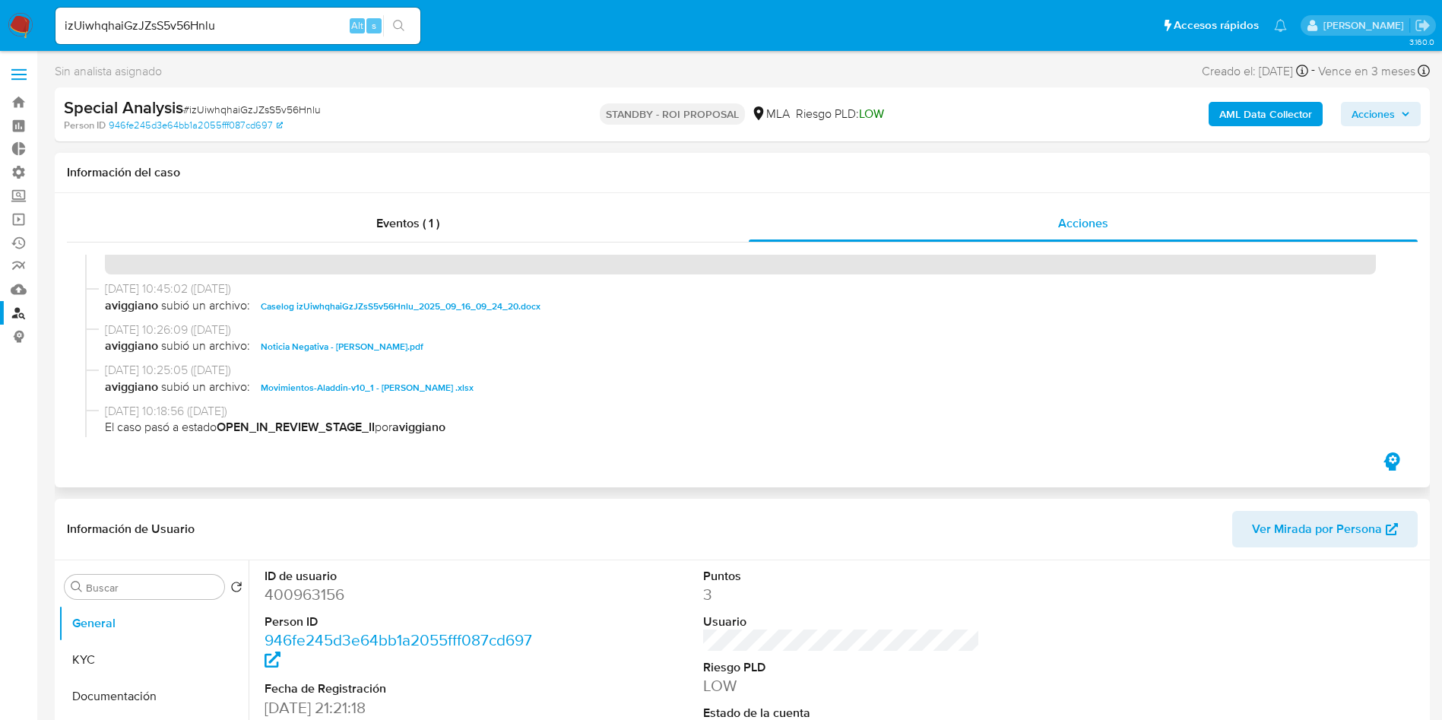
scroll to position [228, 0]
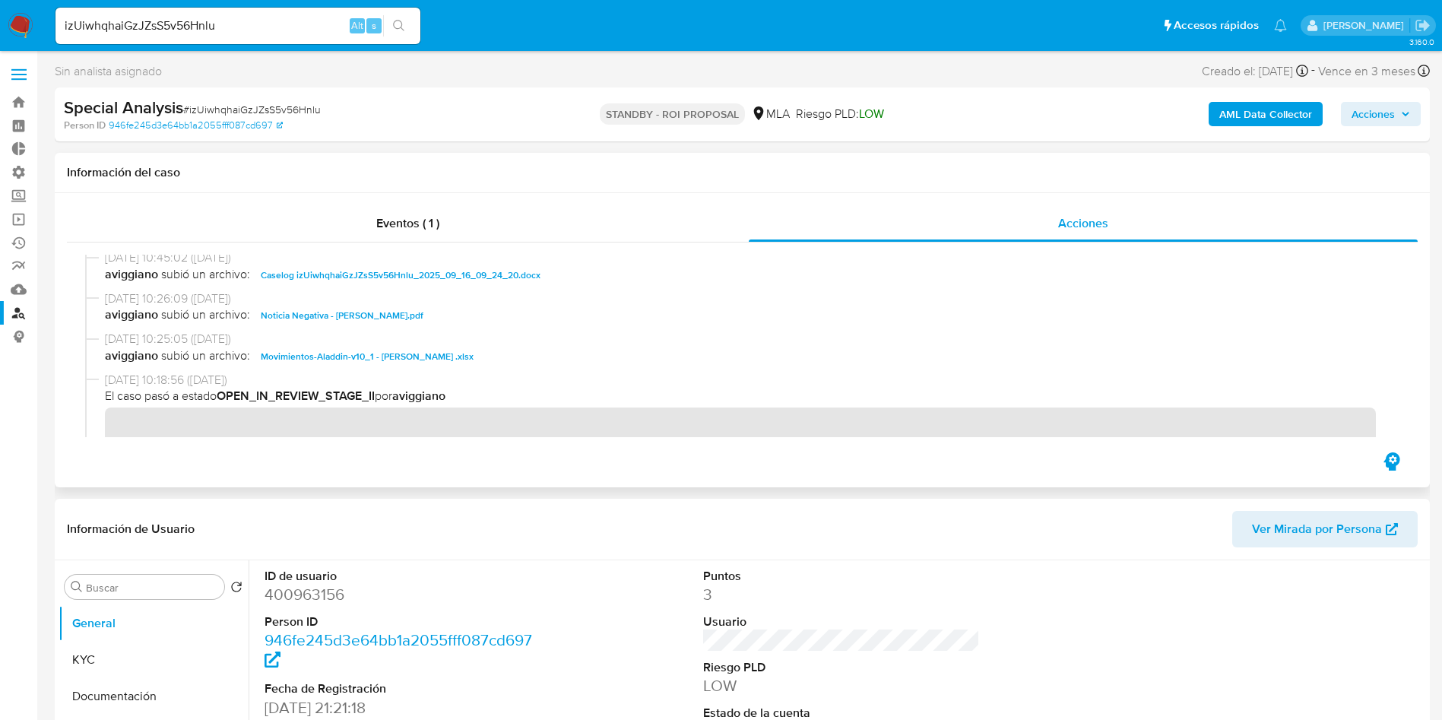
click at [409, 271] on span "Caselog izUiwhqhaiGzJZsS5v56Hnlu_2025_09_16_09_24_20.docx" at bounding box center [401, 275] width 280 height 18
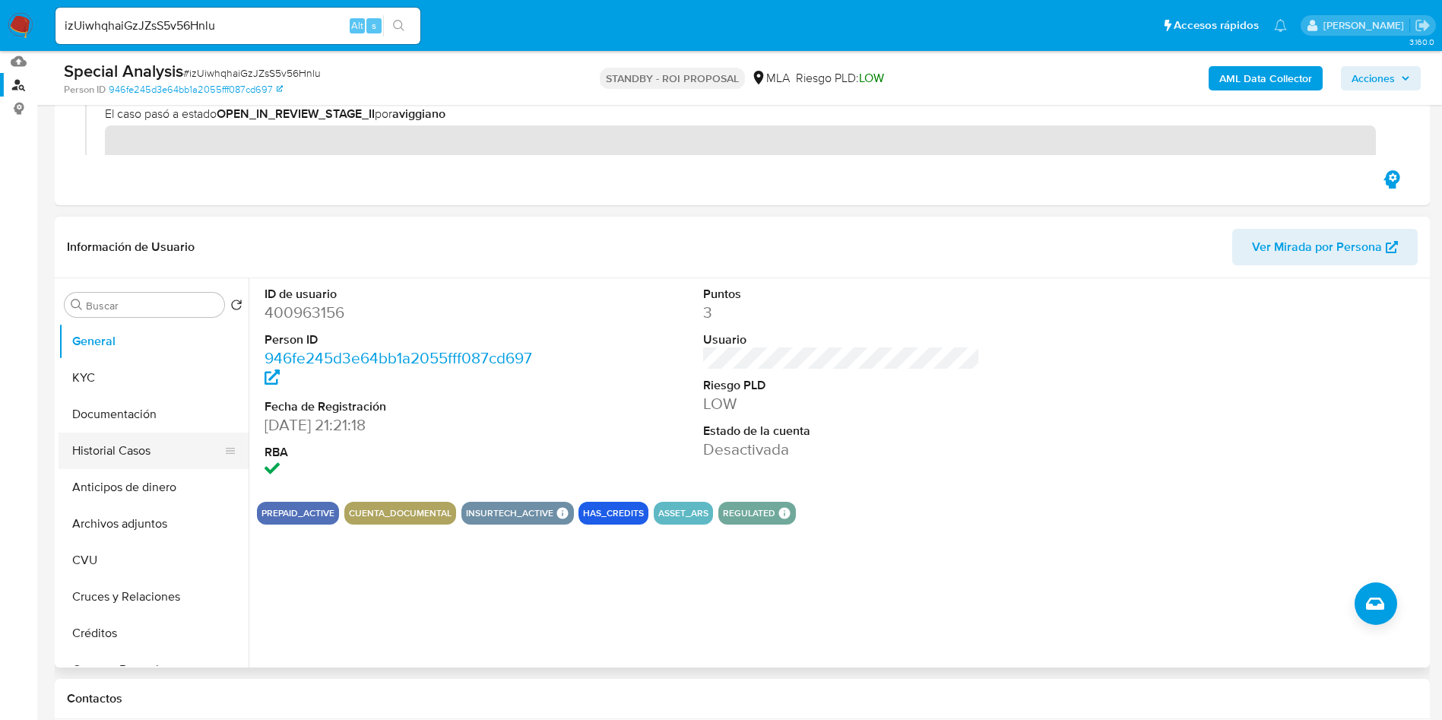
click at [76, 467] on button "Historial Casos" at bounding box center [148, 450] width 178 height 36
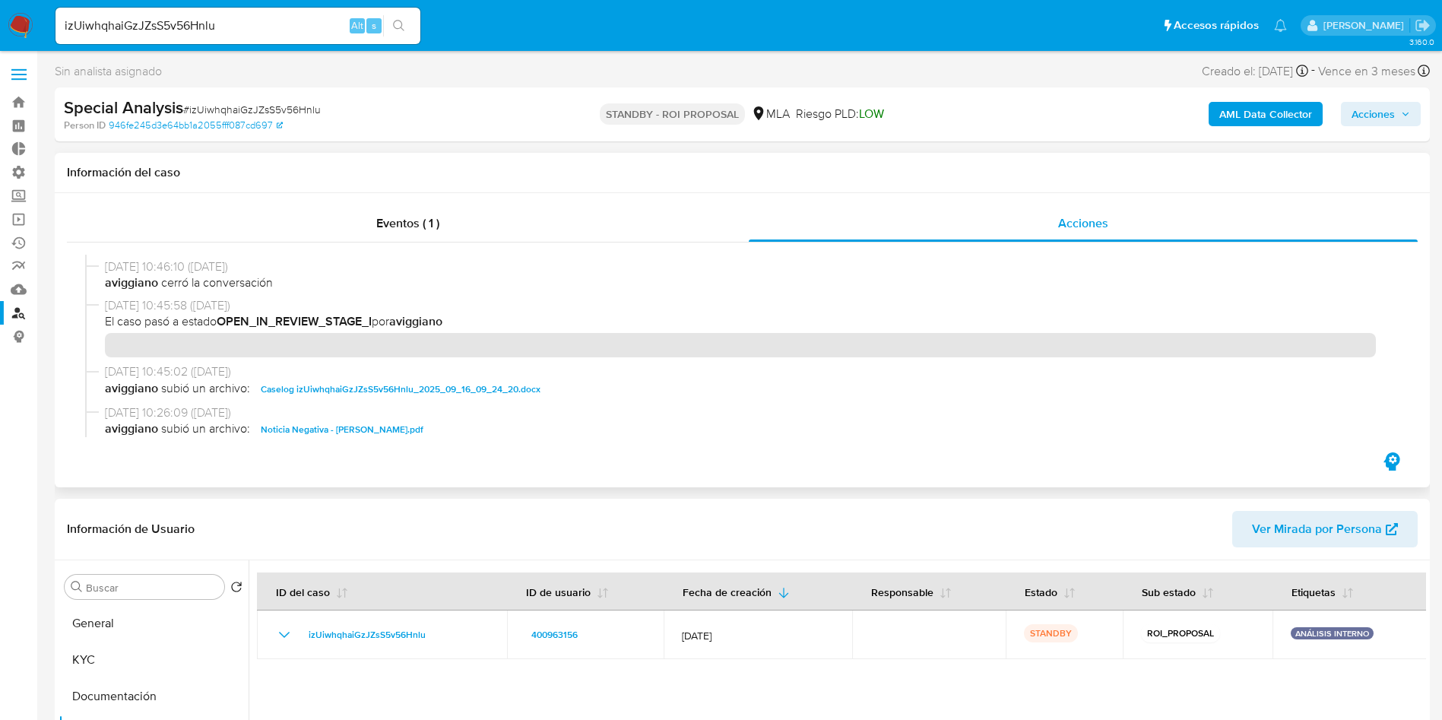
scroll to position [0, 0]
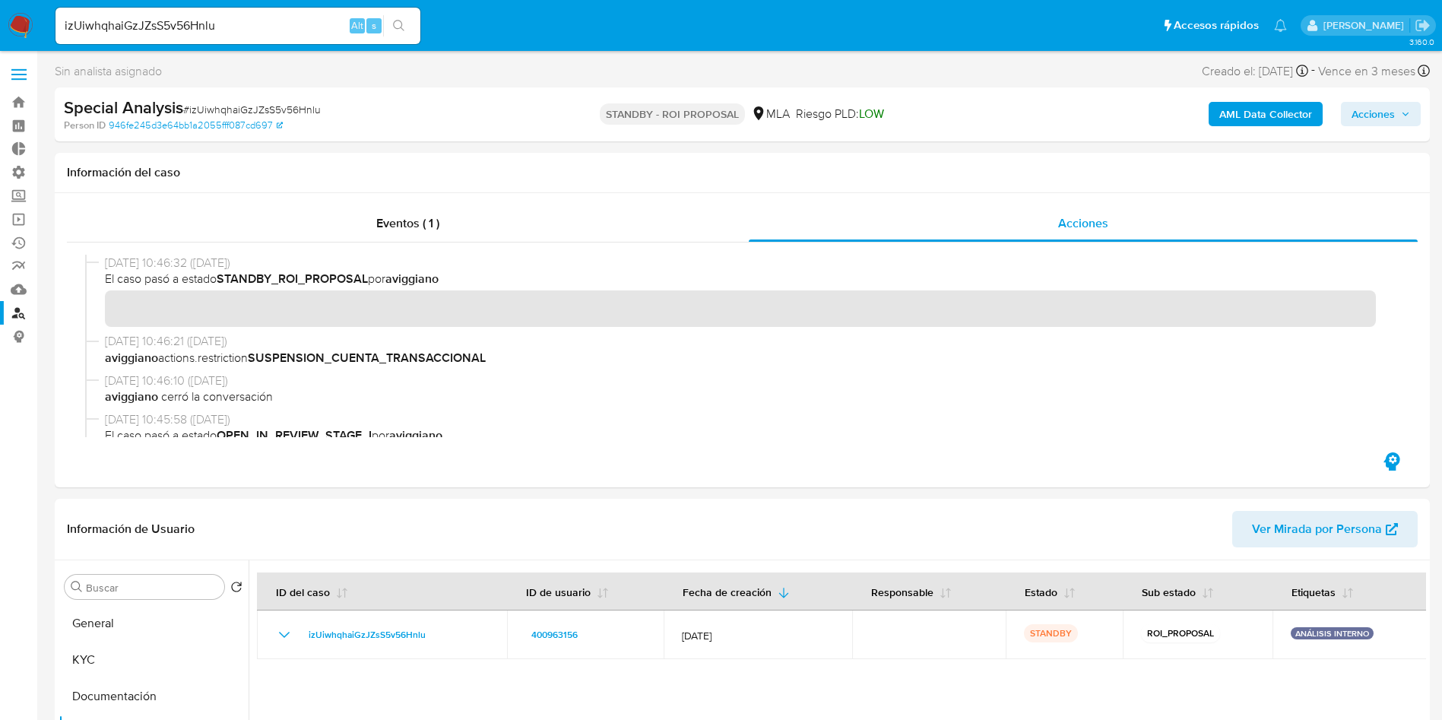
click at [213, 24] on input "izUiwhqhaiGzJZsS5v56Hnlu" at bounding box center [237, 26] width 365 height 20
paste input "wM4f2IXQfQeRJyEvPn6QgT5a"
type input "wM4f2IXQfQeRJyEvPn6QgT5a"
click at [401, 23] on icon "search-icon" at bounding box center [398, 25] width 11 height 11
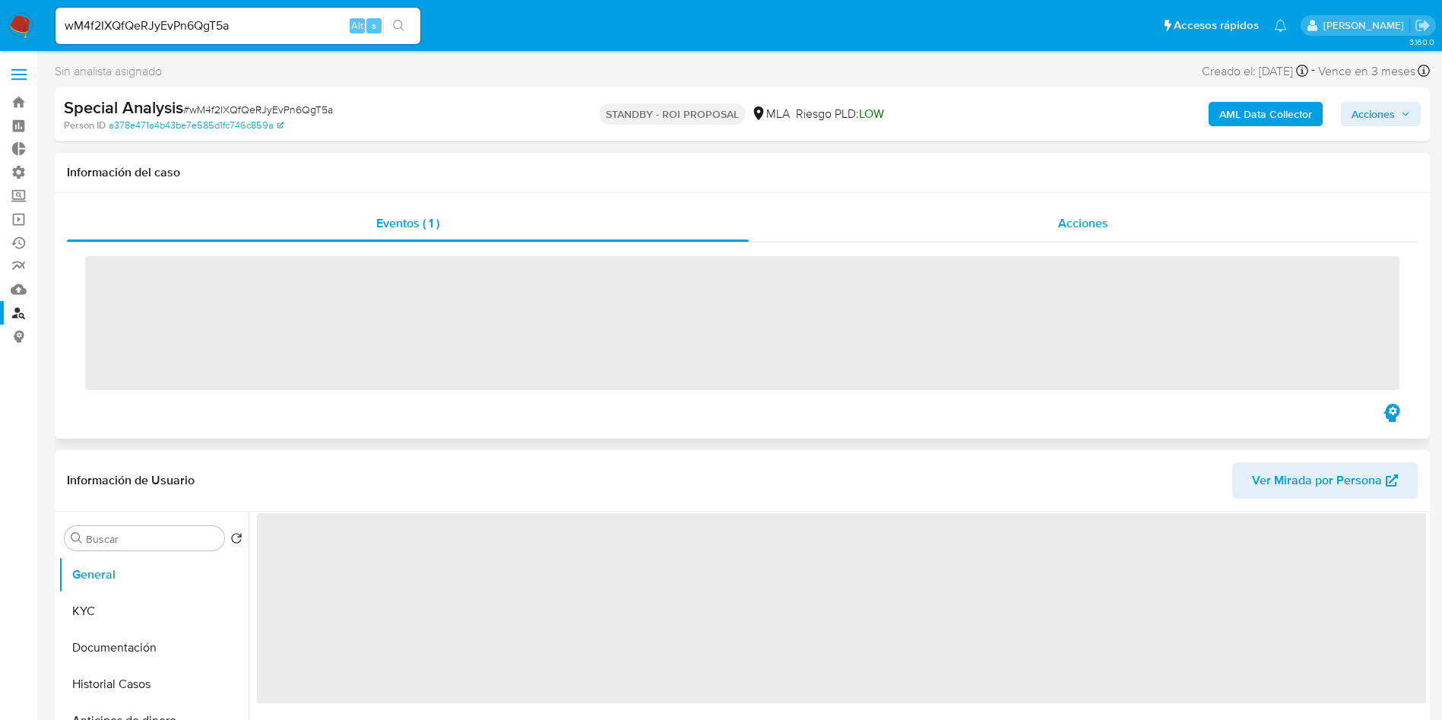
click at [1016, 240] on div "Acciones" at bounding box center [1083, 223] width 669 height 36
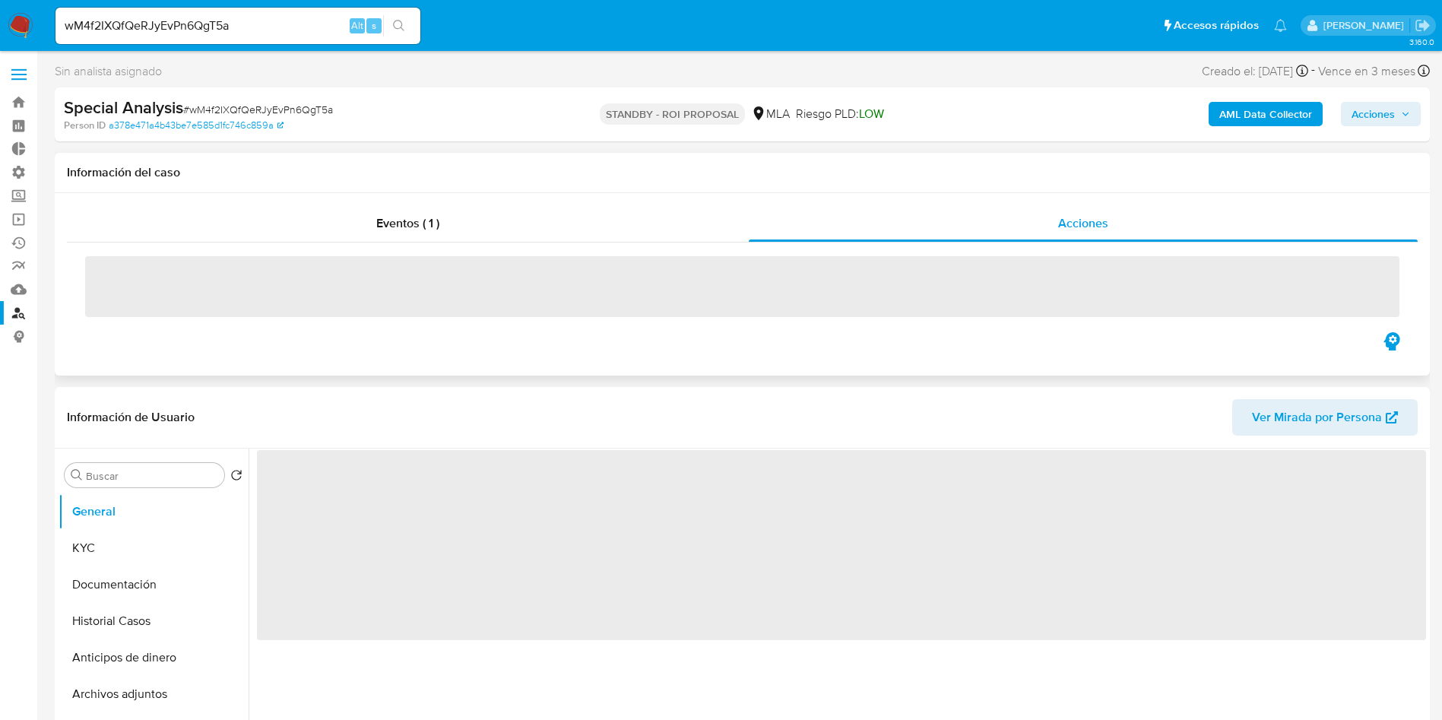
select select "10"
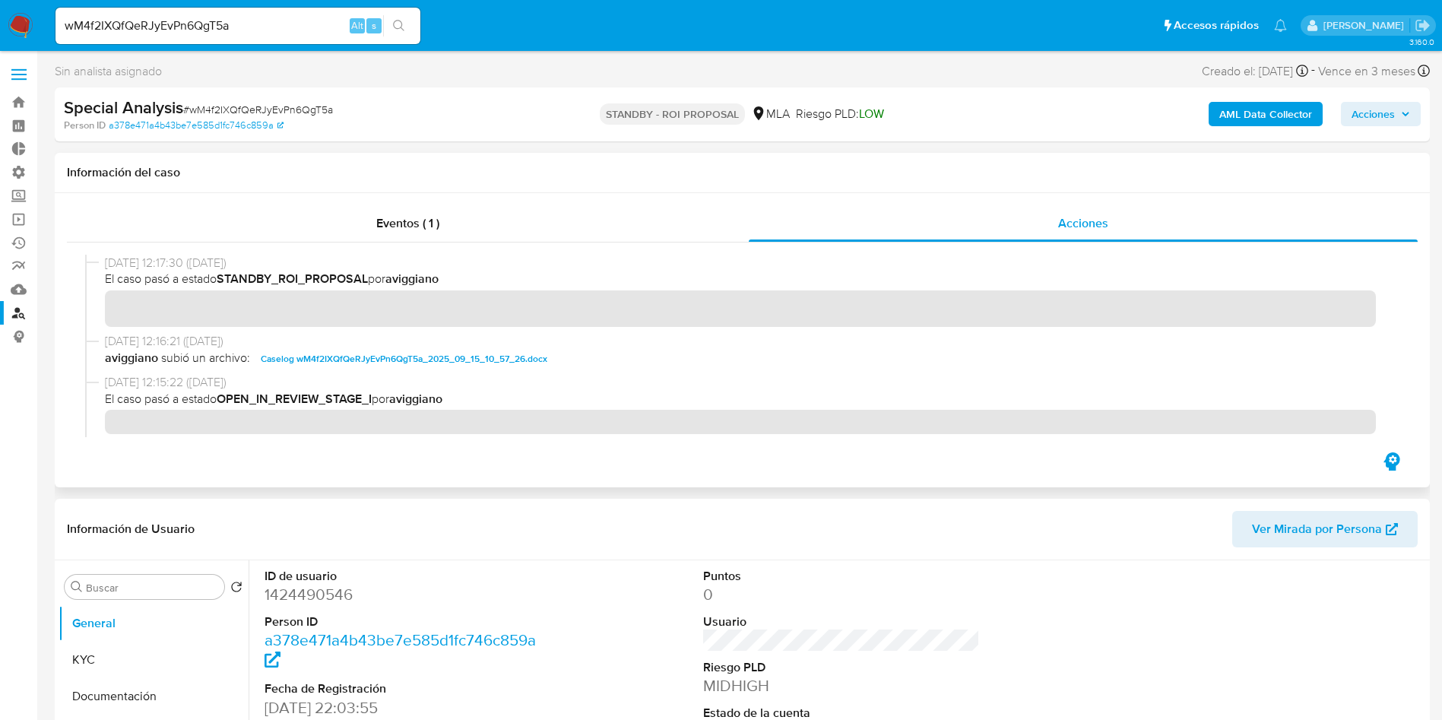
click at [381, 362] on span "Caselog wM4f2IXQfQeRJyEvPn6QgT5a_2025_09_15_10_57_26.docx" at bounding box center [404, 359] width 286 height 18
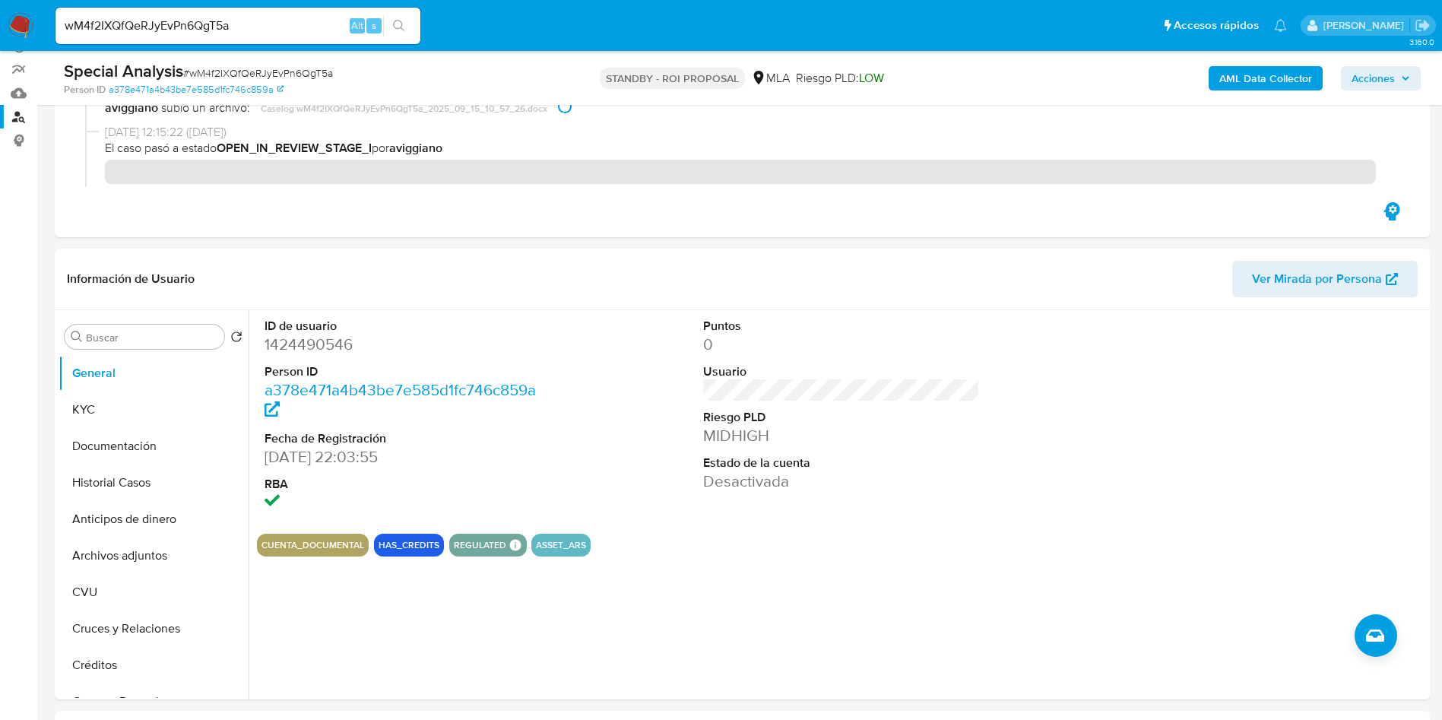
scroll to position [228, 0]
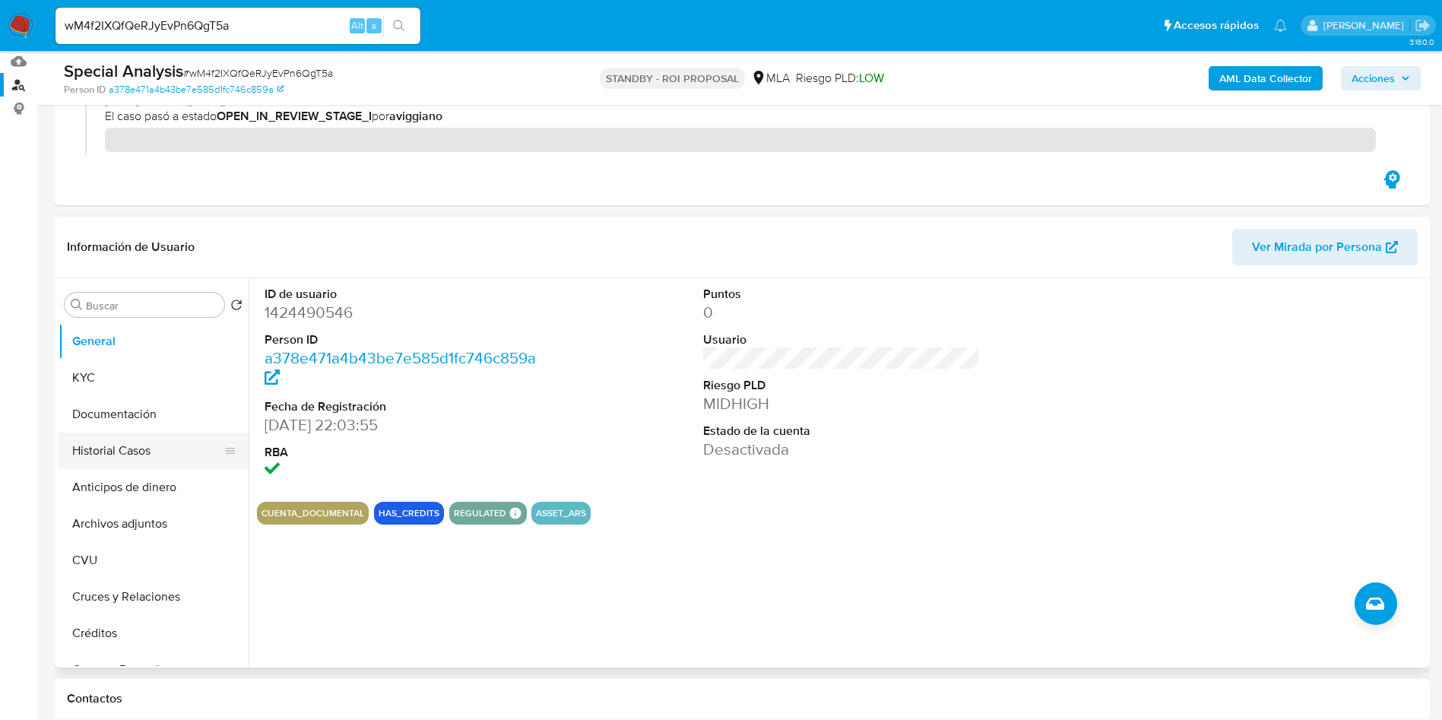
click at [123, 453] on button "Historial Casos" at bounding box center [148, 450] width 178 height 36
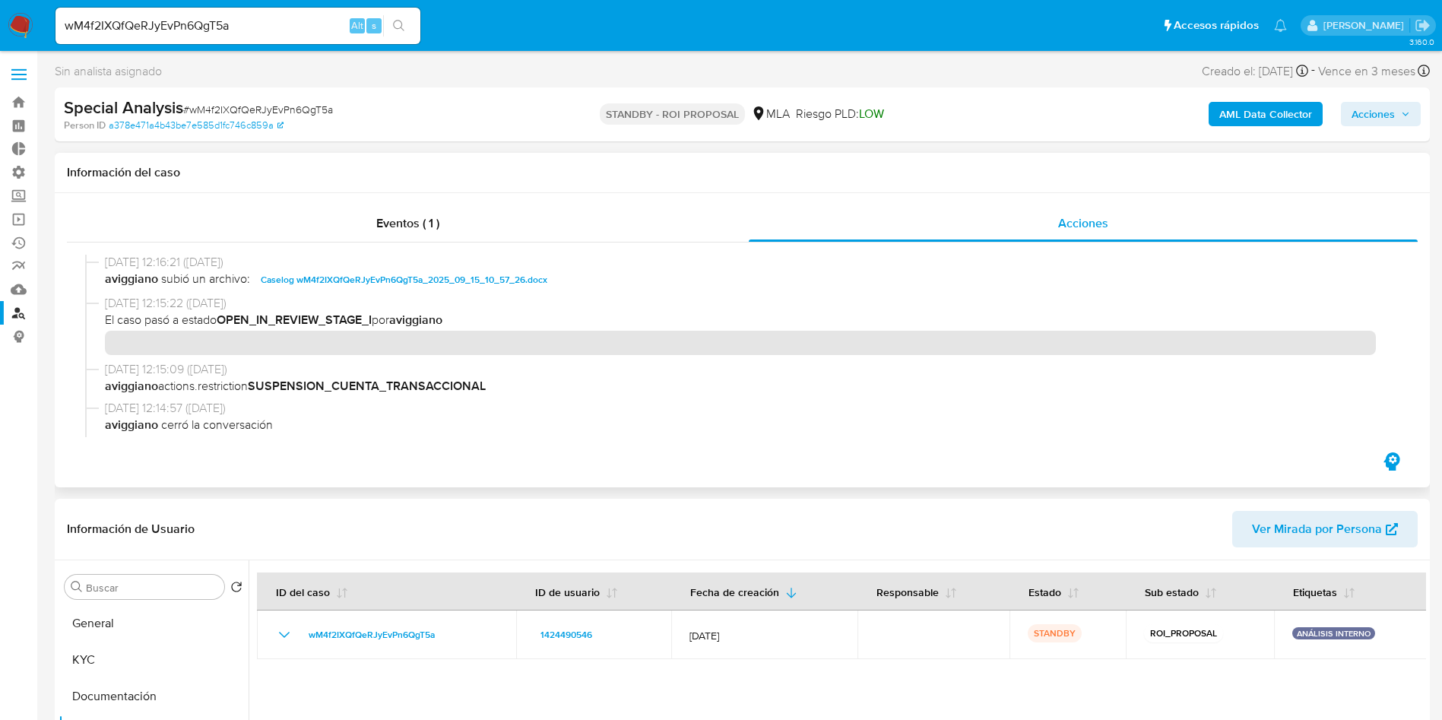
scroll to position [114, 0]
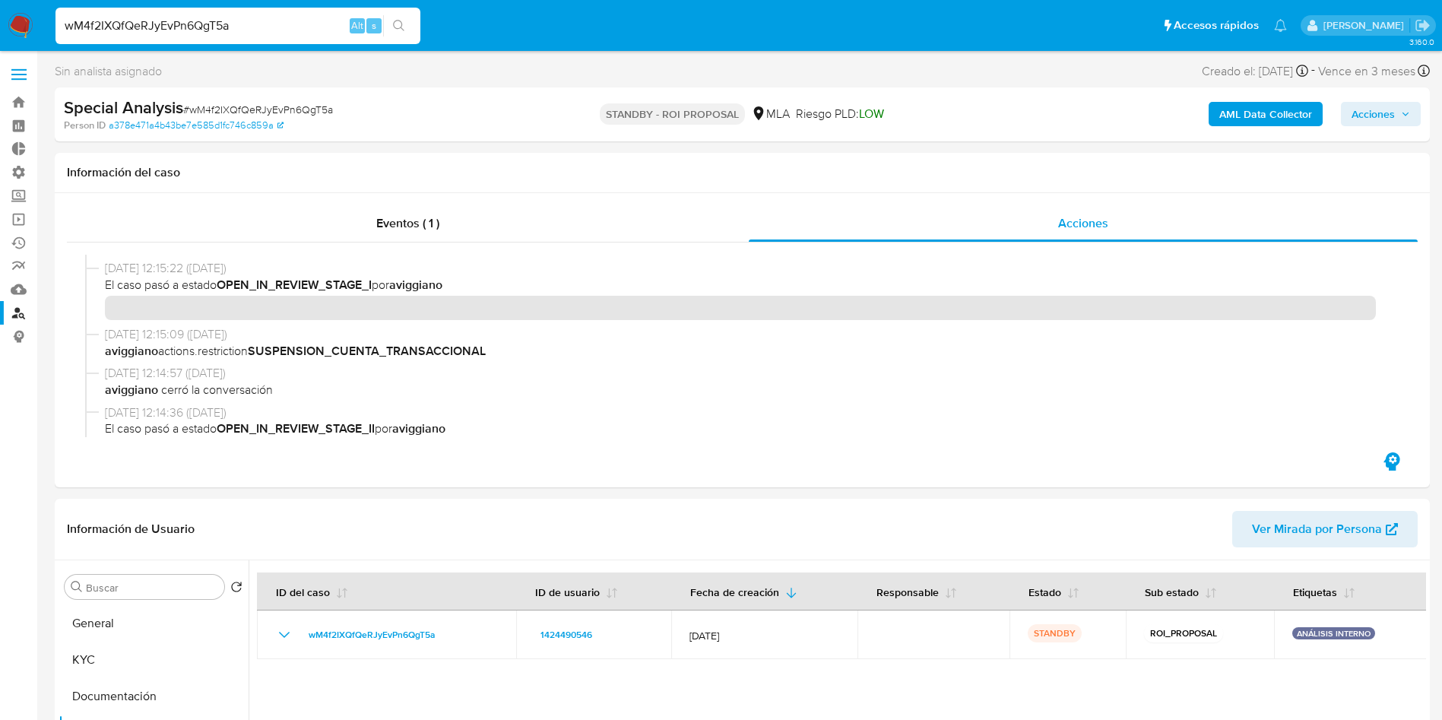
click at [244, 21] on input "wM4f2IXQfQeRJyEvPn6QgT5a" at bounding box center [237, 26] width 365 height 20
paste input "NP2HLB3x5u2ICaoGpeJZlXgG"
type input "NP2HLB3x5u2ICaoGpeJZlXgG"
click at [398, 20] on icon "search-icon" at bounding box center [398, 25] width 11 height 11
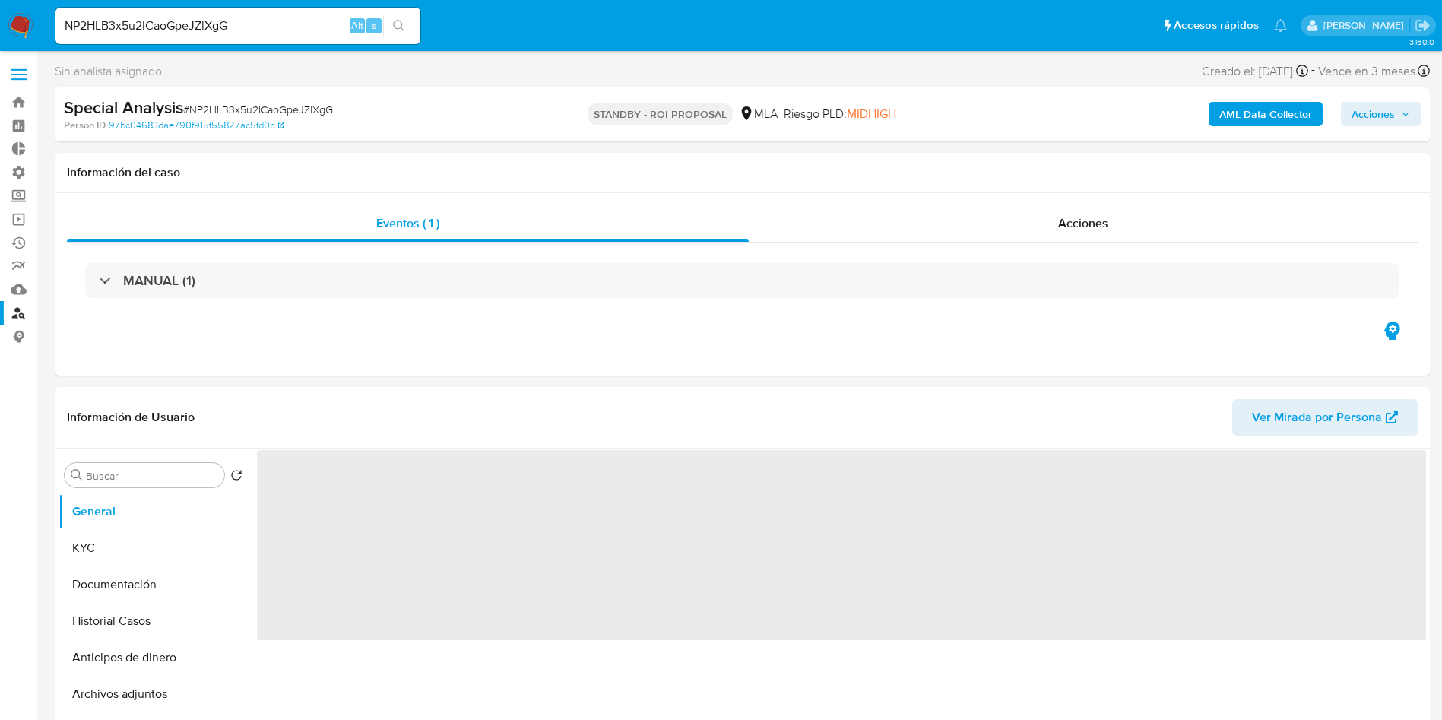
select select "10"
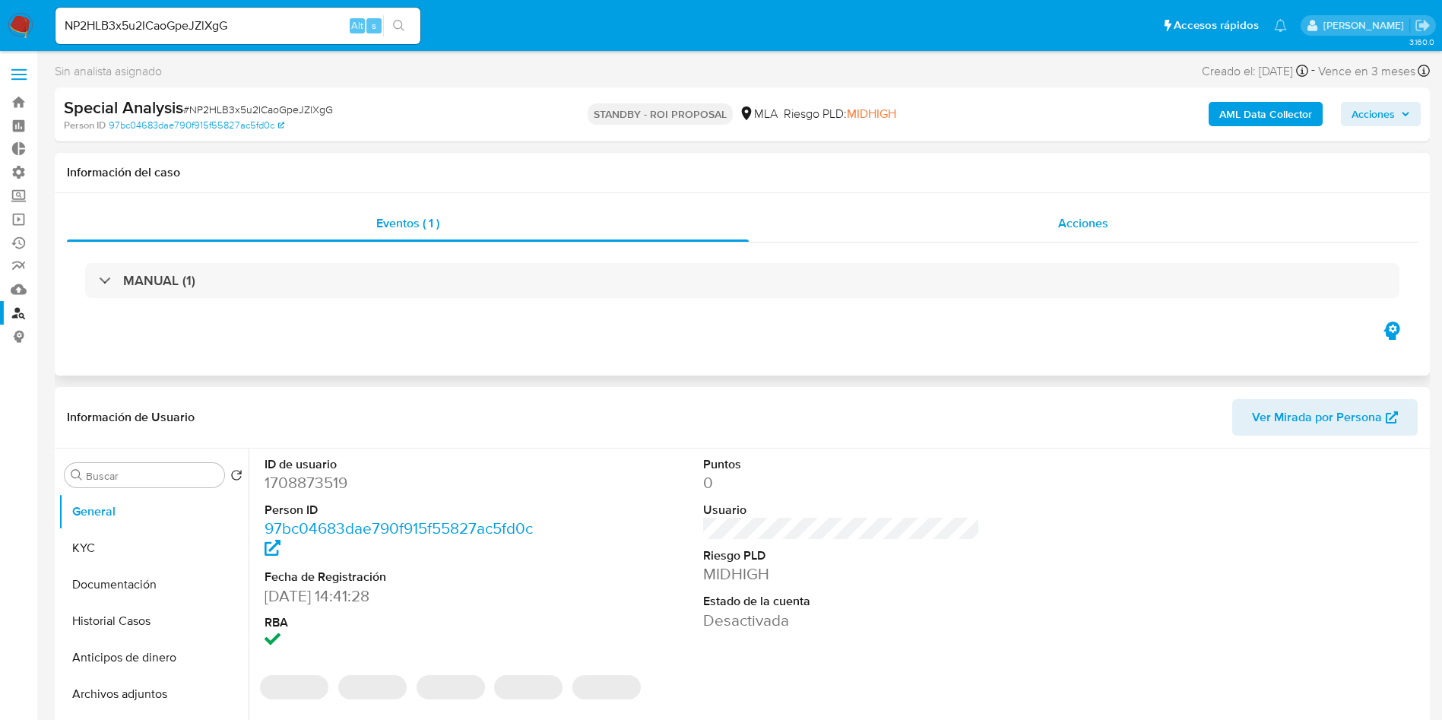
click at [1093, 216] on span "Acciones" at bounding box center [1083, 222] width 50 height 17
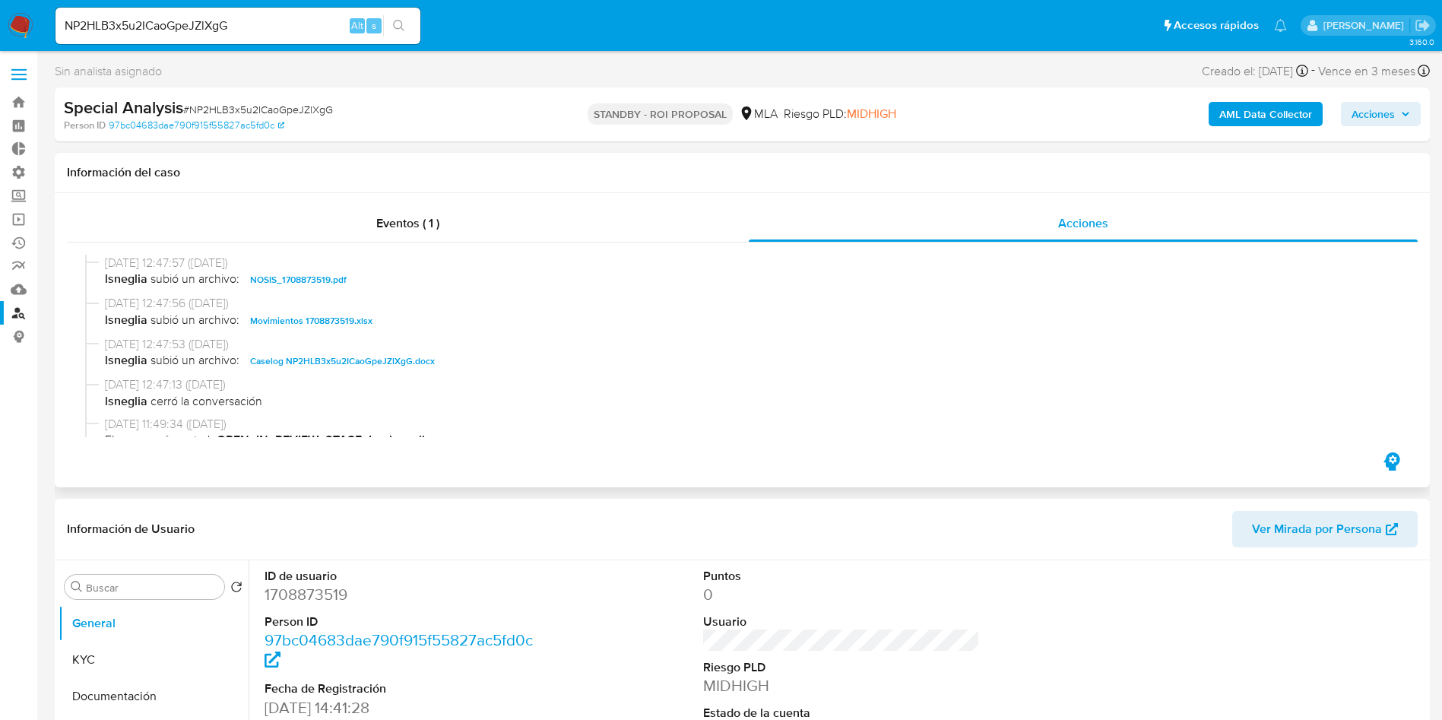
scroll to position [228, 0]
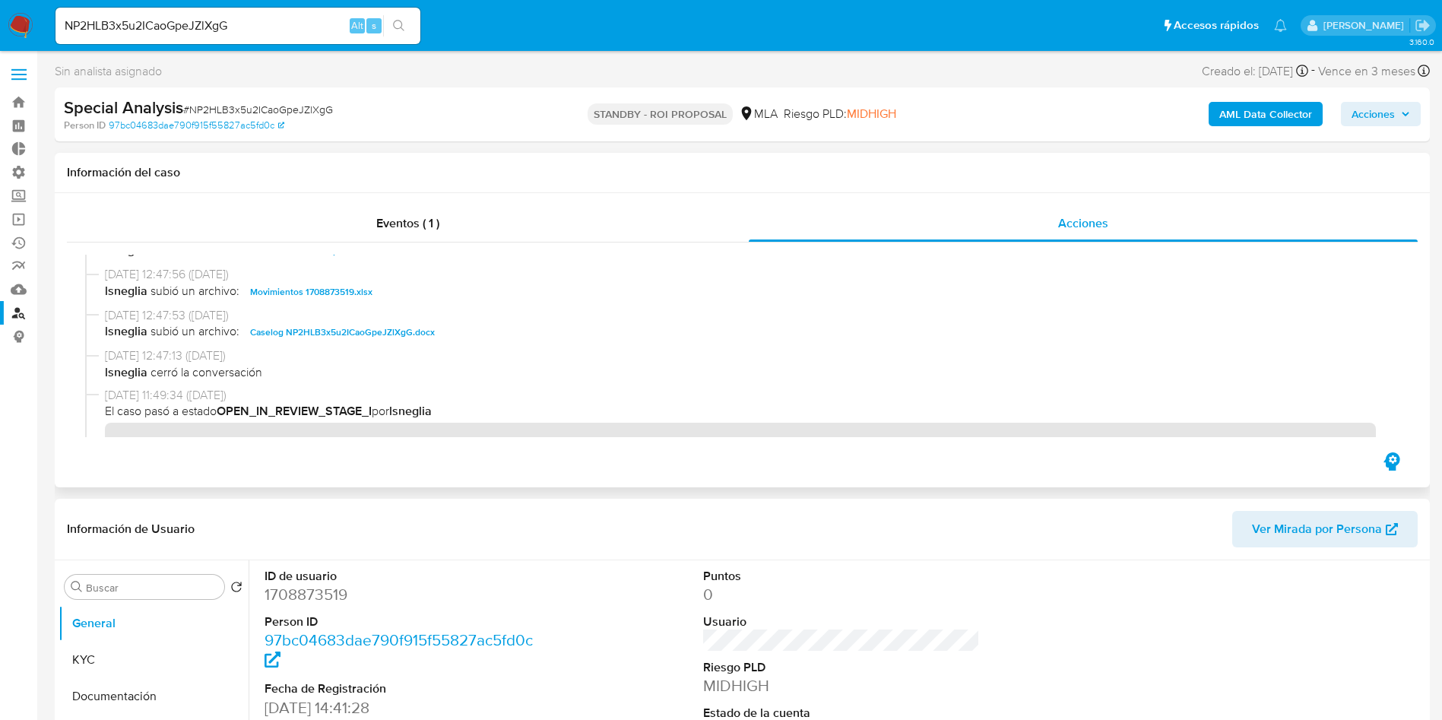
click at [371, 334] on span "Caselog NP2HLB3x5u2ICaoGpeJZlXgG.docx" at bounding box center [342, 332] width 185 height 18
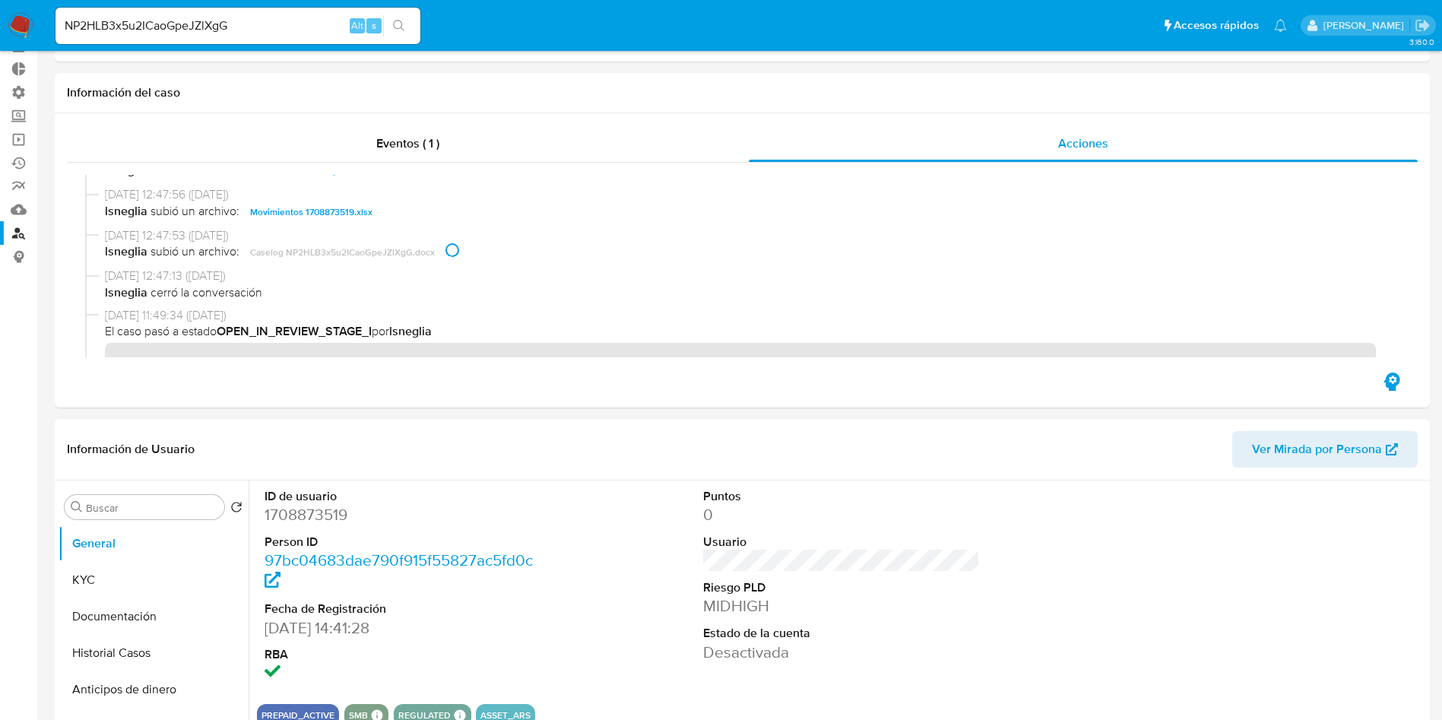
scroll to position [114, 0]
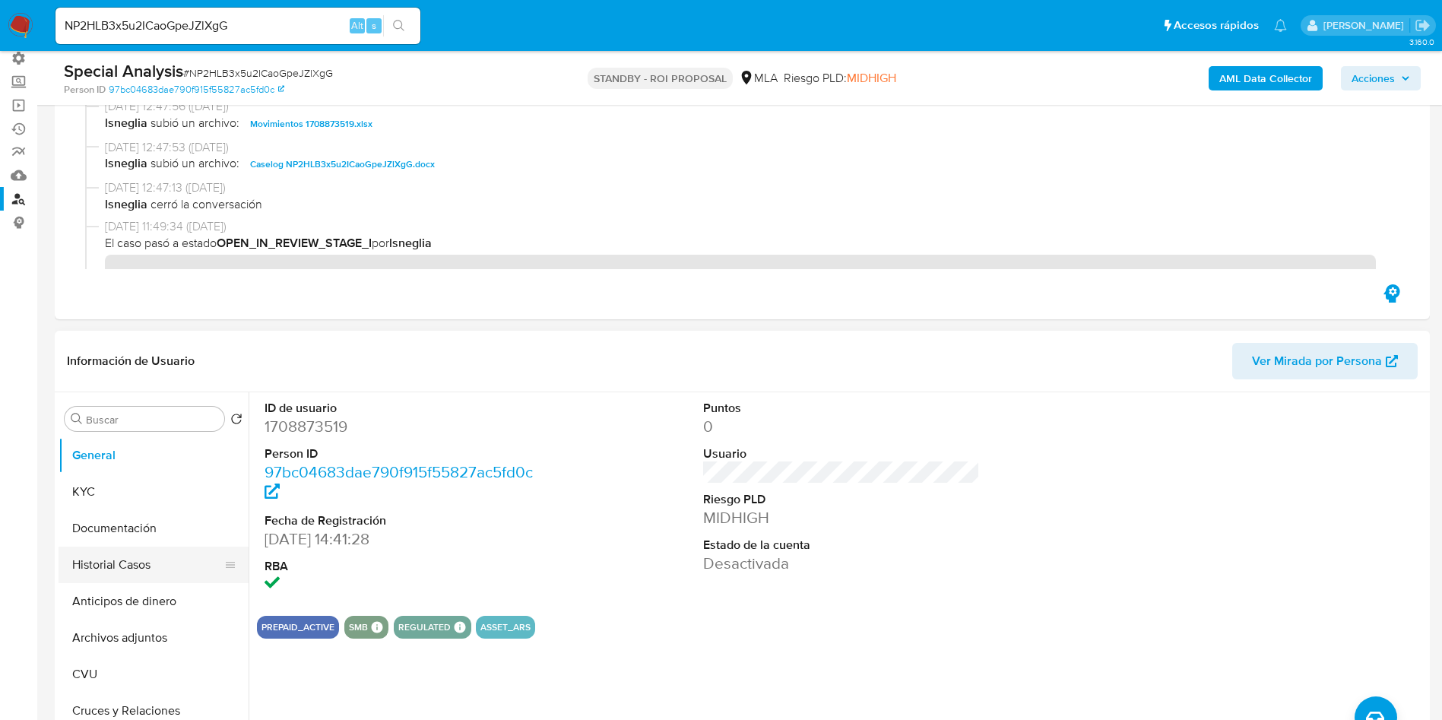
click at [126, 575] on button "Historial Casos" at bounding box center [148, 564] width 178 height 36
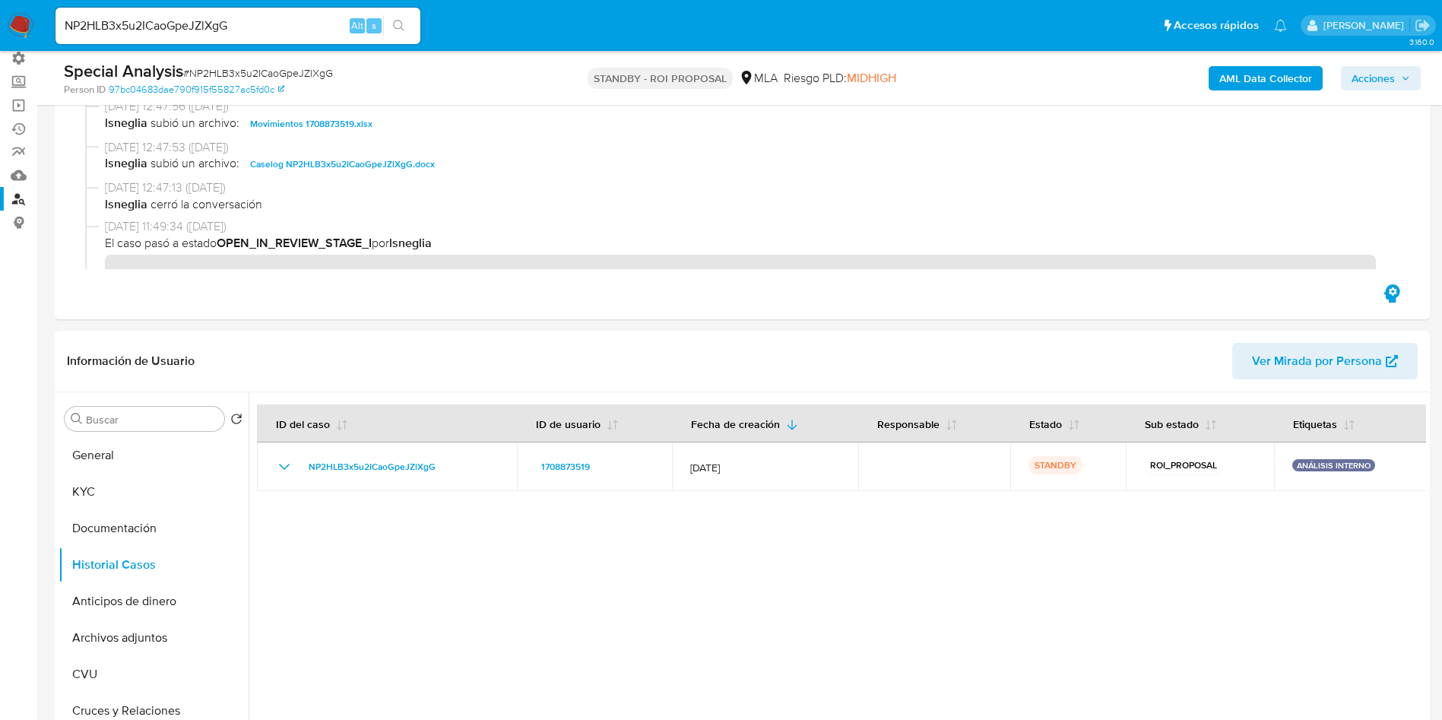
click at [305, 27] on input "NP2HLB3x5u2ICaoGpeJZlXgG" at bounding box center [237, 26] width 365 height 20
paste input "lfnUFagrxfzpCTOb682tYPhv"
type input "lfnUFagrxfzpCTOb682tYPhv"
click at [397, 25] on icon "search-icon" at bounding box center [399, 26] width 12 height 12
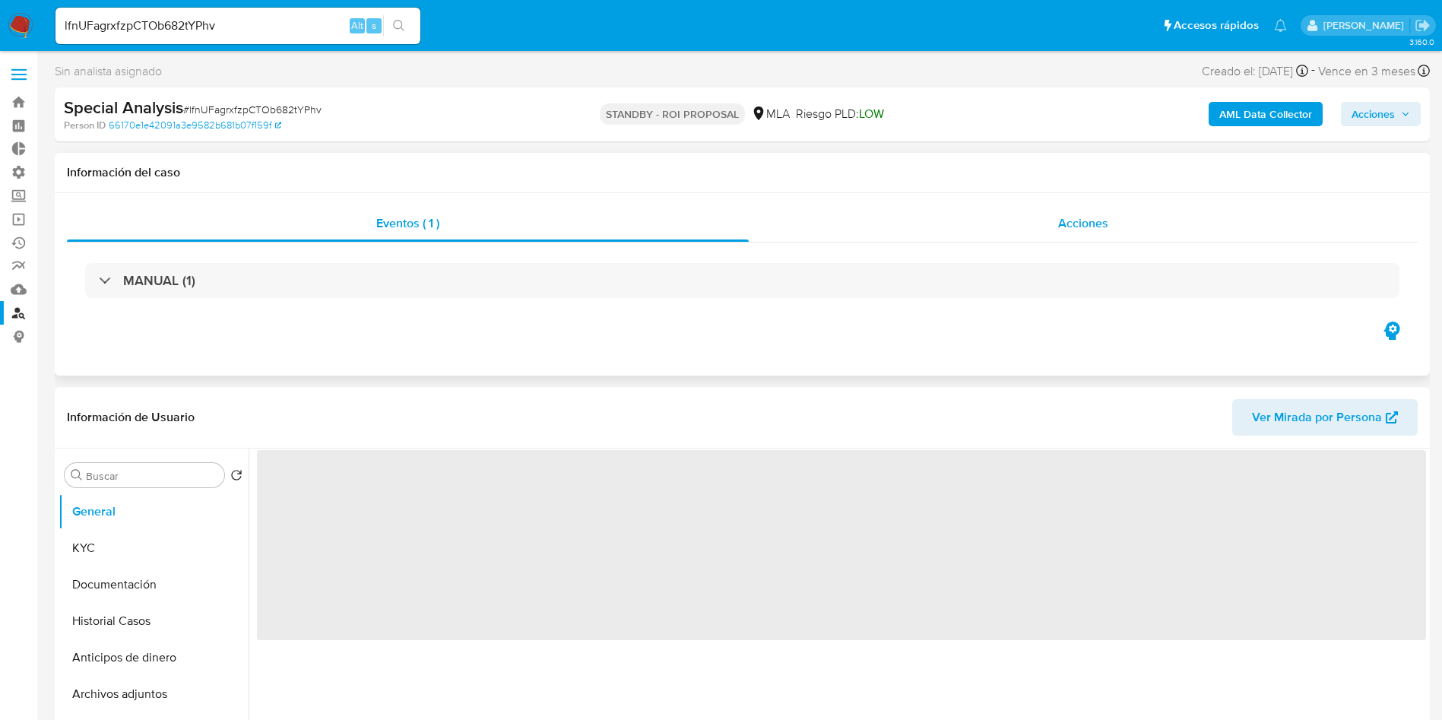
click at [1070, 211] on div "Acciones" at bounding box center [1083, 223] width 669 height 36
select select "10"
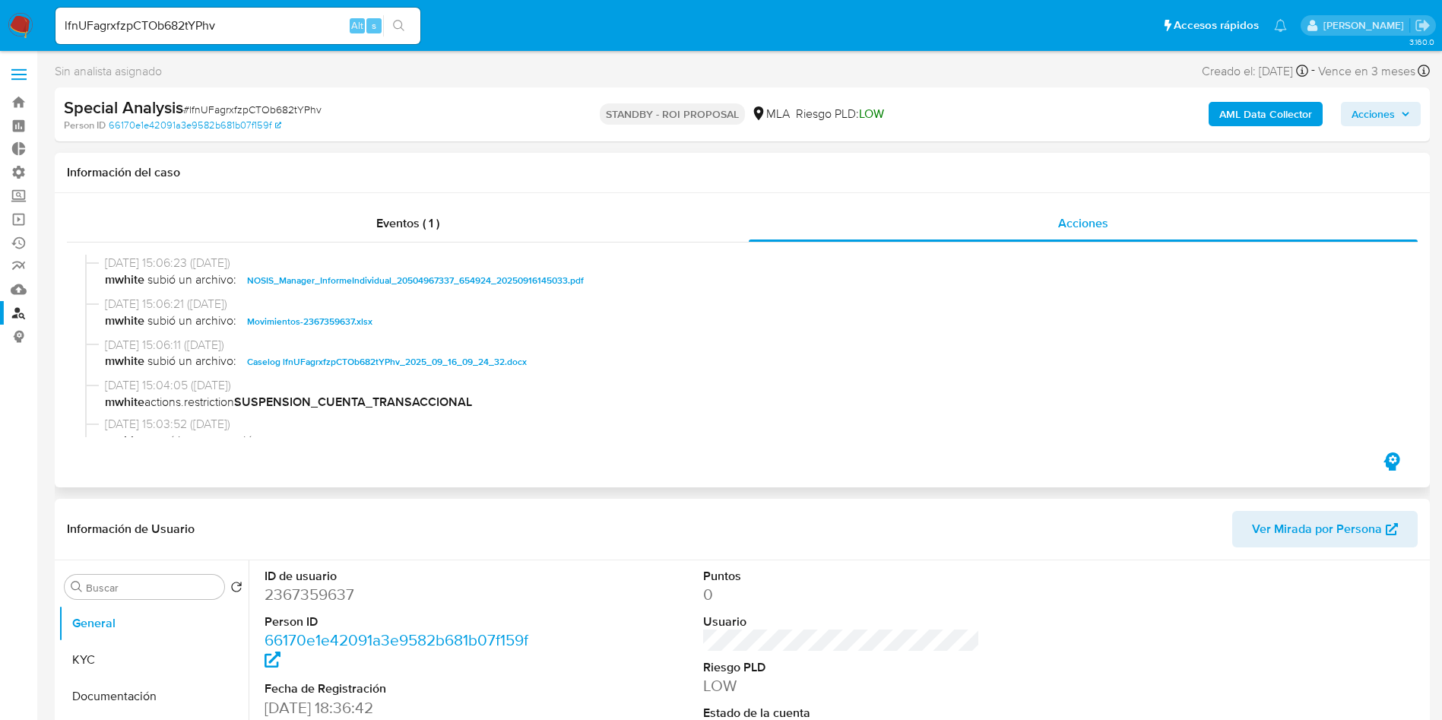
scroll to position [114, 0]
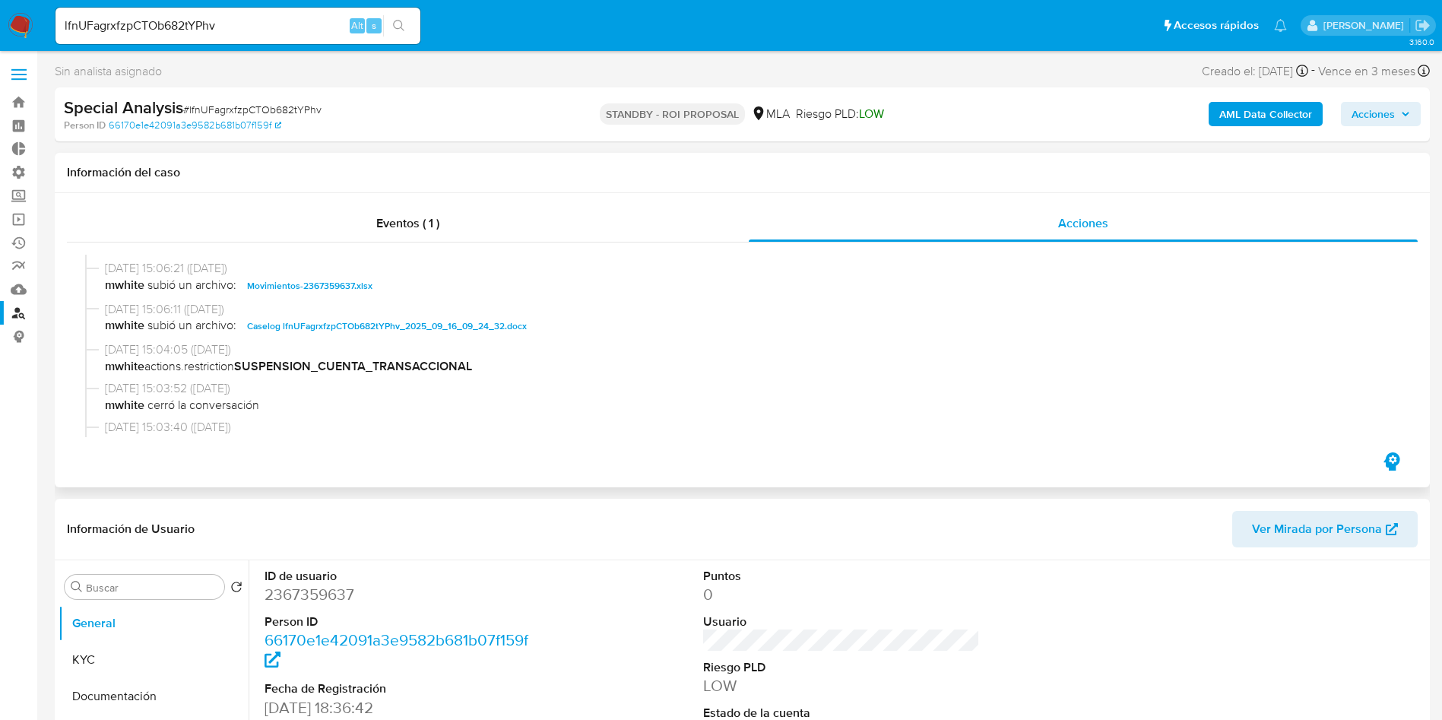
click at [325, 331] on span "Caselog lfnUFagrxfzpCTOb682tYPhv_2025_09_16_09_24_32.docx" at bounding box center [387, 326] width 280 height 18
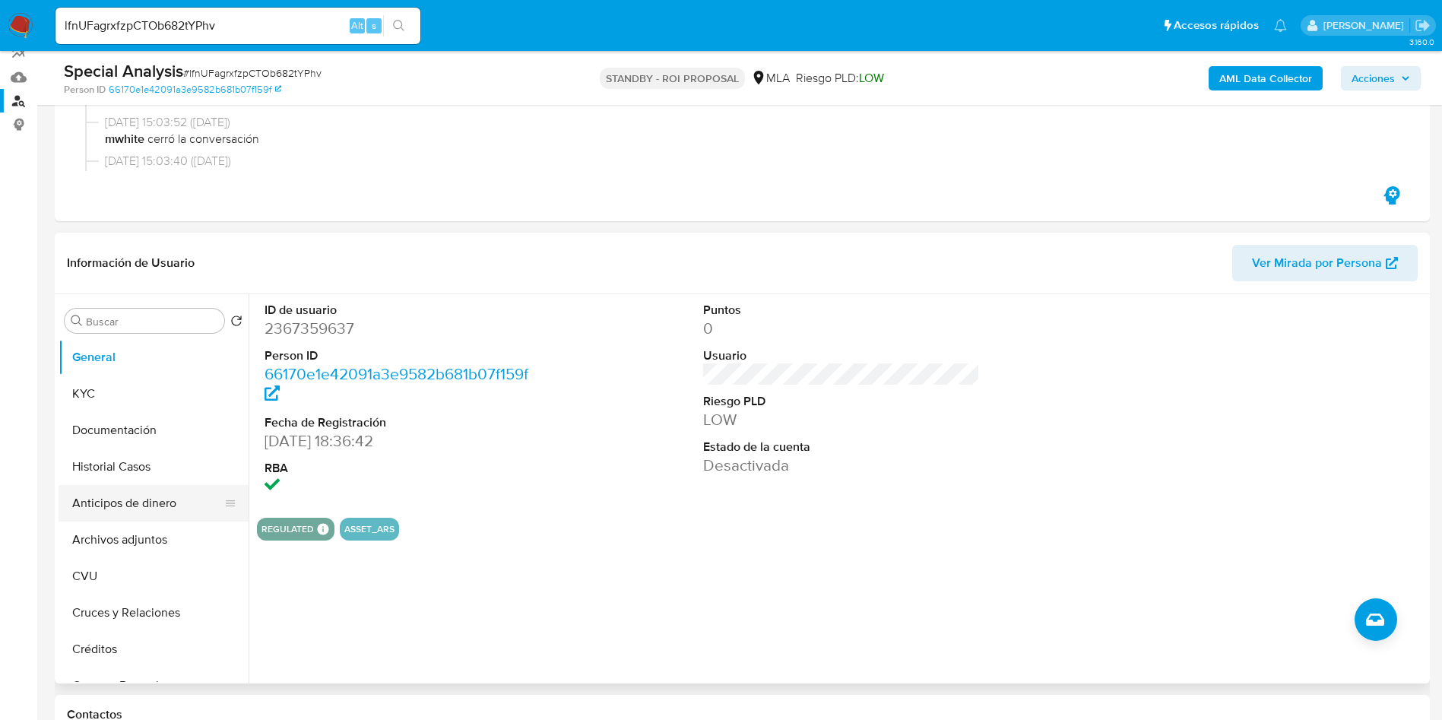
scroll to position [228, 0]
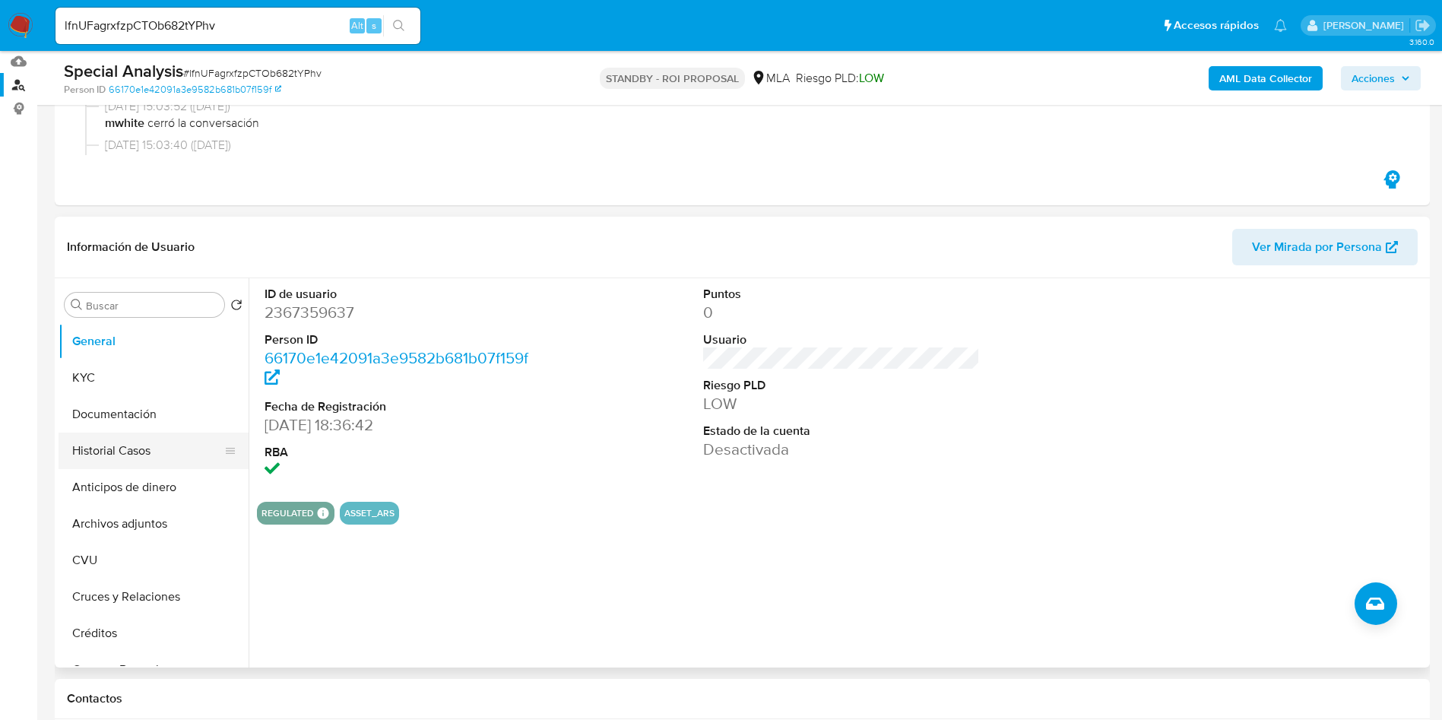
click at [112, 454] on button "Historial Casos" at bounding box center [148, 450] width 178 height 36
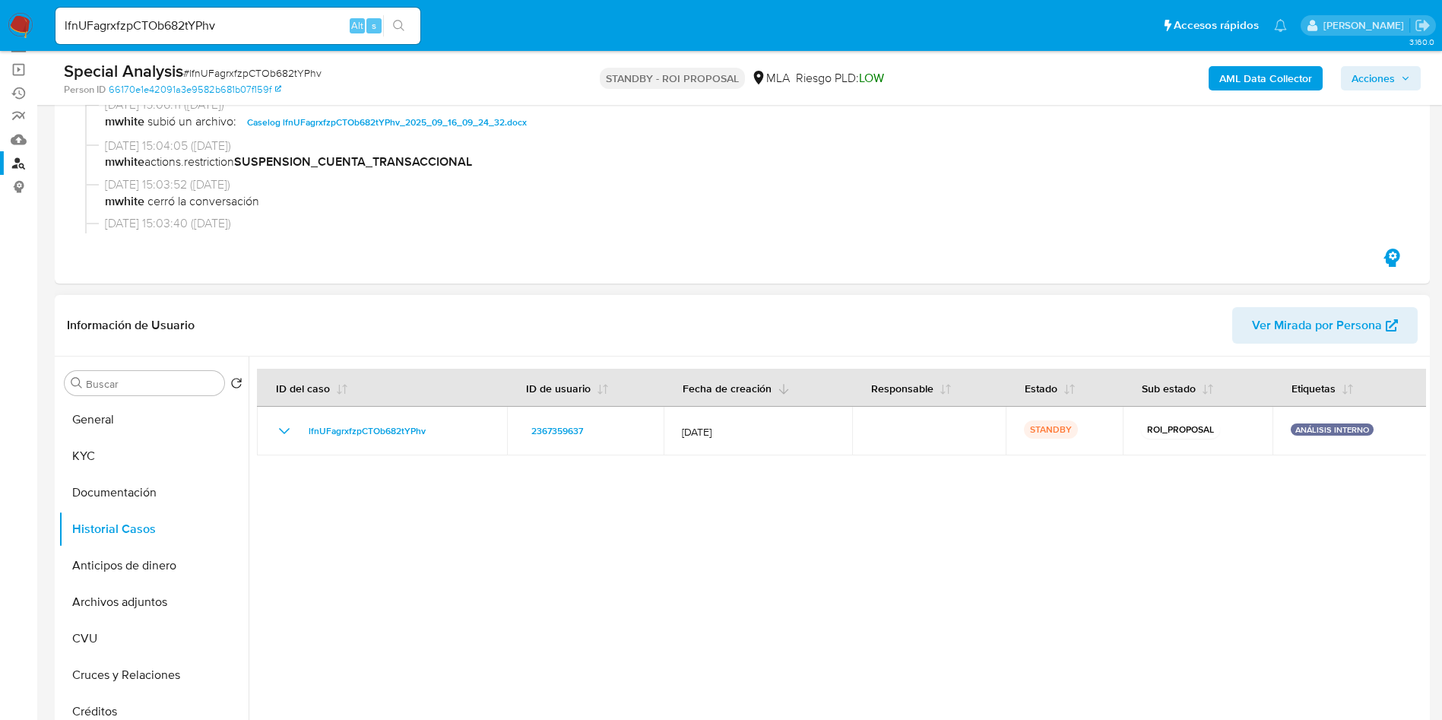
scroll to position [114, 0]
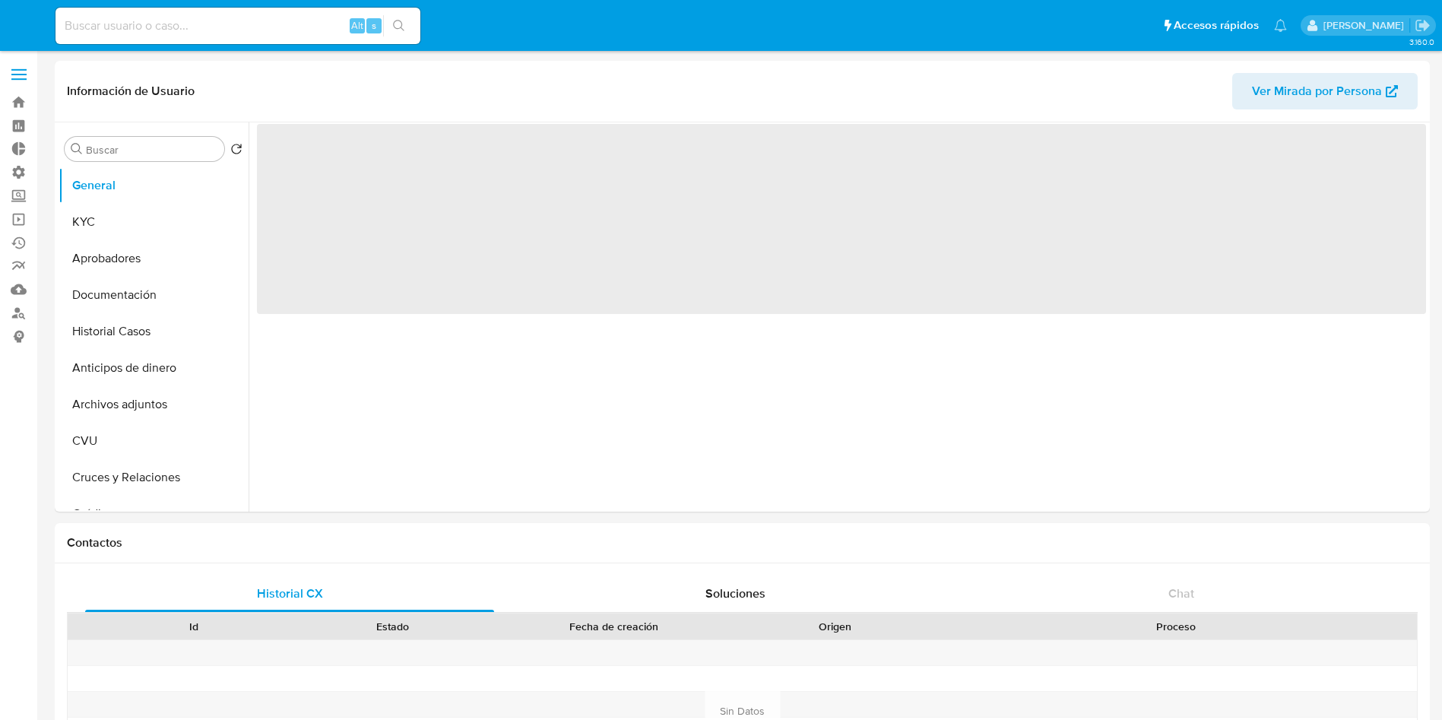
select select "10"
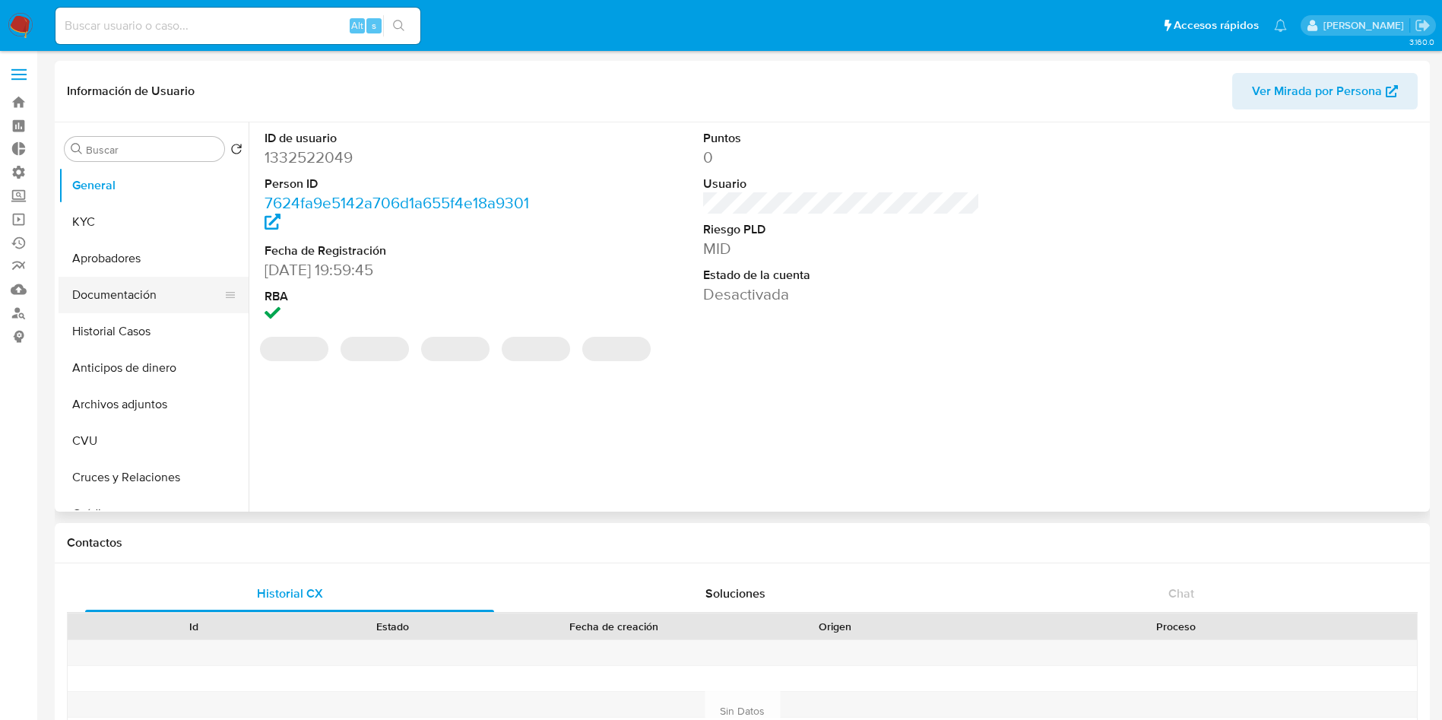
click at [115, 303] on button "Documentación" at bounding box center [148, 295] width 178 height 36
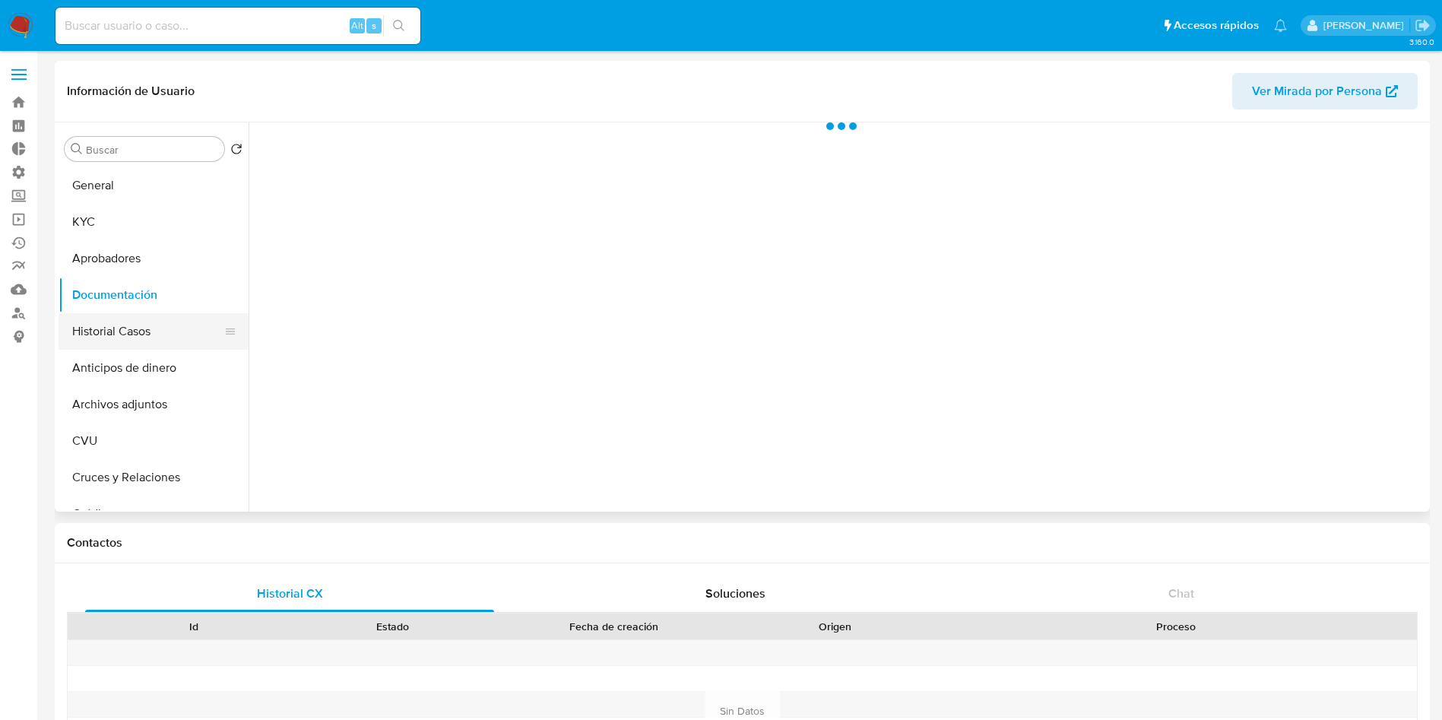
click at [109, 321] on button "Historial Casos" at bounding box center [148, 331] width 178 height 36
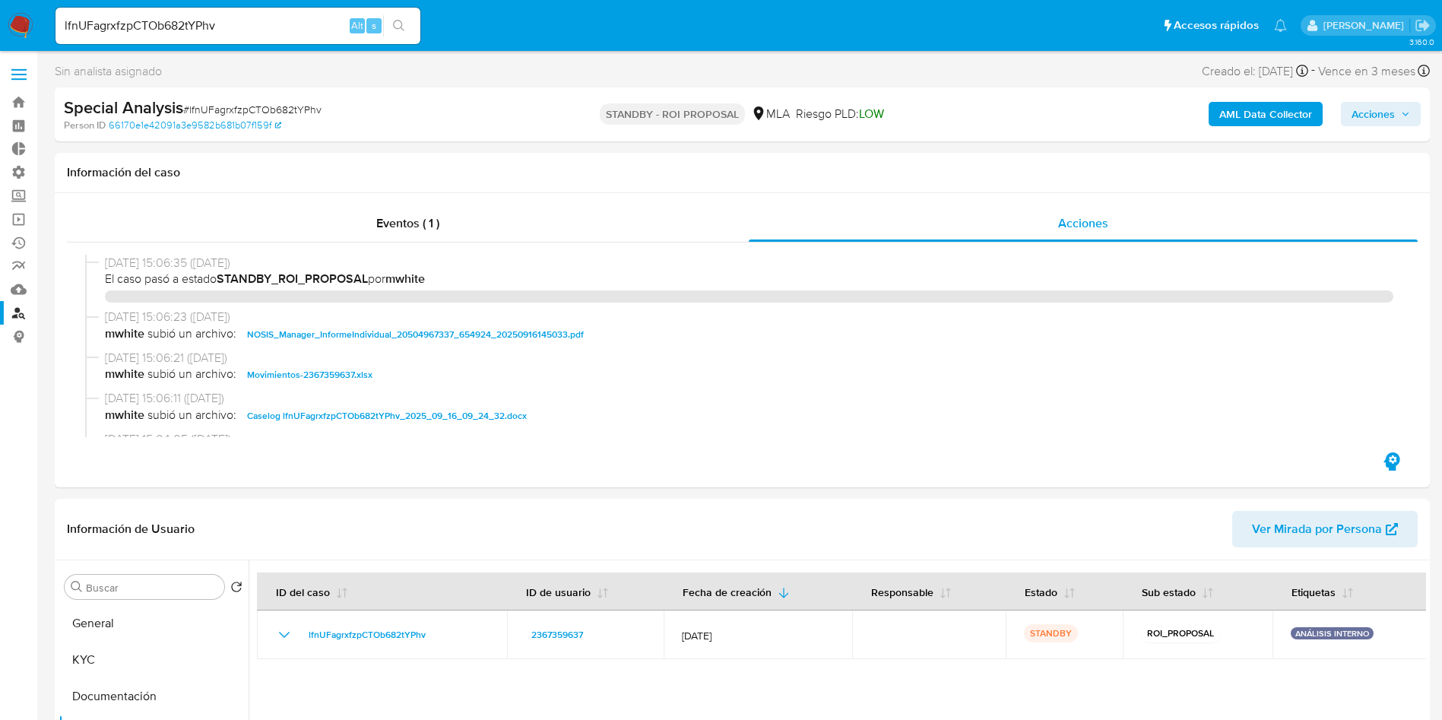
select select "10"
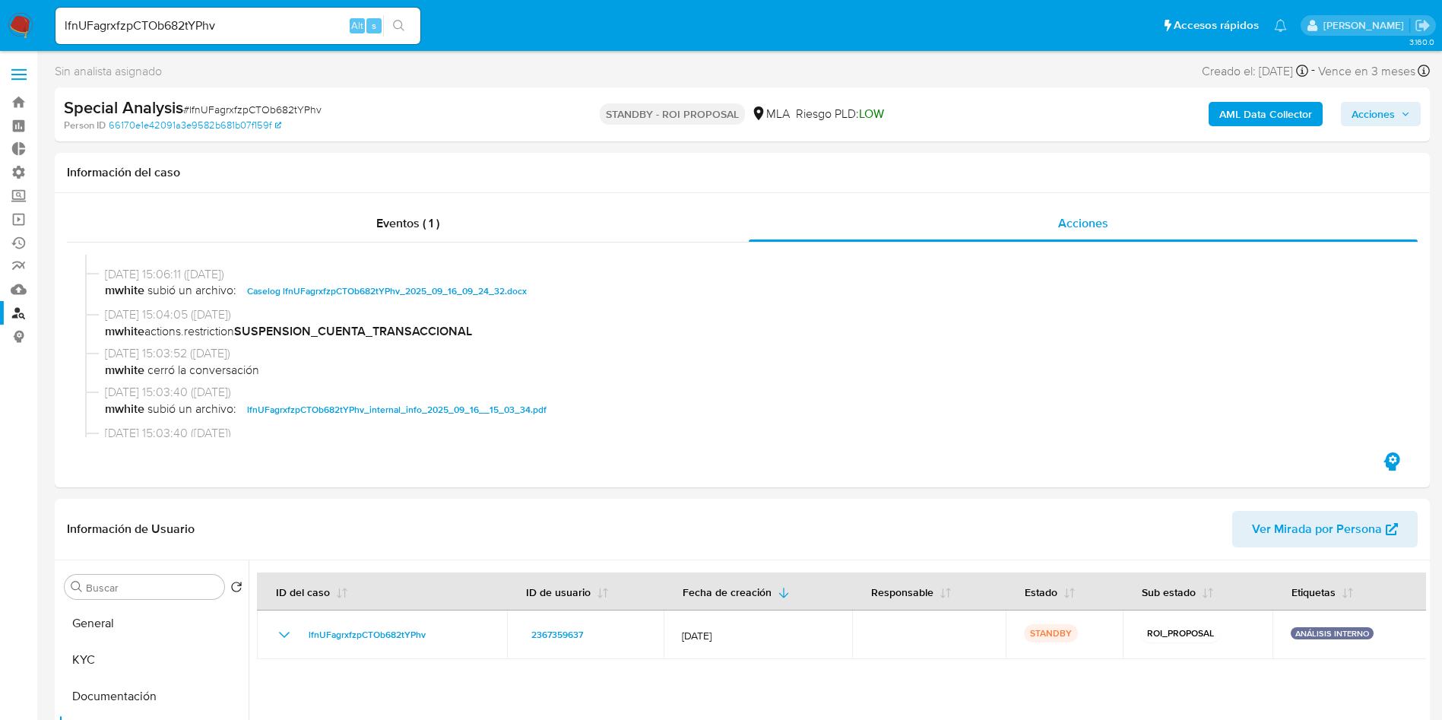
scroll to position [114, 0]
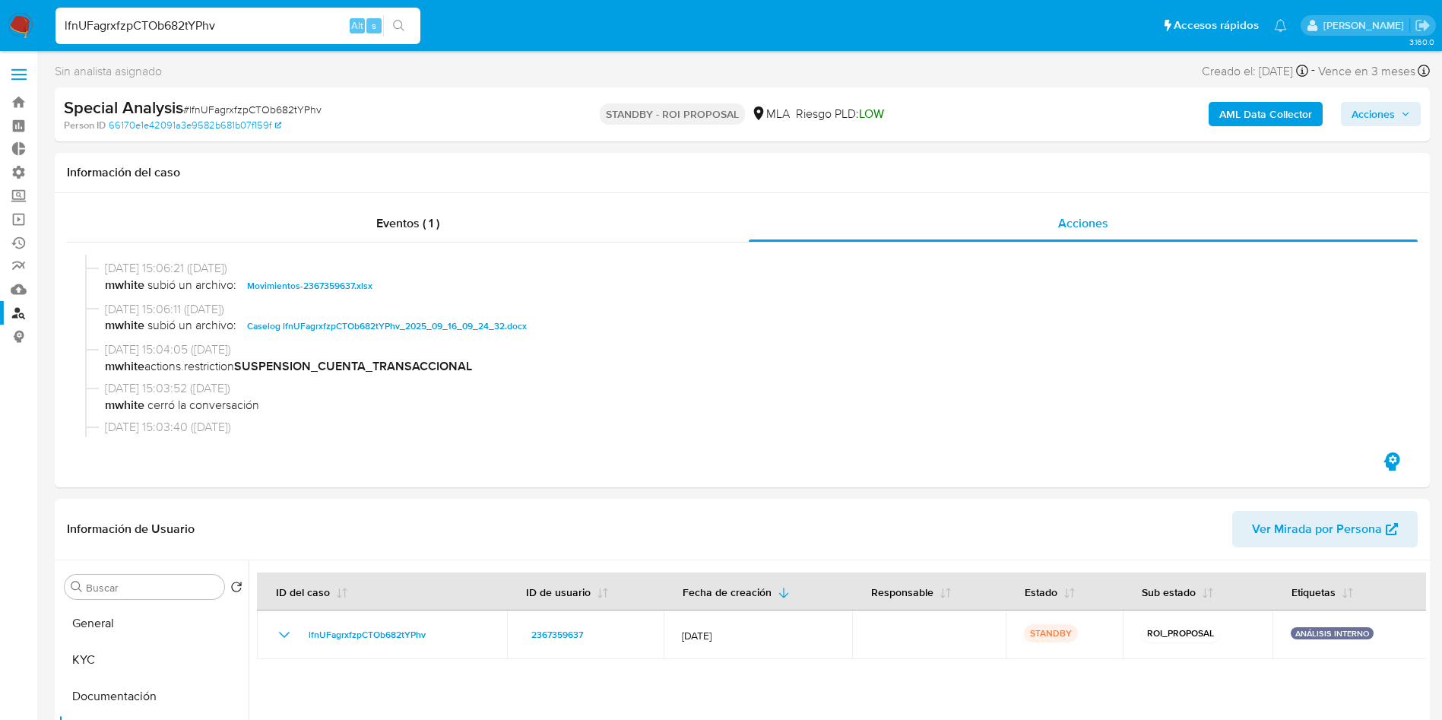
click at [279, 27] on input "lfnUFagrxfzpCTOb682tYPhv" at bounding box center [237, 26] width 365 height 20
paste input "AbnxPWAftN7r1WRxqJDdqBrQ"
type input "AbnxPWAftN7r1WRxqJDdqBrQ"
click at [407, 30] on button "search-icon" at bounding box center [398, 25] width 31 height 21
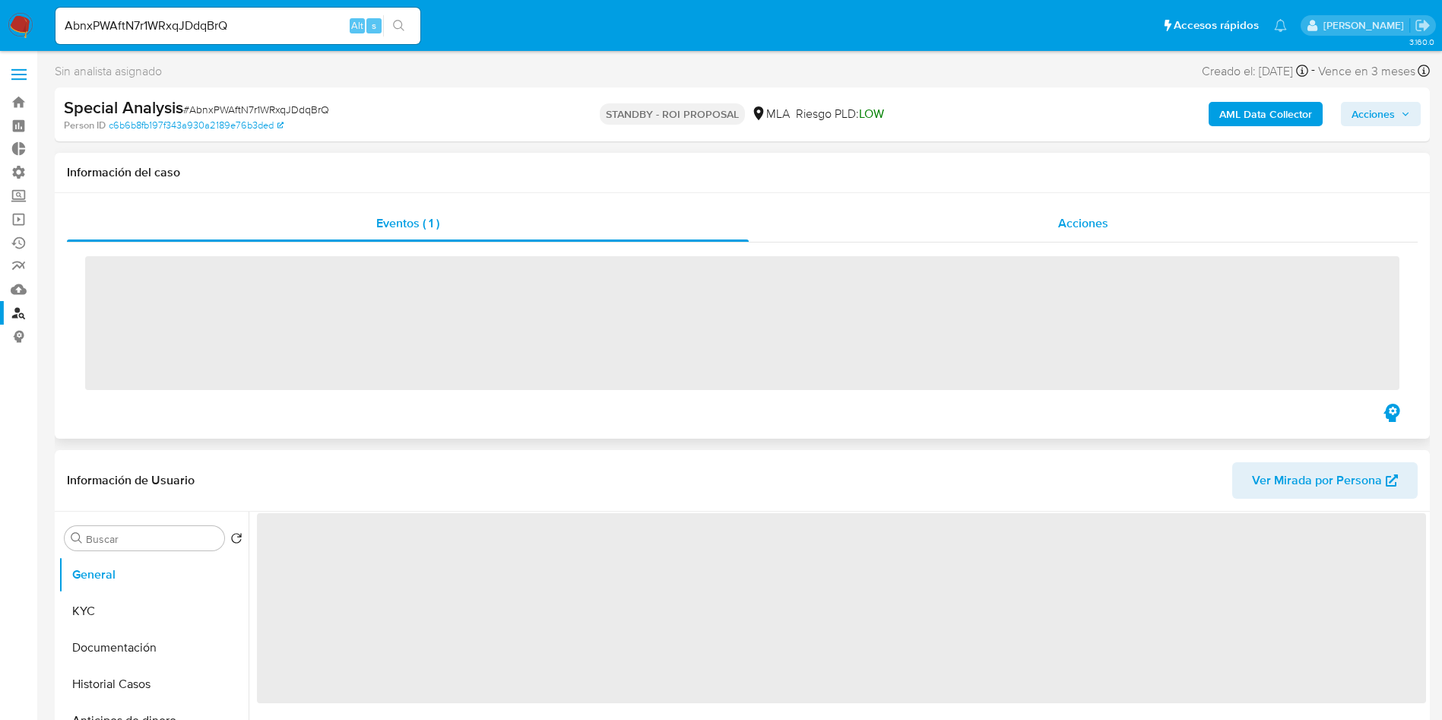
click at [1074, 233] on div "Acciones" at bounding box center [1083, 223] width 669 height 36
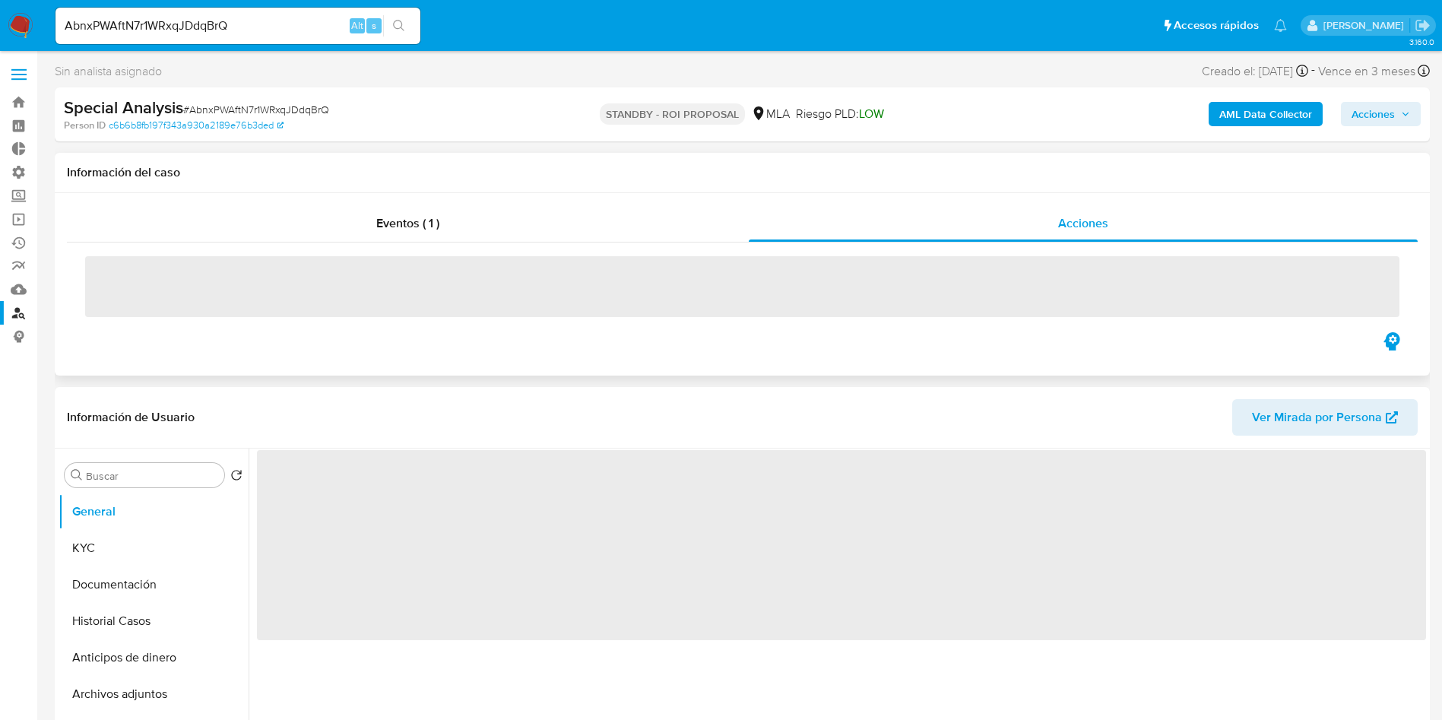
select select "10"
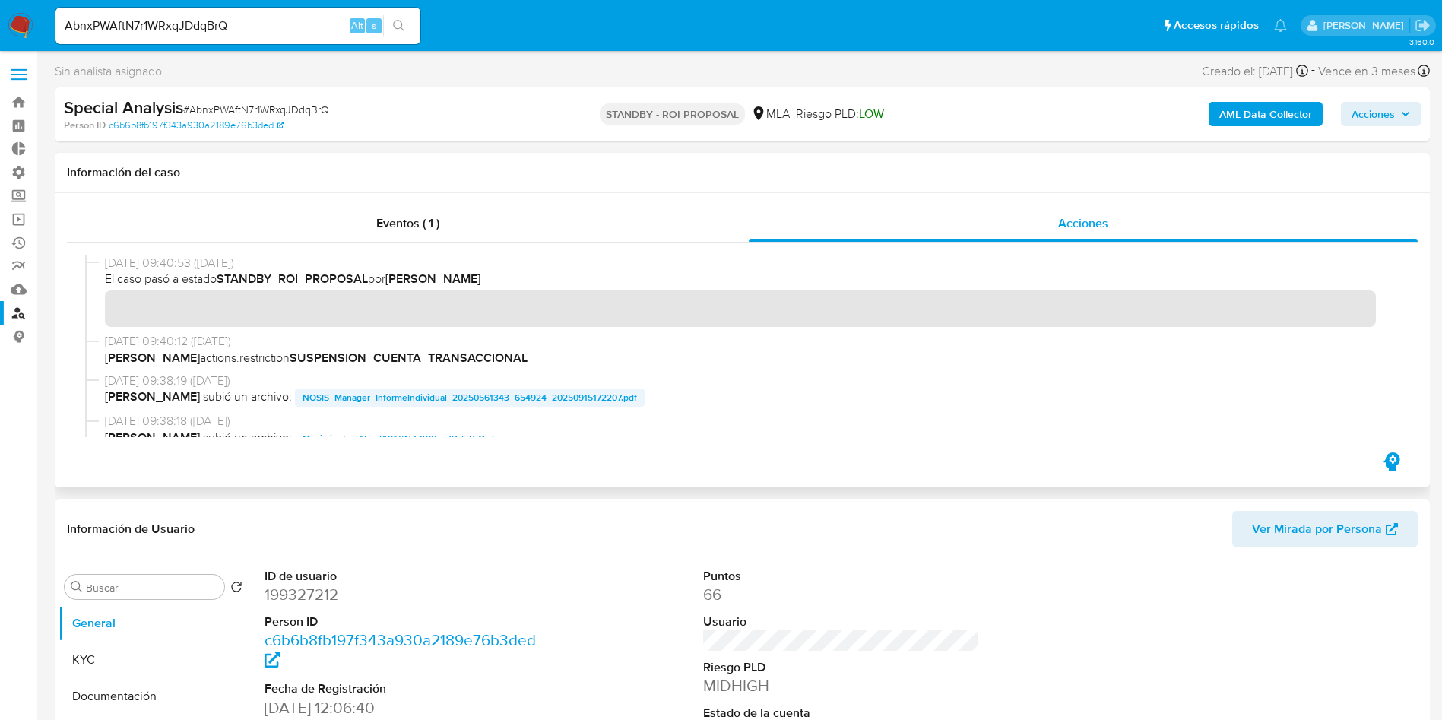
scroll to position [114, 0]
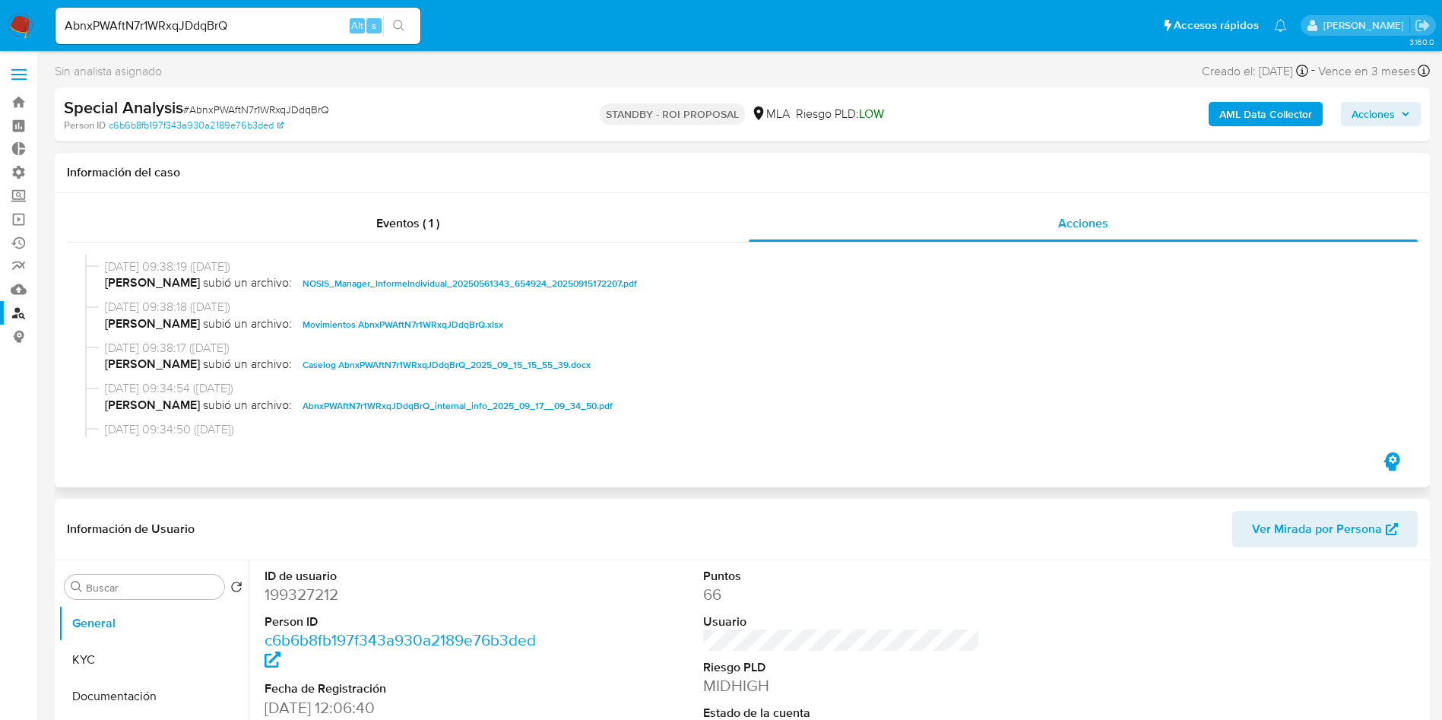
click at [454, 367] on span "Caselog AbnxPWAftN7r1WRxqJDdqBrQ_2025_09_15_15_55_39.docx" at bounding box center [446, 365] width 288 height 18
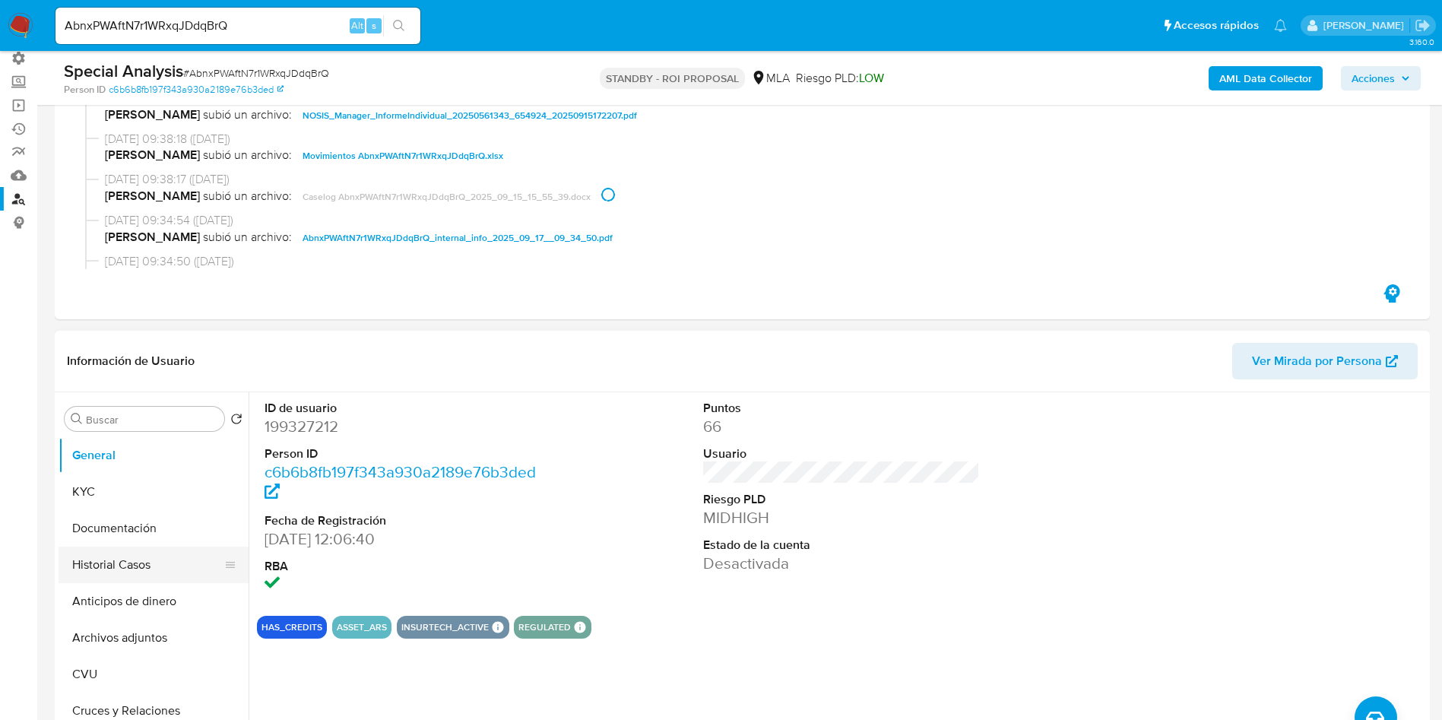
click at [125, 566] on button "Historial Casos" at bounding box center [148, 564] width 178 height 36
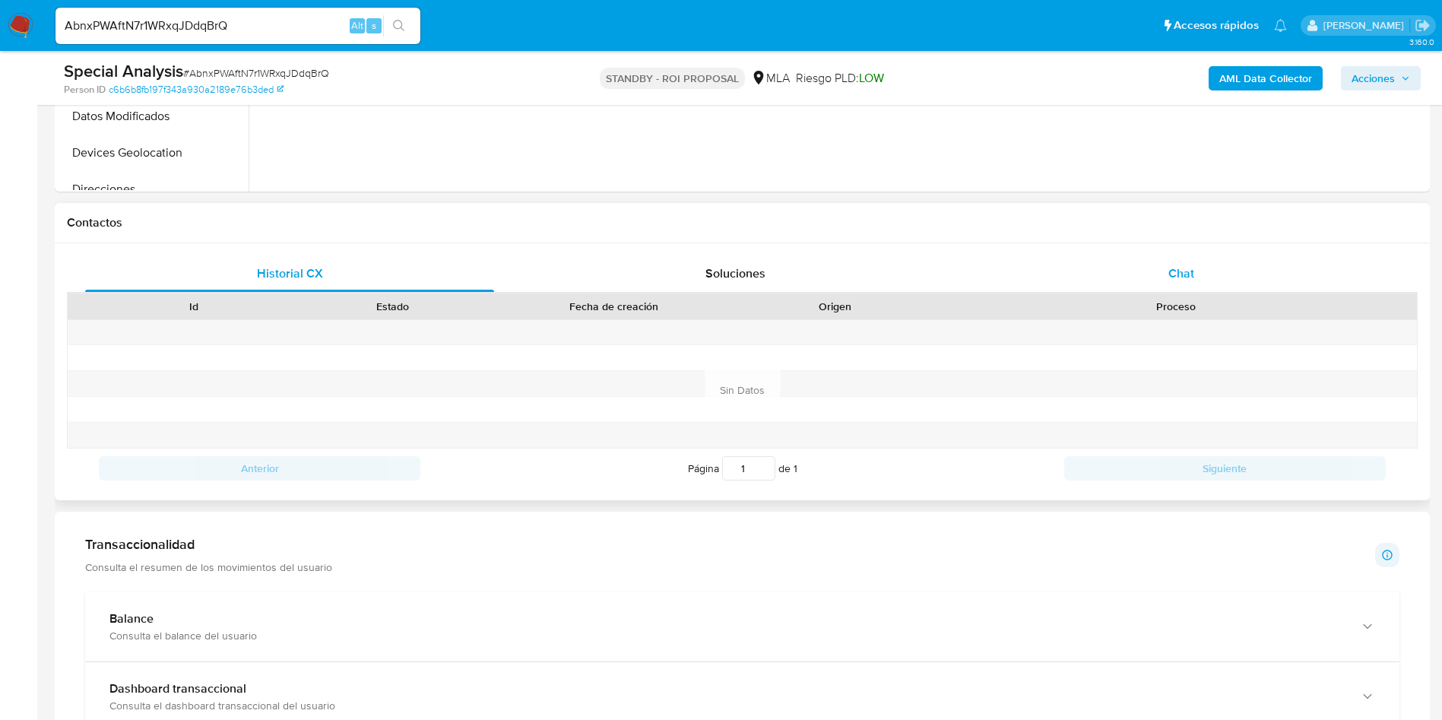
scroll to position [684, 0]
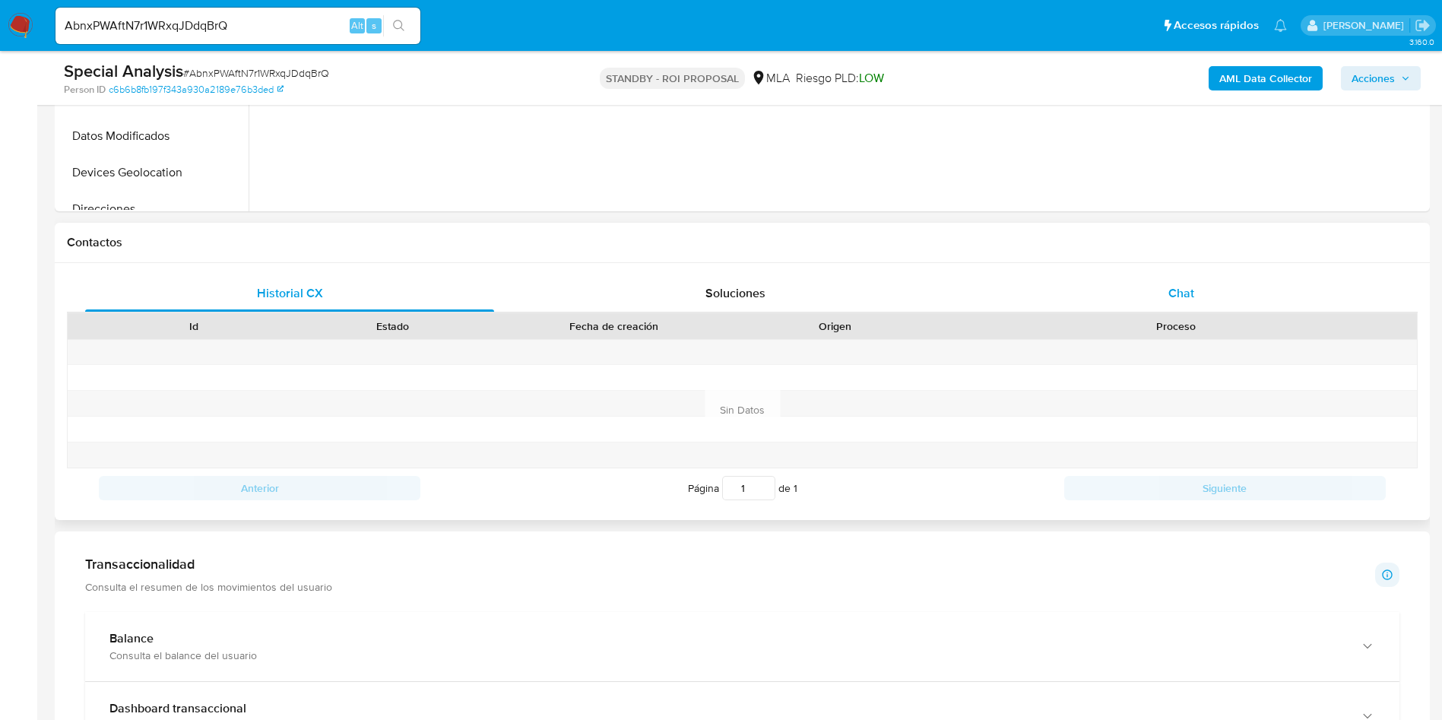
click at [1205, 299] on div "Chat" at bounding box center [1180, 293] width 409 height 36
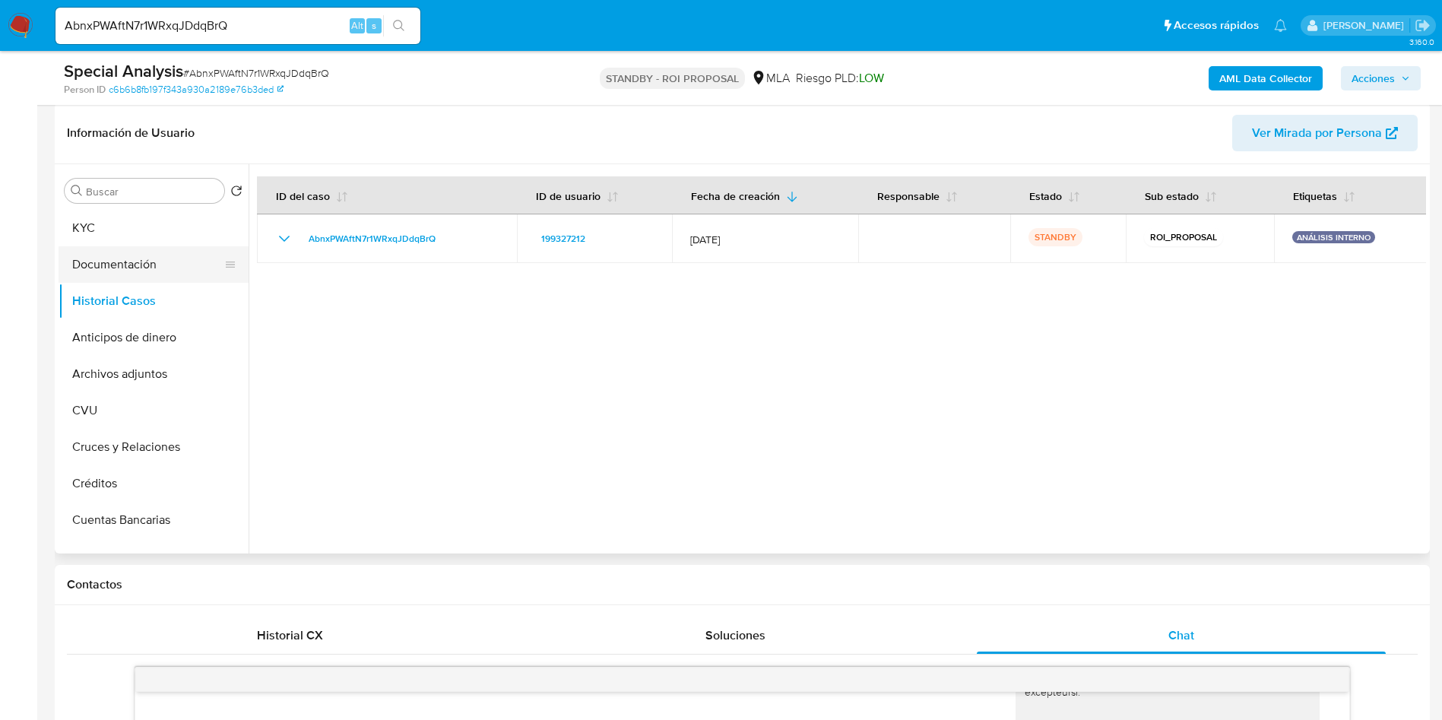
scroll to position [0, 0]
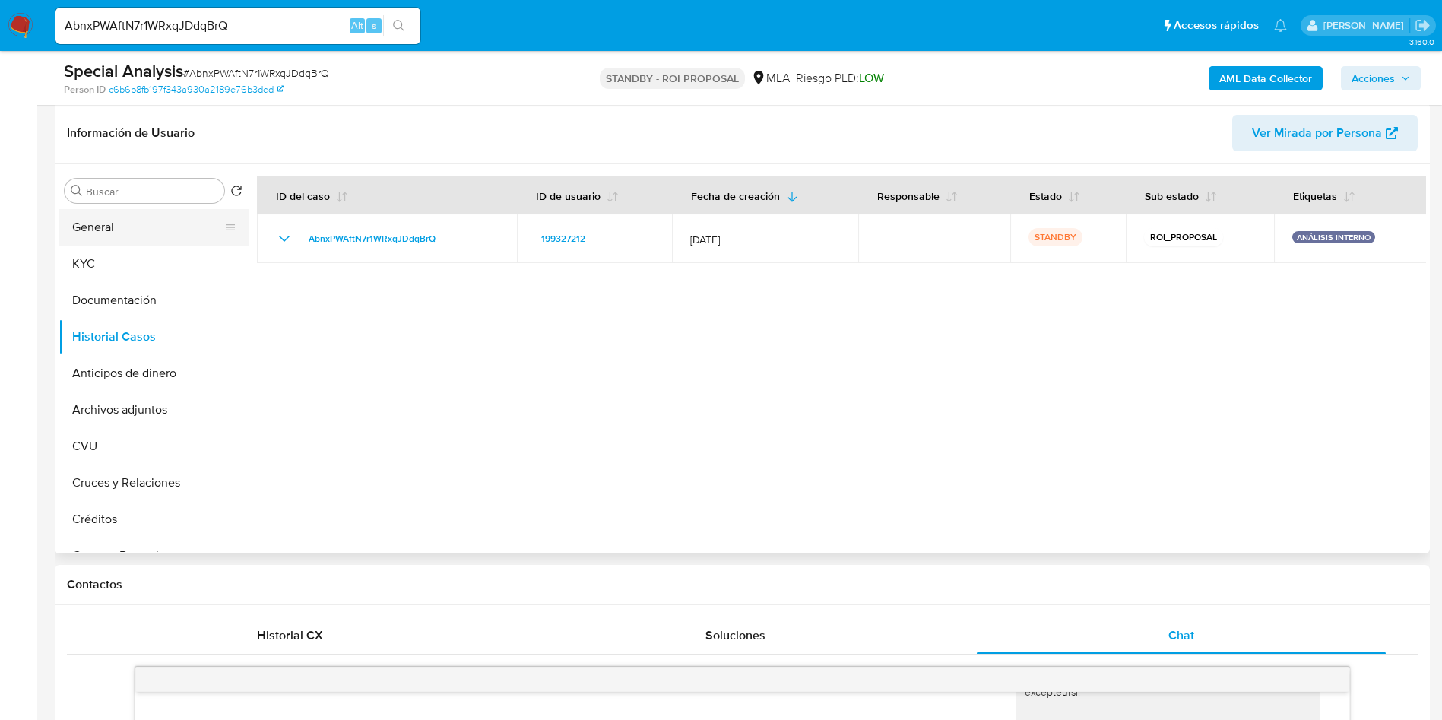
click at [115, 231] on button "General" at bounding box center [148, 227] width 178 height 36
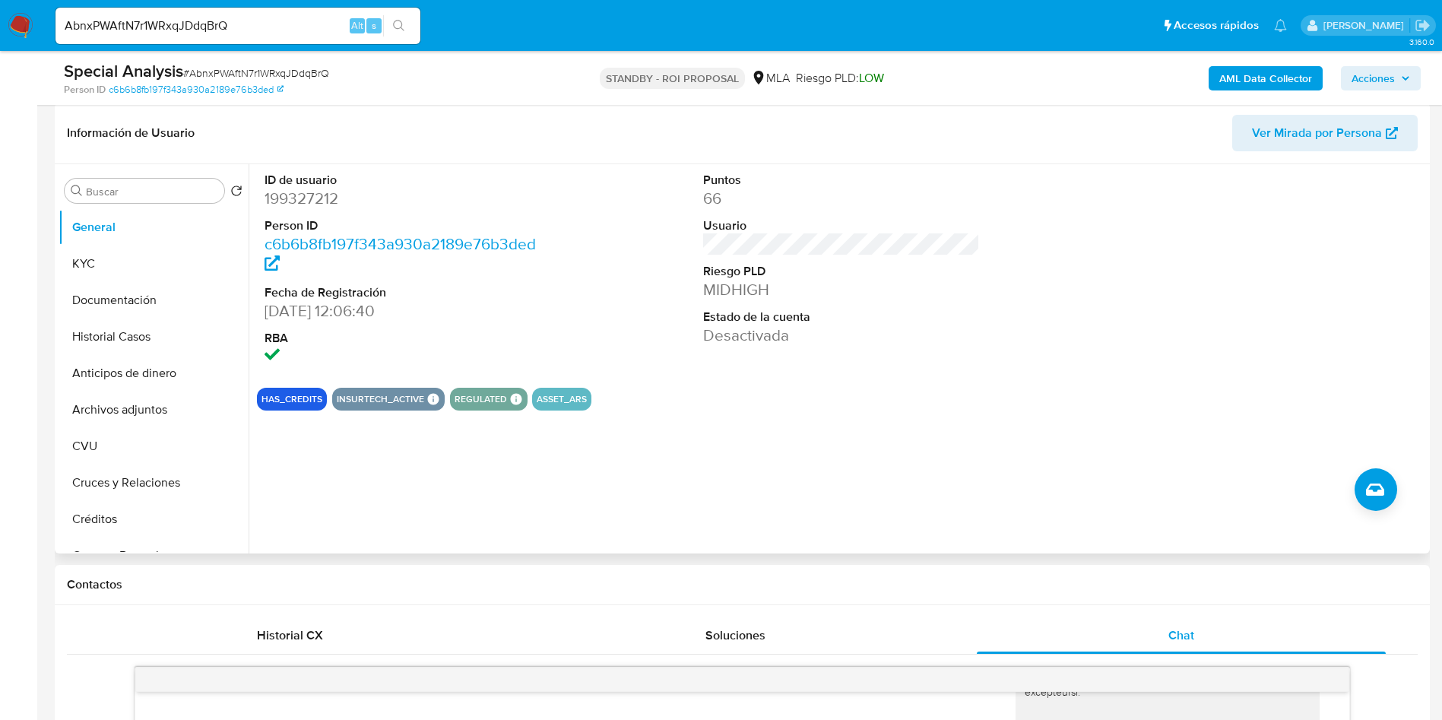
click at [328, 189] on dd "199327212" at bounding box center [402, 198] width 277 height 21
copy dd "199327212"
click at [219, 29] on input "AbnxPWAftN7r1WRxqJDdqBrQ" at bounding box center [237, 26] width 365 height 20
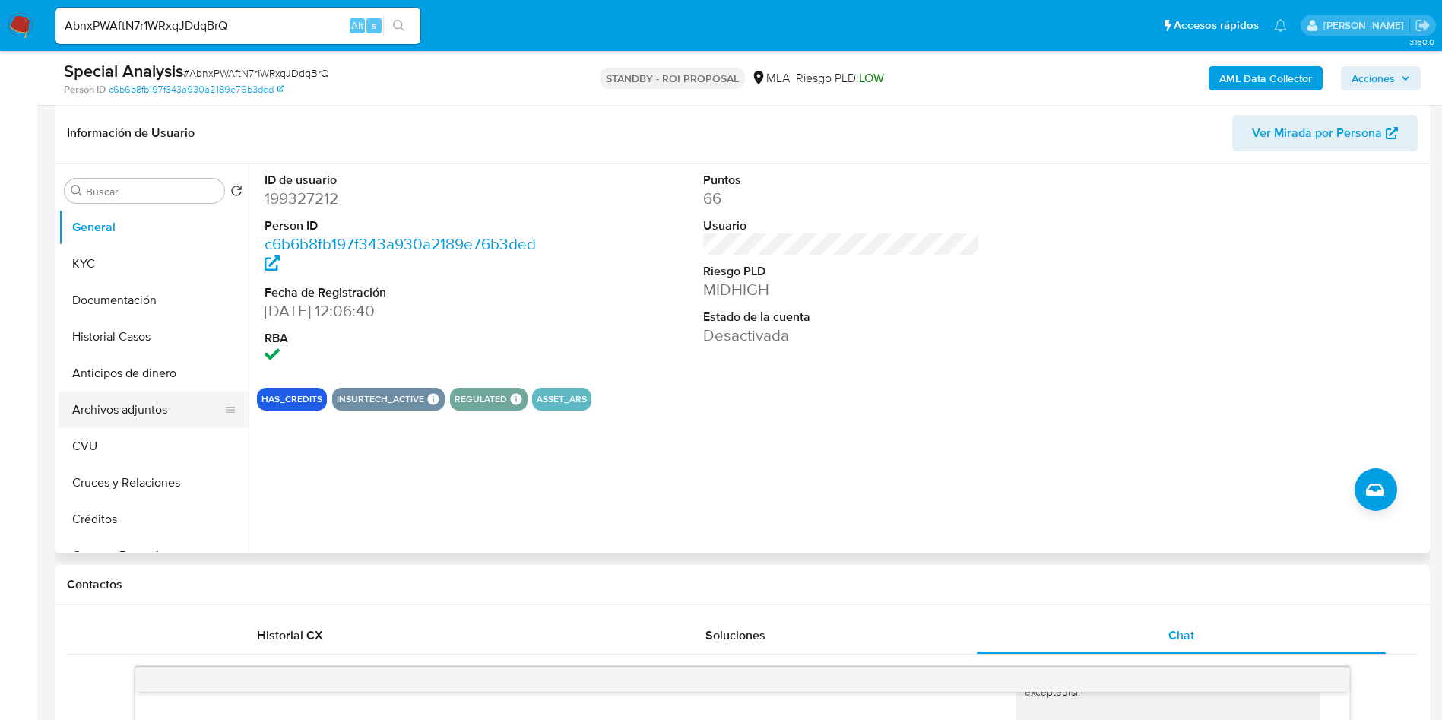
click at [157, 391] on button "Archivos adjuntos" at bounding box center [148, 409] width 178 height 36
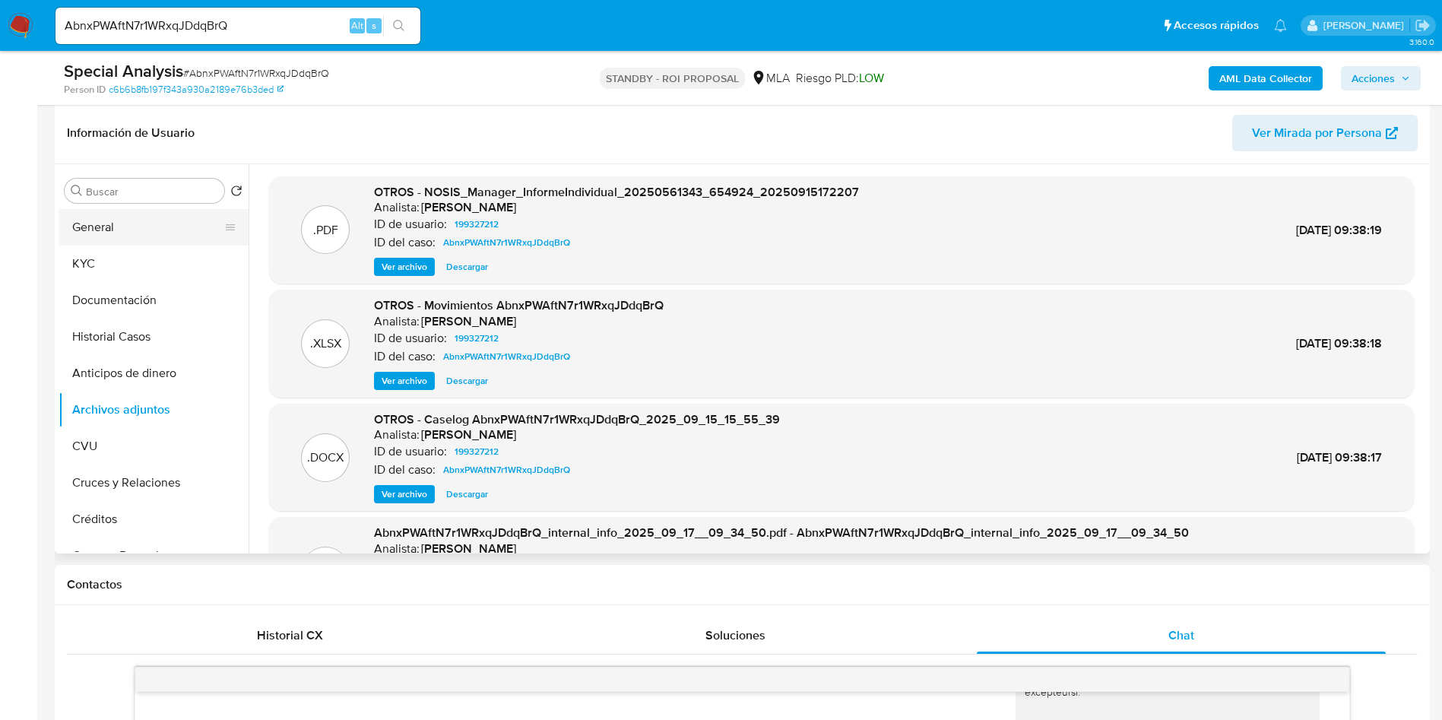
click at [138, 236] on button "General" at bounding box center [148, 227] width 178 height 36
